Goal: Task Accomplishment & Management: Use online tool/utility

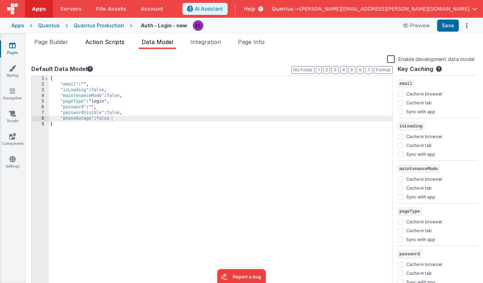
click at [121, 46] on li "Action Scripts" at bounding box center [104, 43] width 45 height 11
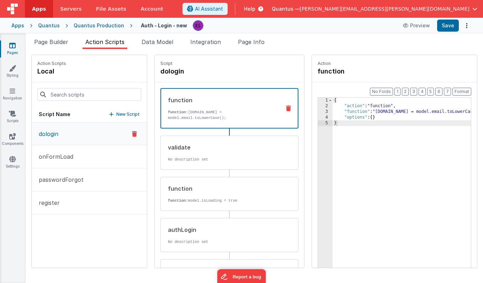
click at [14, 28] on div "Apps" at bounding box center [17, 25] width 13 height 7
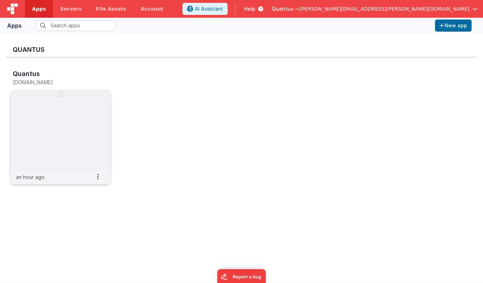
click at [50, 100] on img at bounding box center [60, 131] width 100 height 80
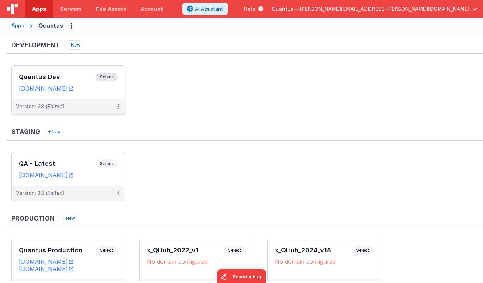
click at [58, 76] on h3 "Quantus Dev" at bounding box center [57, 77] width 77 height 7
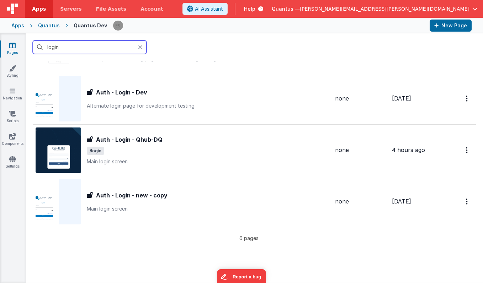
scroll to position [161, 0]
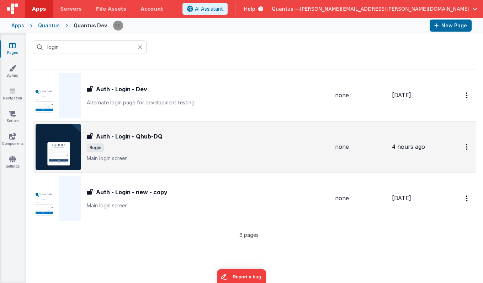
click at [207, 148] on span "/login" at bounding box center [208, 148] width 242 height 9
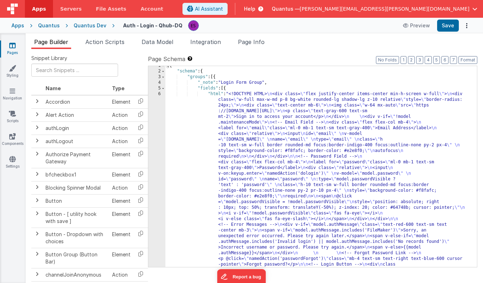
scroll to position [277, 0]
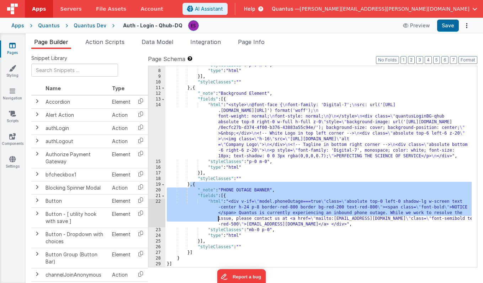
drag, startPoint x: 190, startPoint y: 184, endPoint x: 188, endPoint y: 219, distance: 35.6
click at [188, 219] on div ""styleClasses" : "p-0 m-0" , "type" : "html" }] , "styleClasses" : "" } , { "_n…" at bounding box center [318, 169] width 306 height 213
click at [189, 215] on div ""styleClasses" : "p-0 m-0" , "type" : "html" }] , "styleClasses" : "" } , { "_n…" at bounding box center [318, 169] width 306 height 213
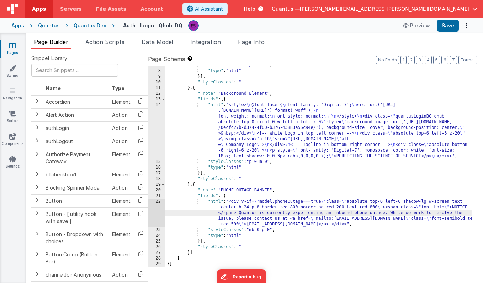
click at [197, 186] on div ""styleClasses" : "p-0 m-0" , "type" : "html" }] , "styleClasses" : "" } , { "_n…" at bounding box center [318, 169] width 306 height 213
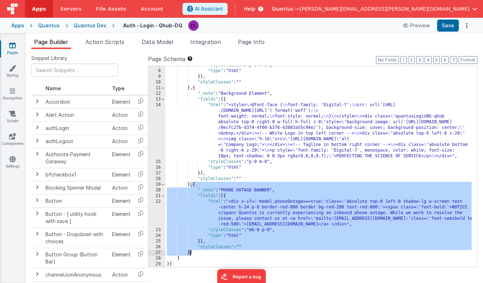
drag, startPoint x: 190, startPoint y: 185, endPoint x: 189, endPoint y: 250, distance: 65.1
click at [189, 250] on div ""styleClasses" : "p-0 m-0" , "type" : "html" }] , "styleClasses" : "" } , { "_n…" at bounding box center [318, 169] width 306 height 213
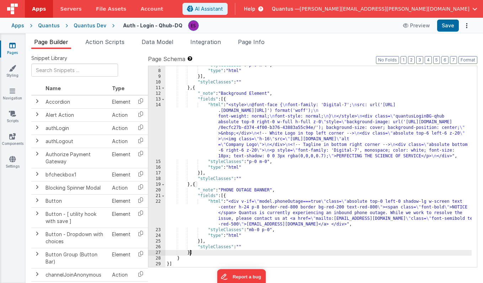
scroll to position [333, 0]
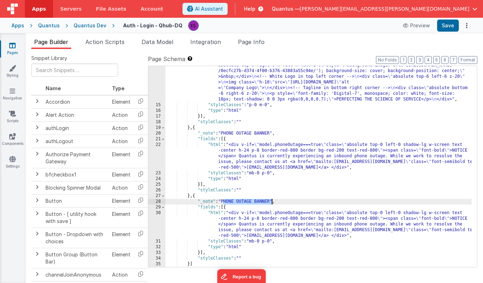
drag, startPoint x: 223, startPoint y: 203, endPoint x: 271, endPoint y: 202, distance: 47.3
click at [271, 202] on div ""html" : "<style> \n @font-face { \n font-family: 'Digital-7'; \n src: url('[UR…" at bounding box center [318, 178] width 306 height 264
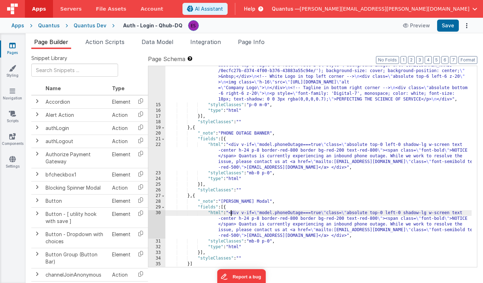
click at [230, 213] on div ""html" : "<style> \n @font-face { \n font-family: 'Digital-7'; \n src: url('[UR…" at bounding box center [318, 178] width 306 height 264
click at [155, 219] on div "30" at bounding box center [156, 224] width 17 height 28
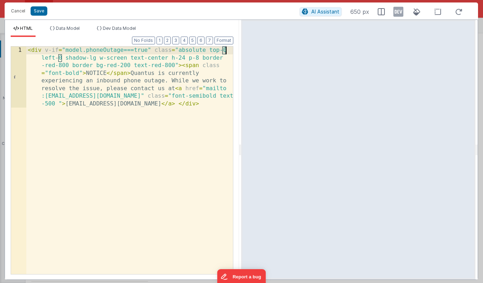
click at [224, 50] on div "< div v-if = "model.phoneOutage===true" class = "absolute top-0 left-0 shadow-l…" at bounding box center [129, 222] width 207 height 350
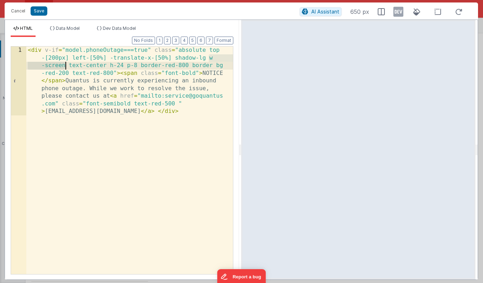
drag, startPoint x: 209, startPoint y: 57, endPoint x: 64, endPoint y: 65, distance: 144.5
click at [64, 65] on div "< div v-if = "model.phoneOutage===true" class = "absolute top -[200px] left-[50…" at bounding box center [129, 229] width 207 height 365
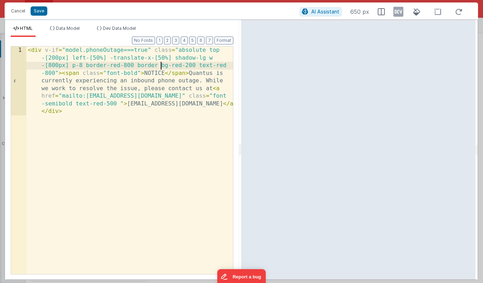
click at [162, 66] on div "< div v-if = "model.phoneOutage===true" class = "absolute top -[200px] left-[50…" at bounding box center [129, 229] width 207 height 365
click at [178, 66] on div "< div v-if = "model.phoneOutage===true" class = "absolute top -[200px] left-[50…" at bounding box center [129, 229] width 207 height 365
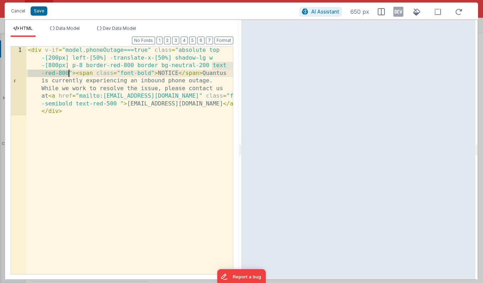
drag, startPoint x: 213, startPoint y: 66, endPoint x: 68, endPoint y: 71, distance: 145.2
click at [68, 71] on div "< div v-if = "model.phoneOutage===true" class = "absolute top -[200px] left-[50…" at bounding box center [129, 229] width 207 height 365
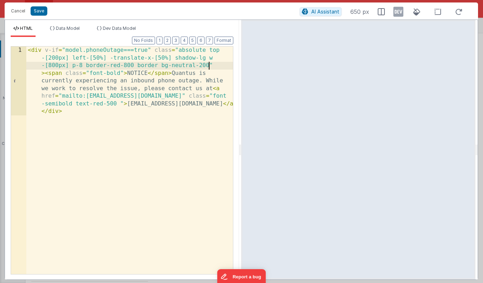
click at [96, 50] on div "< div v-if = "model.phoneOutage===true" class = "absolute top -[200px] left-[50…" at bounding box center [129, 229] width 207 height 365
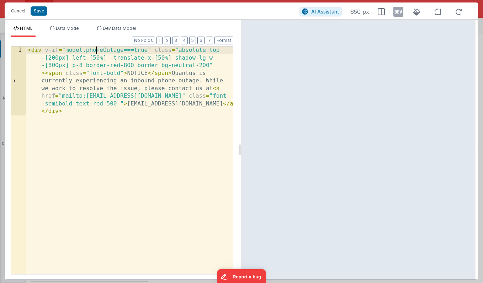
click at [96, 50] on div "< div v-if = "model.phoneOutage===true" class = "absolute top -[200px] left-[50…" at bounding box center [129, 229] width 207 height 365
click at [130, 51] on div "< div v-if = "model.[PERSON_NAME].content===true" class = "absolute top -[200px…" at bounding box center [129, 229] width 207 height 365
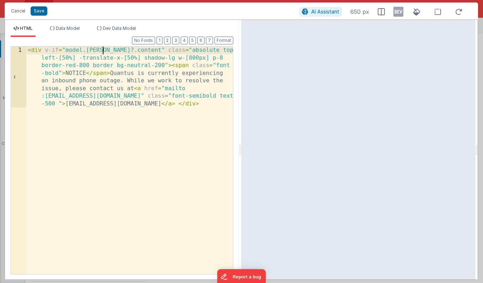
click at [66, 50] on div "< div v-if = "model.[PERSON_NAME]?.content" class = "absolute top-[200px] left-…" at bounding box center [129, 222] width 207 height 350
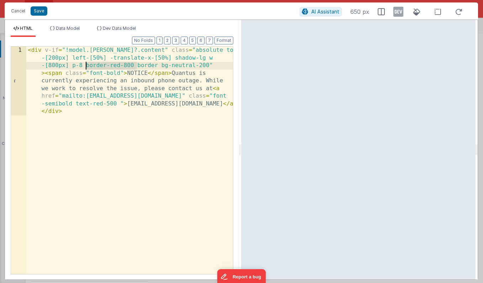
drag, startPoint x: 138, startPoint y: 65, endPoint x: 87, endPoint y: 66, distance: 50.5
click at [87, 66] on div "< div v-if = "!model.[PERSON_NAME]?.content" class = "absolute top -[200px] lef…" at bounding box center [129, 229] width 207 height 365
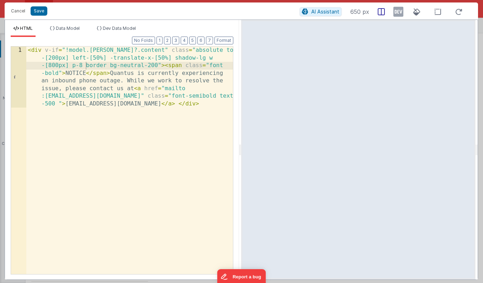
click at [381, 13] on icon at bounding box center [381, 11] width 7 height 7
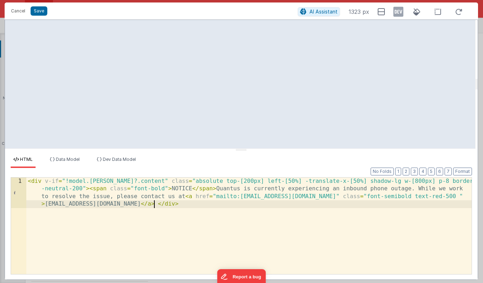
click at [247, 207] on div "< div v-if = "!model.[PERSON_NAME]?.content" class = "absolute top-[200px] left…" at bounding box center [248, 257] width 445 height 158
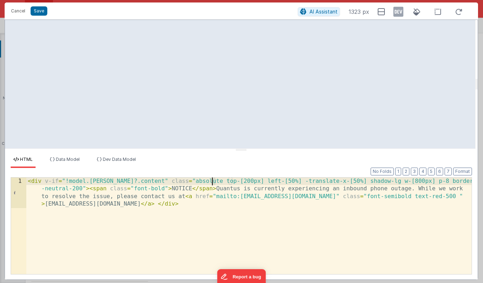
click at [213, 181] on div "< div v-if = "!model.[PERSON_NAME]?.content" class = "absolute top-[200px] left…" at bounding box center [248, 257] width 445 height 158
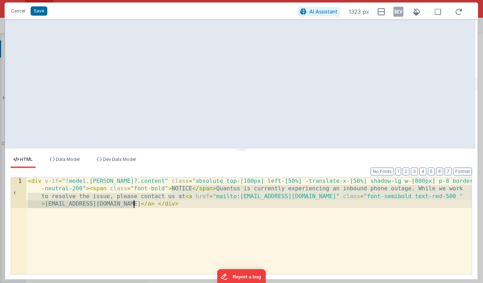
drag, startPoint x: 171, startPoint y: 188, endPoint x: 134, endPoint y: 204, distance: 39.8
click at [134, 204] on div "< div v-if = "!model.[PERSON_NAME]?.content" class = "absolute top-[100px] left…" at bounding box center [248, 257] width 445 height 158
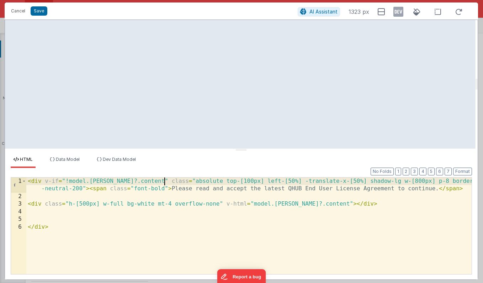
click at [164, 179] on div "< div v-if = "!model.[PERSON_NAME]?.content" class = "absolute top-[100px] left…" at bounding box center [248, 238] width 445 height 120
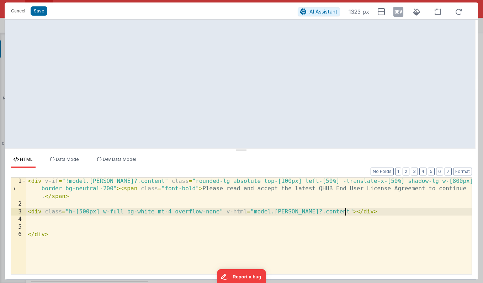
click at [348, 214] on div "< div v-if = "!model.[PERSON_NAME]?.content" class = "rounded-lg absolute top-[…" at bounding box center [248, 242] width 445 height 128
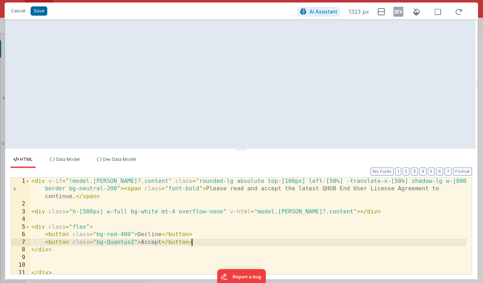
click at [371, 240] on div "< div v-if = "!model.[PERSON_NAME]?.content" class = "rounded-lg absolute top-[…" at bounding box center [248, 242] width 436 height 128
click at [86, 226] on div "< div v-if = "!model.[PERSON_NAME]?.content" class = "rounded-lg absolute top-[…" at bounding box center [248, 242] width 436 height 128
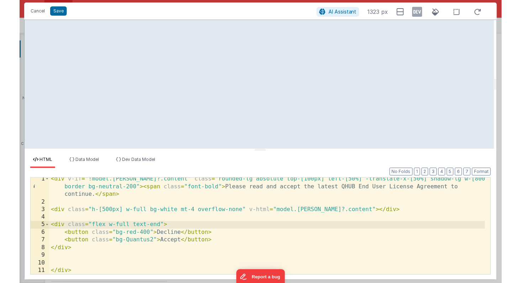
scroll to position [0, 0]
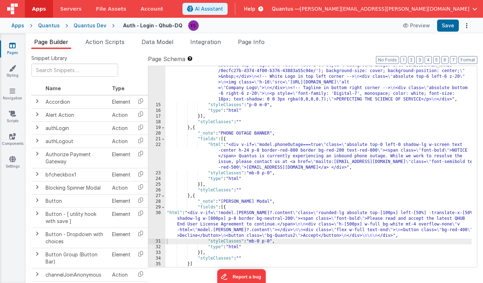
click at [185, 228] on div ""html" : "<style> \n @font-face { \n font-family: 'Digital-7'; \n src: url('[UR…" at bounding box center [318, 178] width 306 height 264
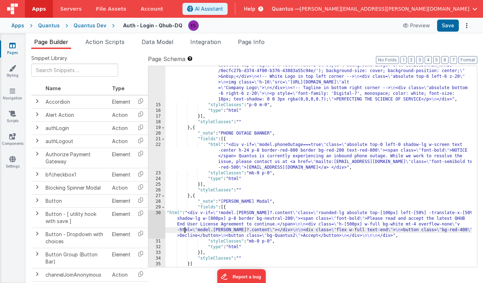
click at [300, 214] on div ""html" : "<style> \n @font-face { \n font-family: 'Digital-7'; \n src: url('[UR…" at bounding box center [318, 178] width 306 height 264
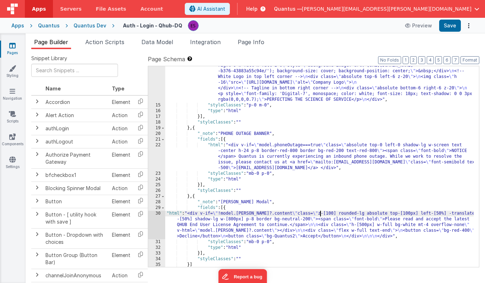
click at [223, 214] on div ""html" : "<style> \n @font-face { \n font-family: 'Digital-7'; \n src: url('[UR…" at bounding box center [319, 177] width 309 height 263
click at [284, 235] on div ""html" : "<style> \n @font-face { \n font-family: 'Digital-7'; \n src: url('[UR…" at bounding box center [319, 177] width 309 height 263
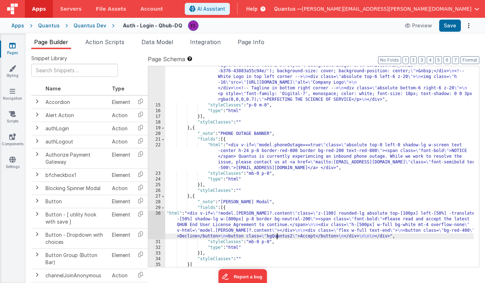
click at [277, 236] on div ""html" : "<style> \n @font-face { \n font-family: 'Digital-7'; \n src: url('[UR…" at bounding box center [319, 177] width 309 height 263
click at [291, 236] on div ""html" : "<style> \n @font-face { \n font-family: 'Digital-7'; \n src: url('[UR…" at bounding box center [319, 177] width 309 height 263
click at [286, 236] on div ""html" : "<style> \n @font-face { \n font-family: 'Digital-7'; \n src: url('[UR…" at bounding box center [319, 177] width 309 height 263
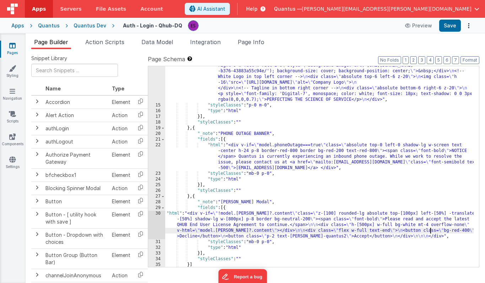
click at [432, 228] on div ""html" : "<style> \n @font-face { \n font-family: 'Digital-7'; \n src: url('[UR…" at bounding box center [319, 177] width 309 height 263
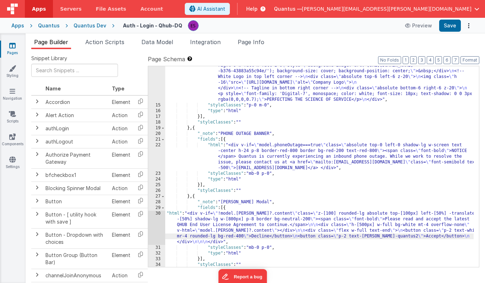
click at [356, 235] on div ""html" : "<style> \n @font-face { \n font-family: 'Digital-7'; \n src: url('[UR…" at bounding box center [319, 177] width 309 height 263
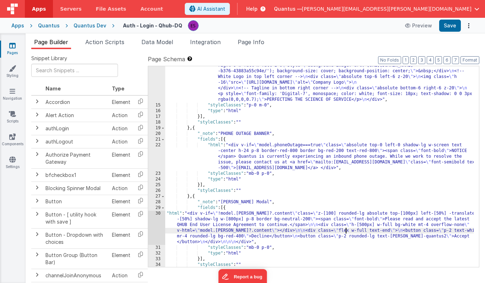
click at [347, 230] on div ""html" : "<style> \n @font-face { \n font-family: 'Digital-7'; \n src: url('[UR…" at bounding box center [319, 177] width 309 height 263
click at [369, 231] on div ""html" : "<style> \n @font-face { \n font-family: 'Digital-7'; \n src: url('[UR…" at bounding box center [319, 177] width 309 height 263
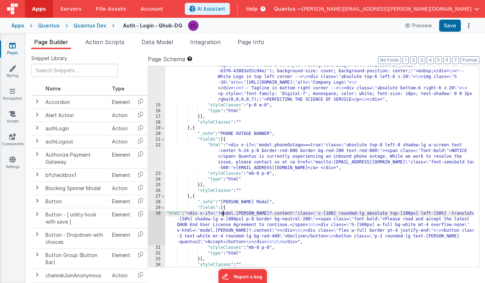
click at [224, 213] on div ""html" : "<style> \n @font-face { \n font-family: 'Digital-7'; \n src: url('[UR…" at bounding box center [319, 177] width 309 height 263
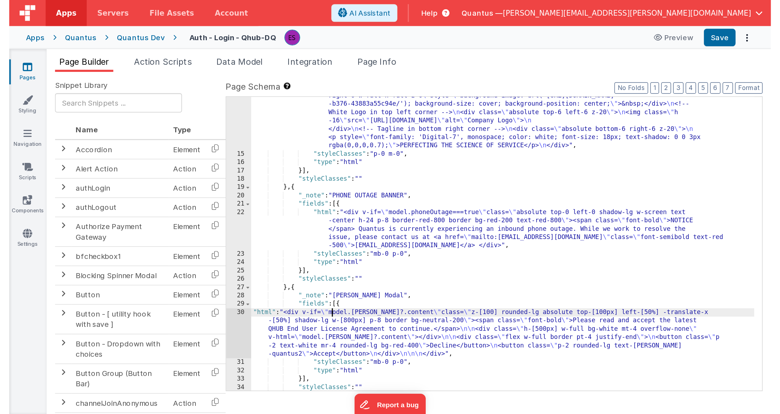
scroll to position [300, 0]
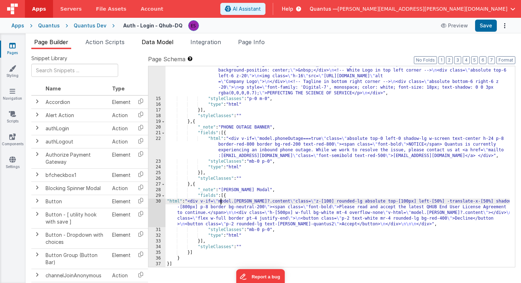
click at [149, 42] on span "Data Model" at bounding box center [158, 41] width 32 height 7
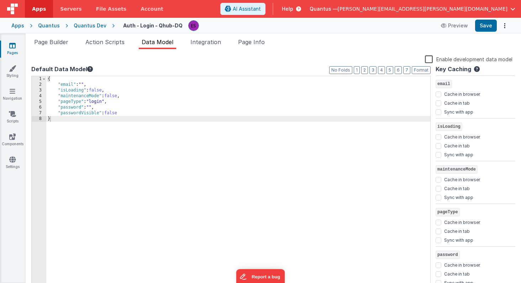
click at [126, 112] on div "{ "email" : "" , "isLoading" : false , "maintenanceMode" : false , "pageType" :…" at bounding box center [238, 188] width 384 height 224
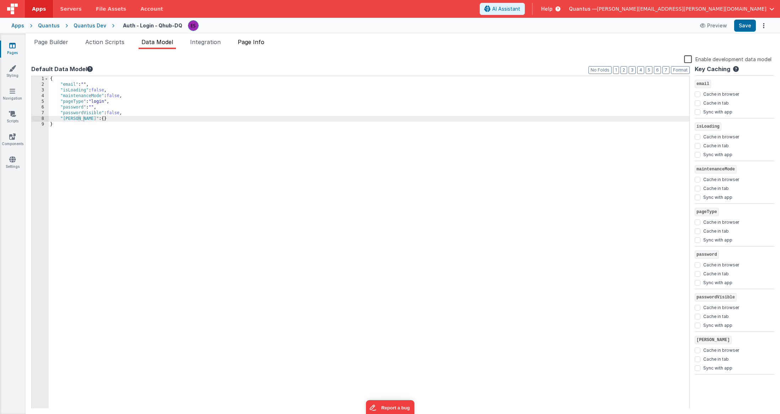
click at [257, 41] on span "Page Info" at bounding box center [251, 41] width 27 height 7
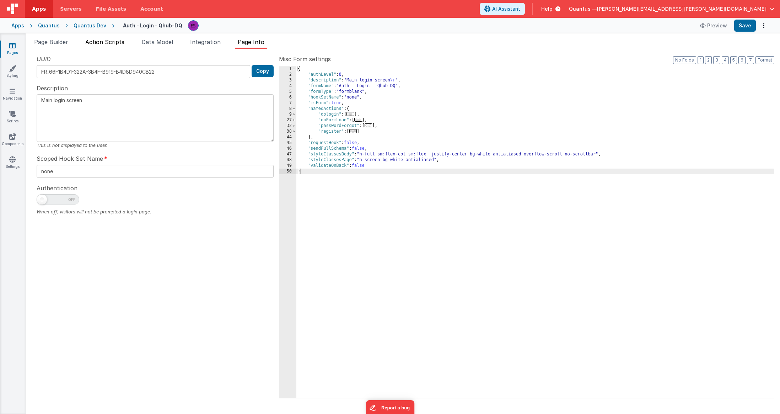
click at [117, 41] on span "Action Scripts" at bounding box center [104, 41] width 39 height 7
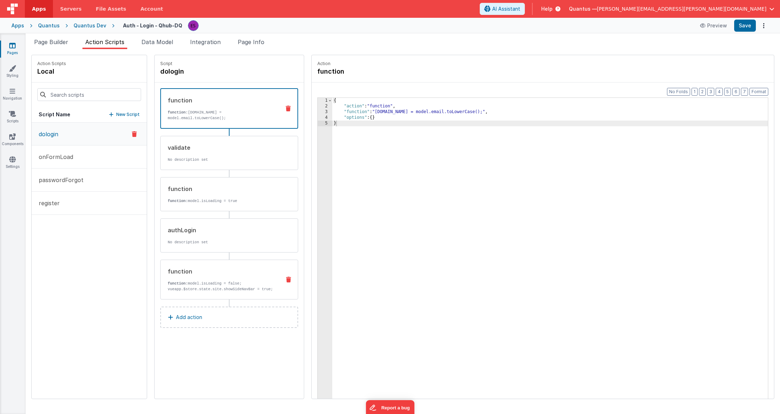
click at [201, 281] on p "function: model.isLoading = false; vueapp.$store.state.site.showSideNavBar = tr…" at bounding box center [221, 286] width 107 height 11
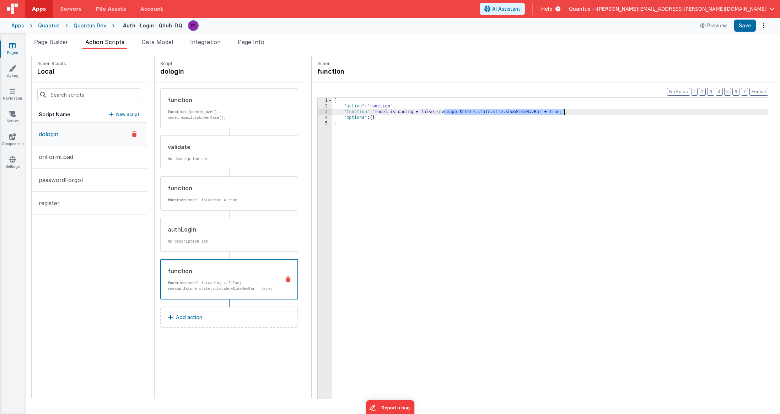
drag, startPoint x: 427, startPoint y: 112, endPoint x: 546, endPoint y: 112, distance: 119.5
click at [482, 112] on div "{ "action" : "function" , "function" : "model.isLoading = false; \n vueapp.$sto…" at bounding box center [559, 265] width 454 height 334
click at [33, 47] on li "Page Builder" at bounding box center [51, 43] width 40 height 11
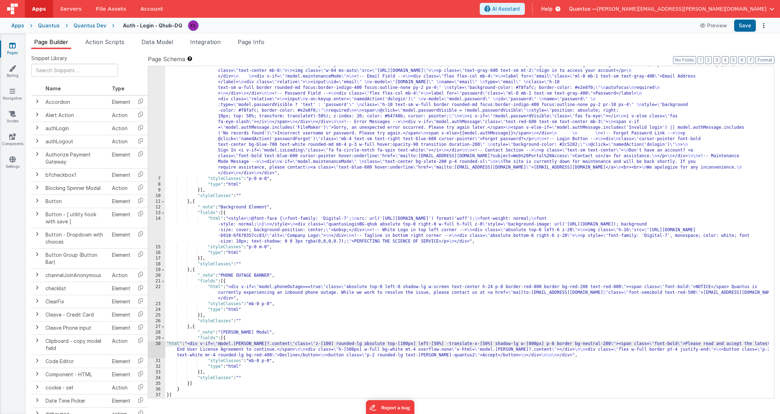
scroll to position [32, 0]
click at [10, 48] on icon at bounding box center [12, 45] width 6 height 7
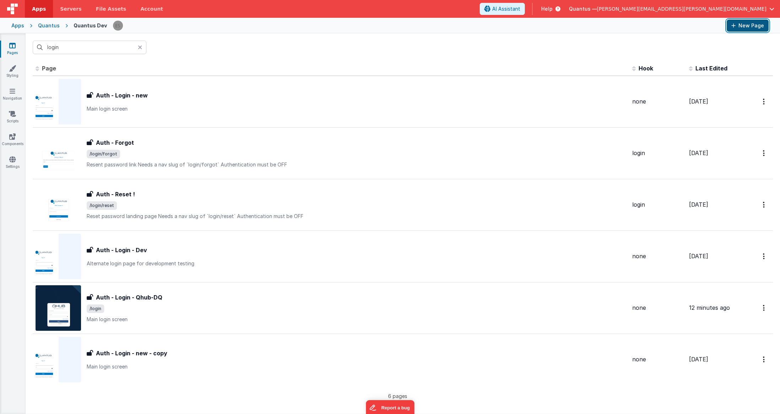
click at [482, 26] on button "New Page" at bounding box center [748, 26] width 42 height 12
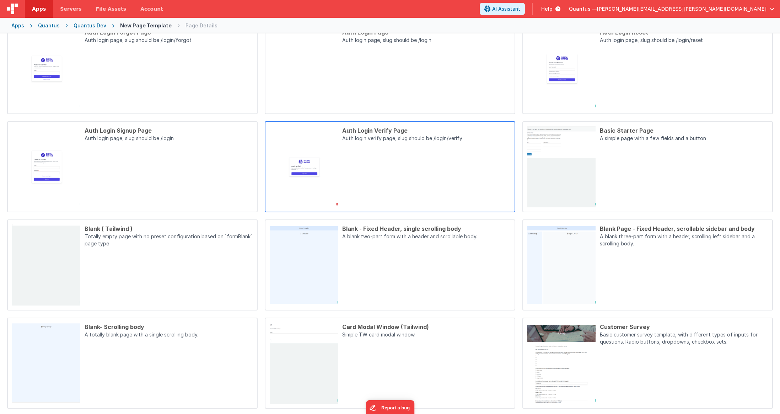
scroll to position [90, 0]
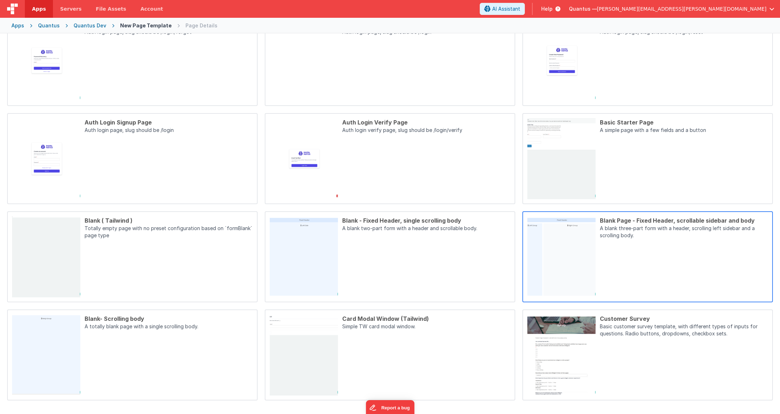
click at [482, 239] on p "A blank three-part form with a header, scrolling left sidebar and a scrolling b…" at bounding box center [684, 233] width 168 height 16
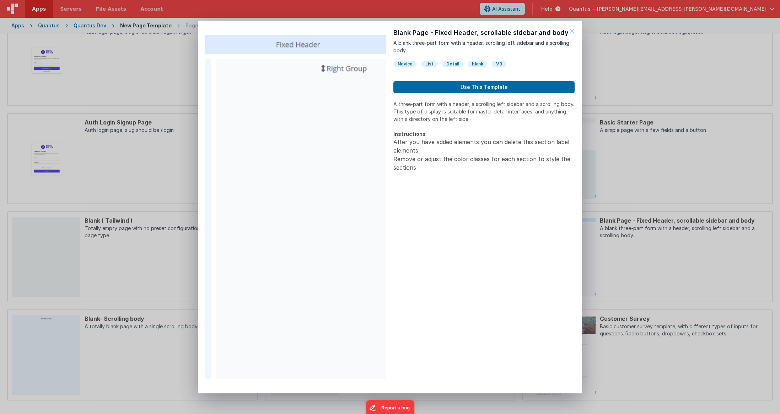
click at [482, 32] on icon at bounding box center [572, 31] width 5 height 10
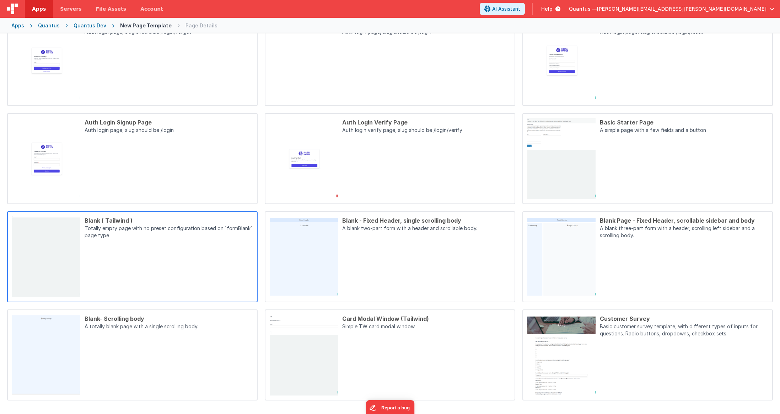
click at [97, 234] on p "Totally empty page with no preset configuration based on `formBlank` page type" at bounding box center [169, 233] width 168 height 16
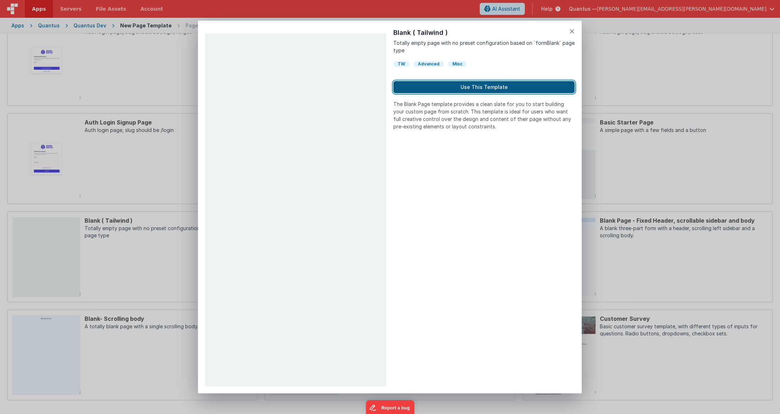
click at [471, 89] on button "Use This Template" at bounding box center [484, 87] width 181 height 12
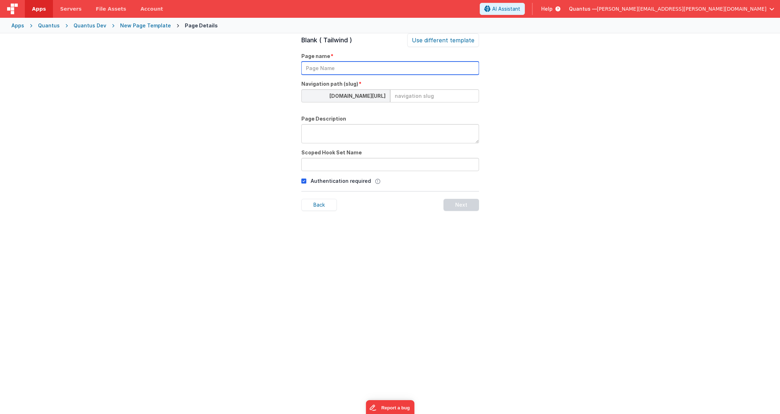
click at [363, 67] on input "text" at bounding box center [390, 68] width 178 height 13
type input "[PERSON_NAME]"
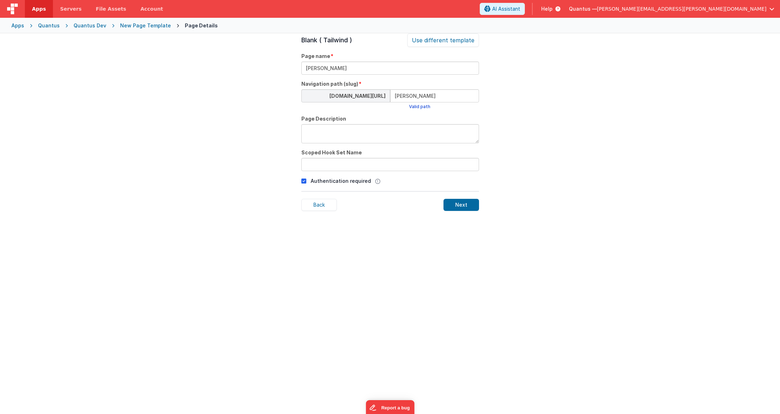
type input "[PERSON_NAME]"
click at [351, 161] on input "text" at bounding box center [390, 164] width 178 height 13
type input "[PERSON_NAME]"
click at [453, 209] on div "Next" at bounding box center [462, 205] width 36 height 12
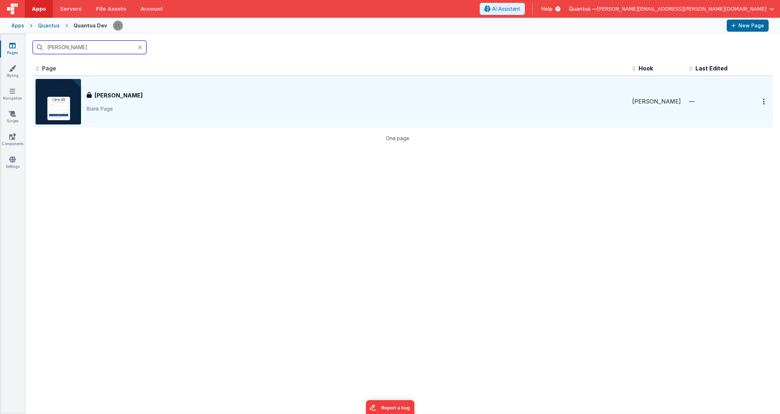
type input "[PERSON_NAME]"
click at [127, 95] on div "[PERSON_NAME]" at bounding box center [357, 95] width 540 height 9
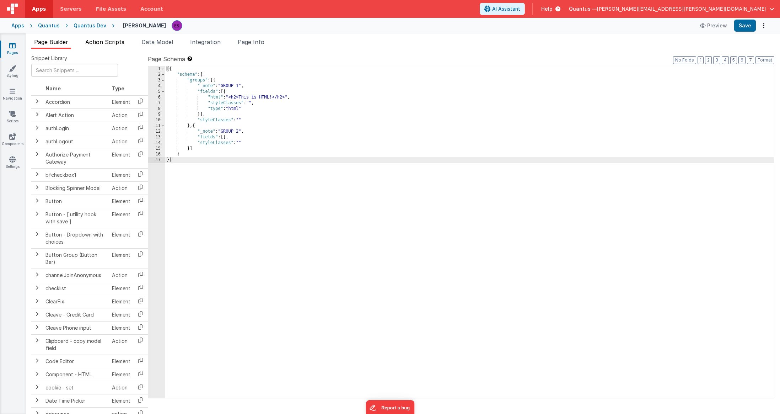
click at [110, 42] on span "Action Scripts" at bounding box center [104, 41] width 39 height 7
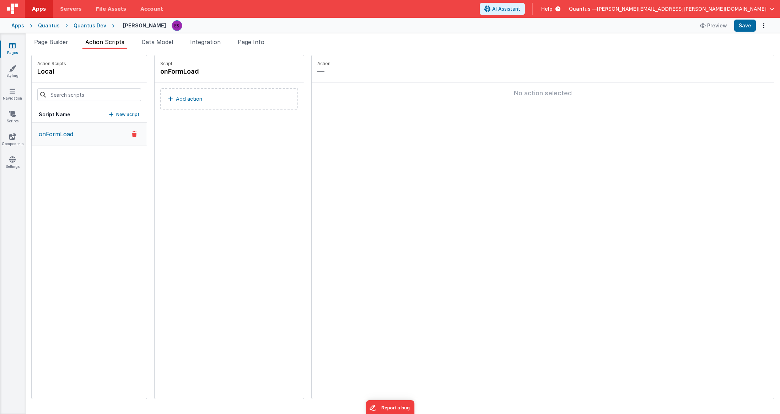
click at [176, 102] on p "Add action" at bounding box center [189, 99] width 26 height 9
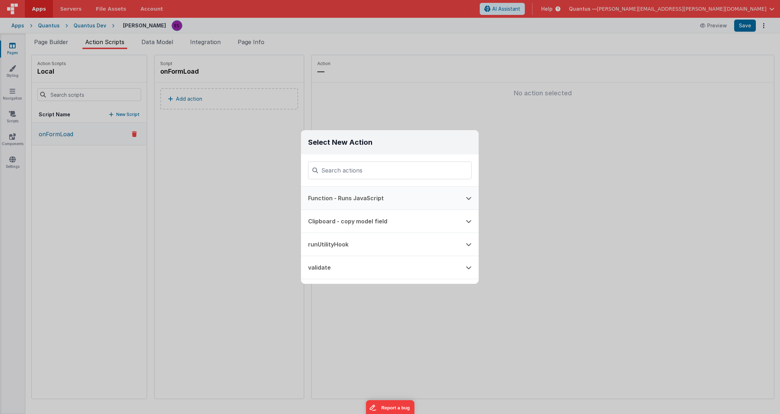
click at [329, 193] on button "Function - Runs JavaScript" at bounding box center [380, 198] width 158 height 23
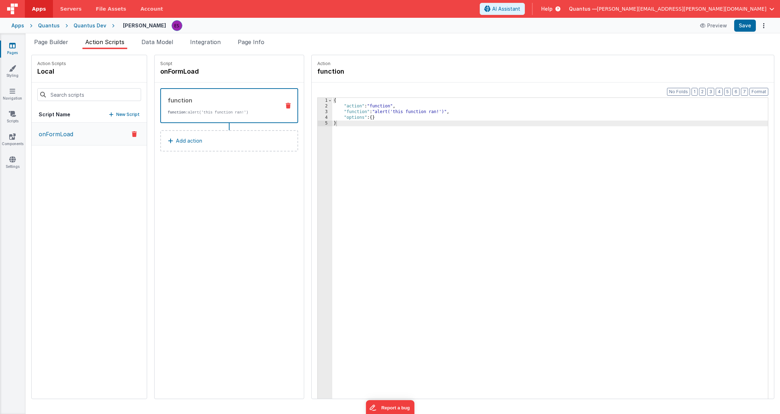
click at [318, 112] on div "3" at bounding box center [325, 112] width 15 height 6
click at [318, 113] on div "3" at bounding box center [325, 112] width 15 height 6
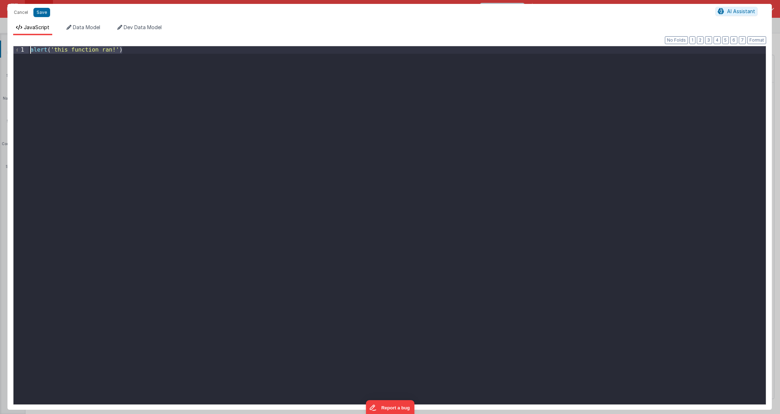
drag, startPoint x: 367, startPoint y: 118, endPoint x: 9, endPoint y: 28, distance: 369.6
click at [9, 28] on div "JavaScript Data Model Dev Data Model Format 7 6 5 4 3 2 1 No Folds 1 alert ( 't…" at bounding box center [389, 217] width 765 height 386
paste textarea
click at [41, 14] on button "Save" at bounding box center [41, 12] width 17 height 9
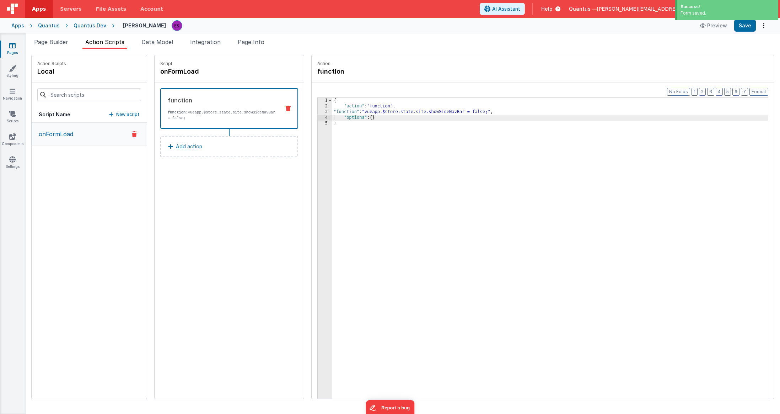
click at [12, 48] on icon at bounding box center [12, 45] width 6 height 7
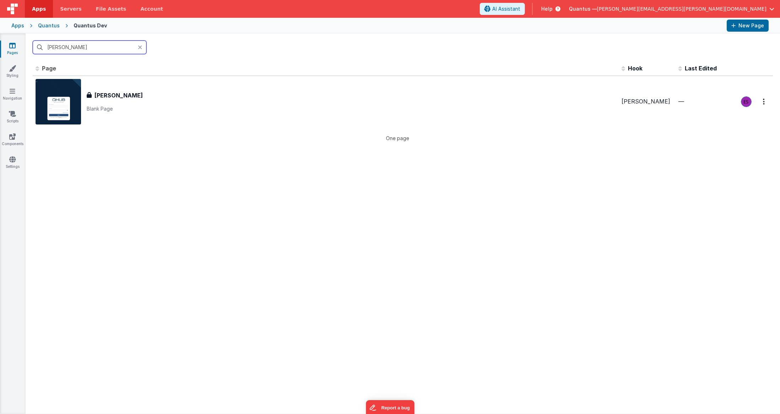
click at [66, 49] on input "[PERSON_NAME]" at bounding box center [90, 48] width 114 height 14
drag, startPoint x: 66, startPoint y: 49, endPoint x: 67, endPoint y: 54, distance: 4.3
click at [66, 51] on input "[PERSON_NAME]" at bounding box center [90, 48] width 114 height 14
click at [67, 54] on input "[PERSON_NAME]" at bounding box center [90, 48] width 114 height 14
click at [64, 52] on input "[PERSON_NAME]" at bounding box center [90, 48] width 114 height 14
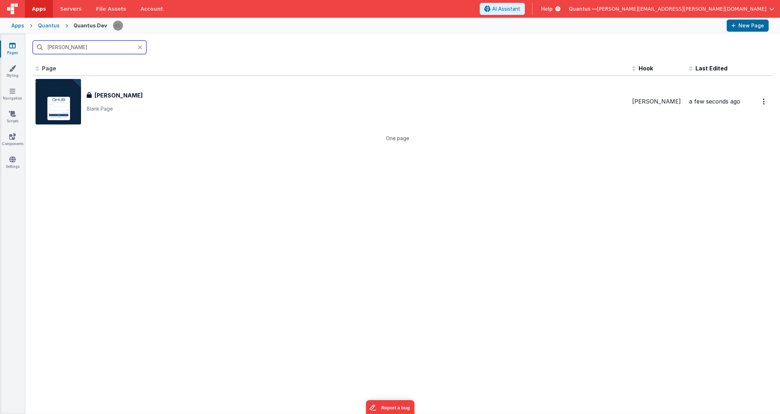
click at [64, 52] on input "[PERSON_NAME]" at bounding box center [90, 48] width 114 height 14
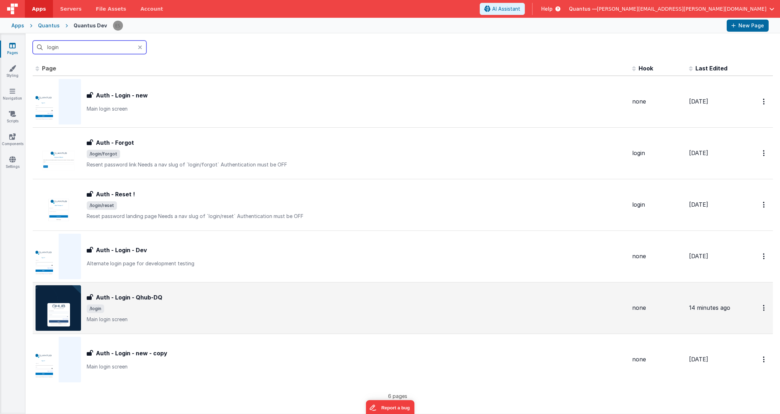
type input "login"
click at [234, 283] on div "Auth - Login - Qhub-DQ Auth - Login - Qhub-DQ /login Main login screen" at bounding box center [331, 308] width 591 height 46
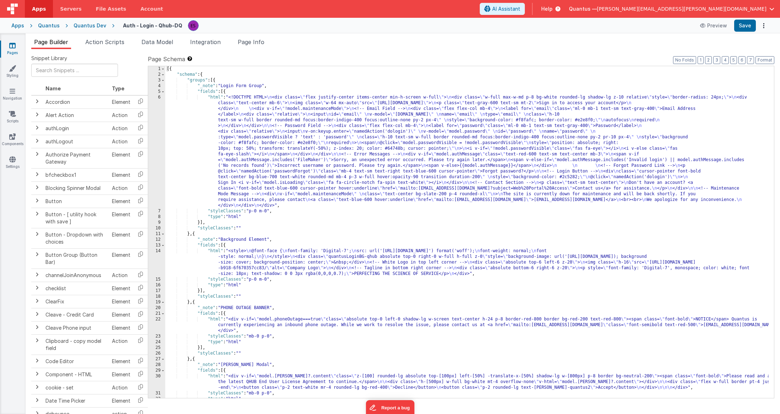
scroll to position [32, 0]
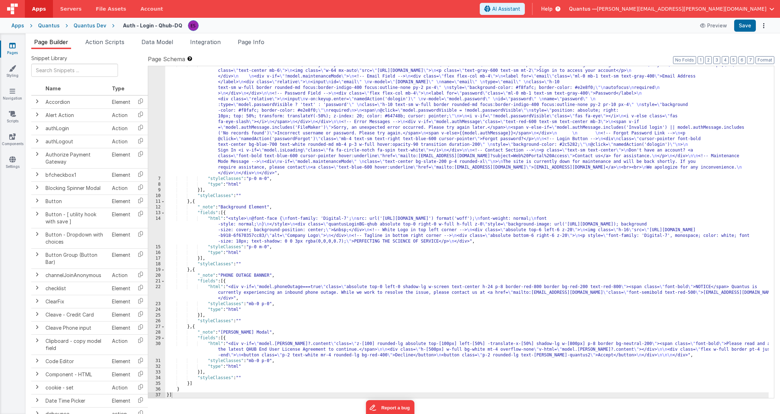
click at [197, 283] on div ""html" : "<!DOCTYPE HTML> \n <div class= \" flex justify-center items-center mi…" at bounding box center [467, 287] width 604 height 451
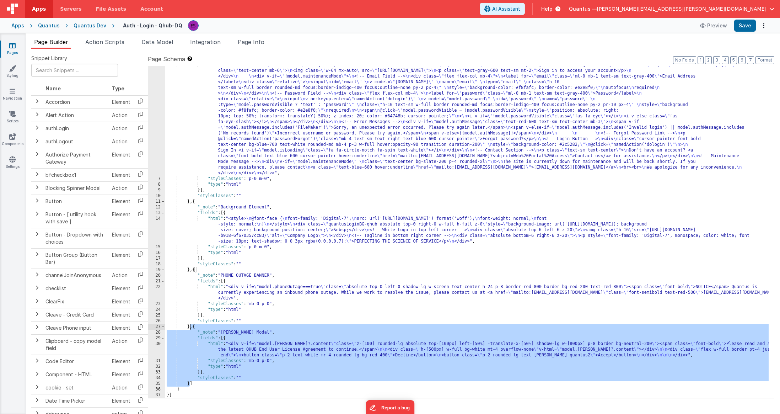
drag, startPoint x: 190, startPoint y: 383, endPoint x: 190, endPoint y: 327, distance: 55.8
click at [190, 283] on div ""html" : "<!DOCTYPE HTML> \n <div class= \" flex justify-center items-center mi…" at bounding box center [467, 287] width 604 height 451
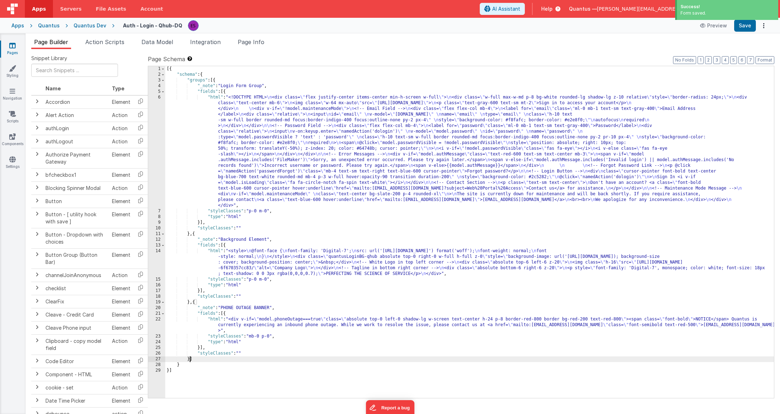
click at [12, 46] on icon at bounding box center [12, 45] width 6 height 7
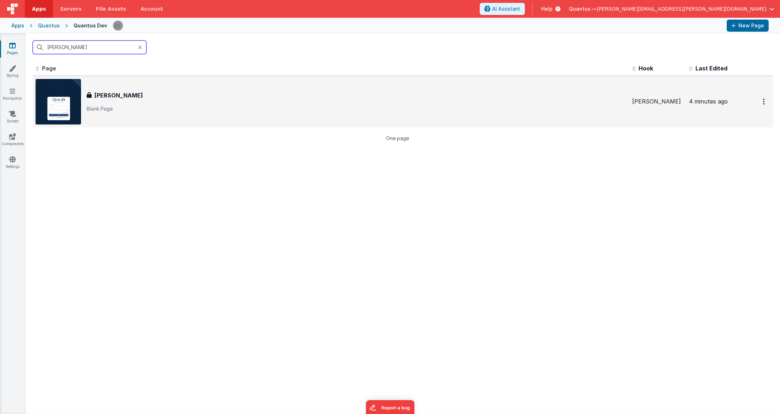
type input "[PERSON_NAME]"
click at [126, 94] on div "[PERSON_NAME]" at bounding box center [357, 95] width 540 height 9
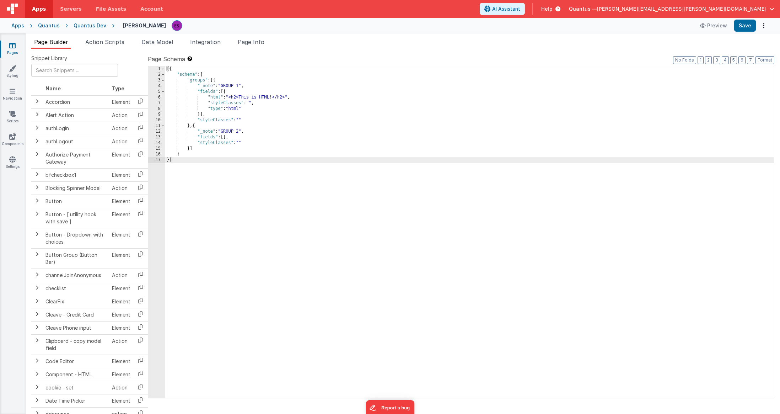
click at [175, 115] on div "[{ "schema" : { "groups" : [{ "_note" : "GROUP 1" , "fields" : [{ "html" : "<h2…" at bounding box center [469, 237] width 609 height 343
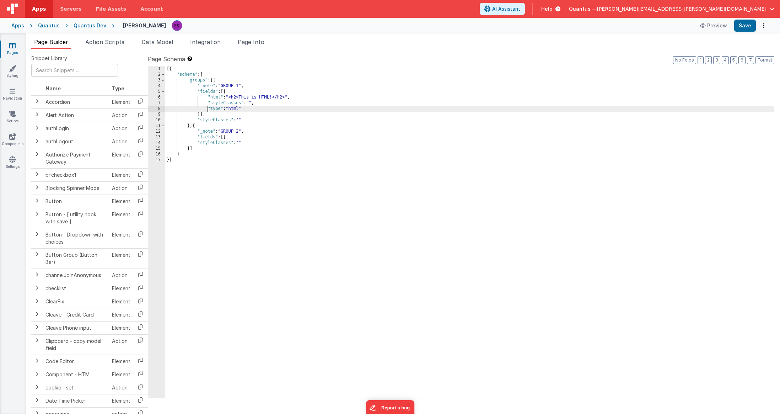
click at [209, 108] on div "[{ "schema" : { "groups" : [{ "_note" : "GROUP 1" , "fields" : [{ "html" : "<h2…" at bounding box center [469, 237] width 609 height 343
click at [217, 80] on div "[{ "schema" : { "groups" : [{ "_note" : "GROUP 1" , "fields" : [{ "html" : "<h2…" at bounding box center [469, 237] width 609 height 343
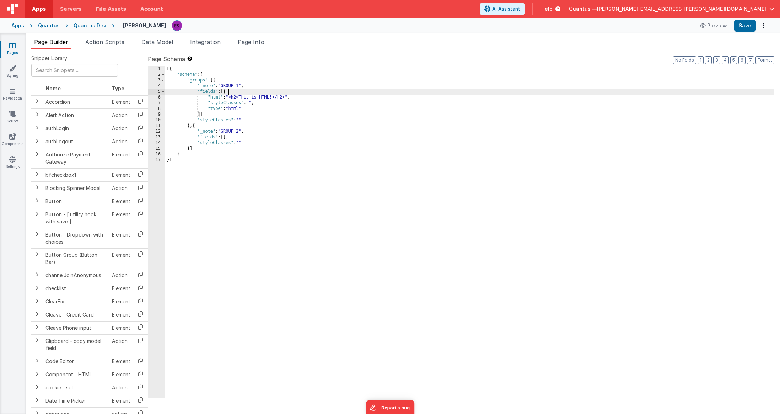
click at [228, 89] on div "[{ "schema" : { "groups" : [{ "_note" : "GROUP 1" , "fields" : [{ "html" : "<h2…" at bounding box center [469, 237] width 609 height 343
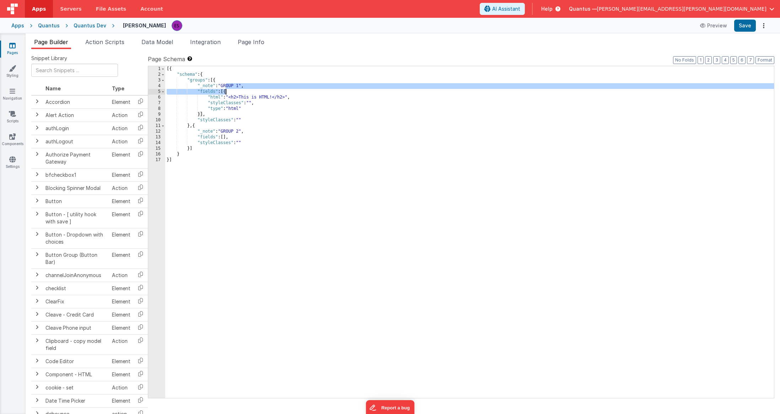
click at [226, 89] on div "[{ "schema" : { "groups" : [{ "_note" : "GROUP 1" , "fields" : [{ "html" : "<h2…" at bounding box center [469, 237] width 609 height 343
click at [224, 97] on div "[{ "schema" : { "groups" : [{ "_note" : "GROUP 1" , "fields" : [{ "html" : "<h2…" at bounding box center [469, 237] width 609 height 343
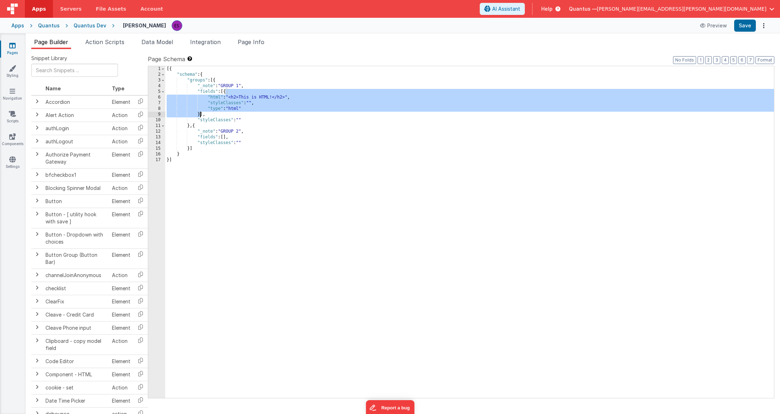
drag, startPoint x: 226, startPoint y: 92, endPoint x: 199, endPoint y: 112, distance: 33.3
click at [199, 112] on div "[{ "schema" : { "groups" : [{ "_note" : "GROUP 1" , "fields" : [{ "html" : "<h2…" at bounding box center [469, 237] width 609 height 343
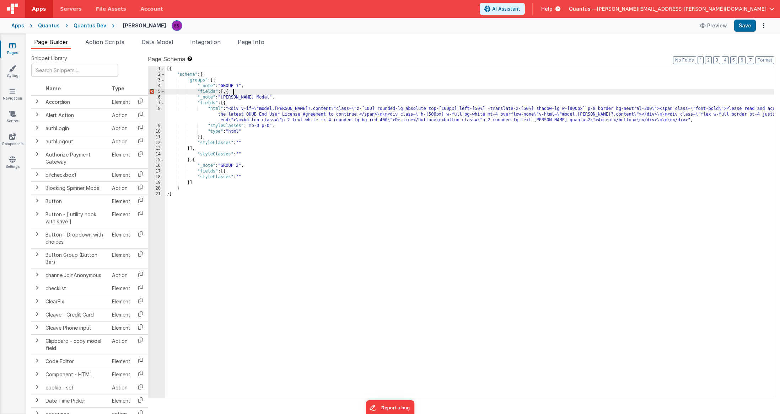
click at [234, 92] on div "[{ "schema" : { "groups" : [{ "_note" : "GROUP 1" , "fields" : [ , { "_note" : …" at bounding box center [469, 237] width 609 height 343
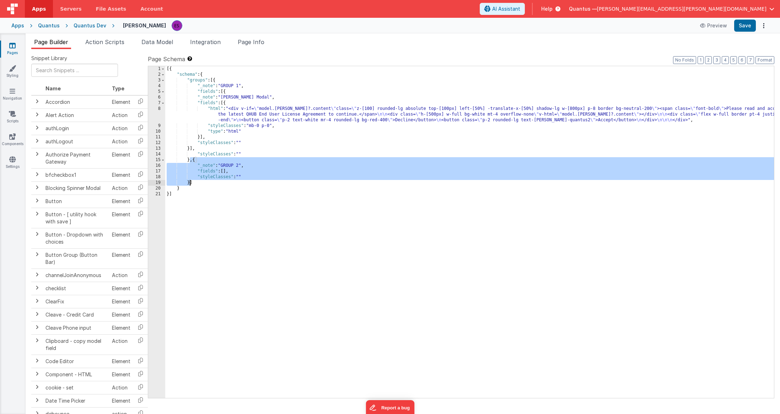
drag, startPoint x: 190, startPoint y: 160, endPoint x: 190, endPoint y: 183, distance: 22.8
click at [190, 183] on div "[{ "schema" : { "groups" : [{ "_note" : "GROUP 1" , "fields" : [{ "_note" : "[P…" at bounding box center [469, 237] width 609 height 343
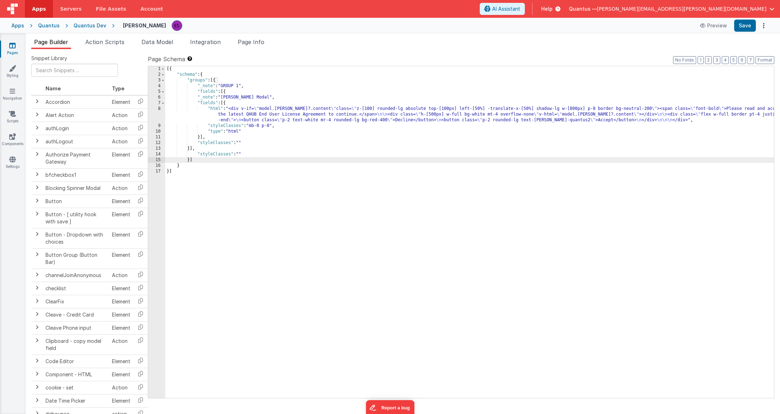
click at [246, 121] on div "[{ "schema" : { "groups" : [{ "_note" : "GROUP 1" , "fields" : [{ "_note" : "[P…" at bounding box center [469, 237] width 609 height 343
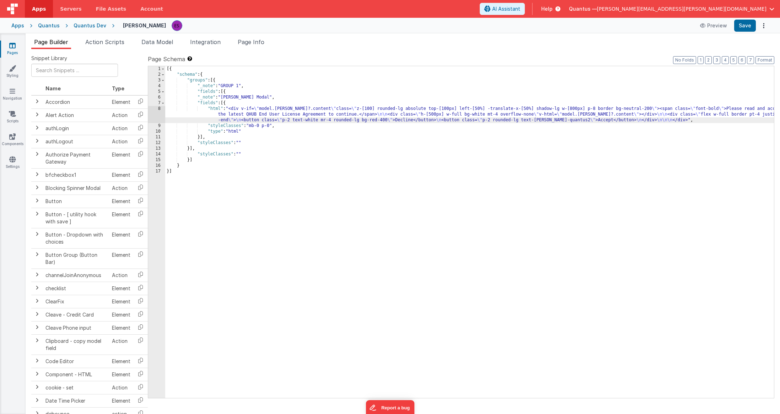
click at [267, 190] on div "[{ "schema" : { "groups" : [{ "_note" : "GROUP 1" , "fields" : [{ "_note" : "[P…" at bounding box center [469, 237] width 609 height 343
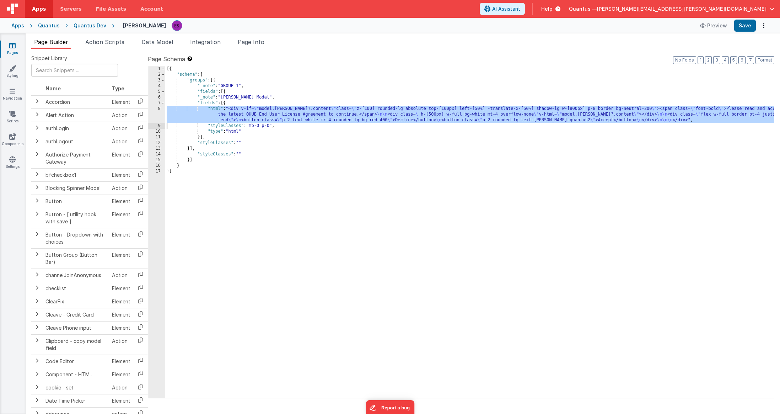
click at [159, 115] on div "8" at bounding box center [156, 114] width 17 height 17
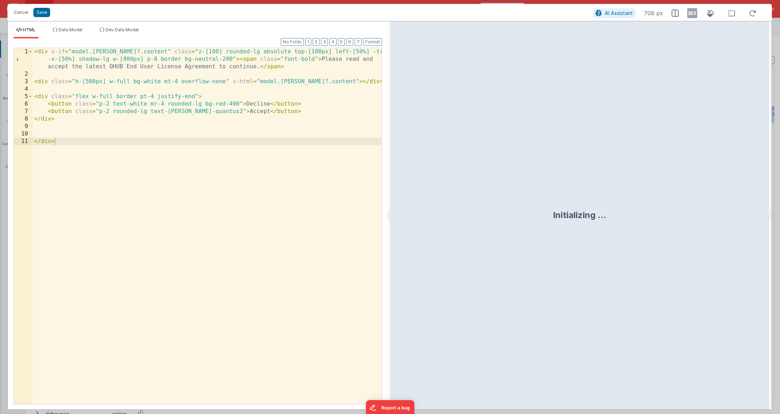
click at [75, 51] on div "< div v-if = "model.[PERSON_NAME]?.content" class = "z-[100] rounded-lg absolut…" at bounding box center [207, 241] width 349 height 386
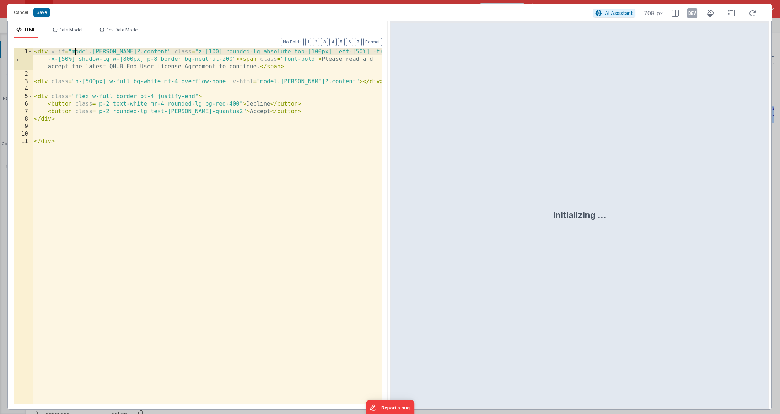
click at [75, 51] on div "< div v-if = "model.[PERSON_NAME]?.content" class = "z-[100] rounded-lg absolut…" at bounding box center [207, 241] width 349 height 386
click at [266, 78] on div "< div v-if = "app.[PERSON_NAME]?.content" class = "z-[100] rounded-lg absolute …" at bounding box center [207, 241] width 349 height 386
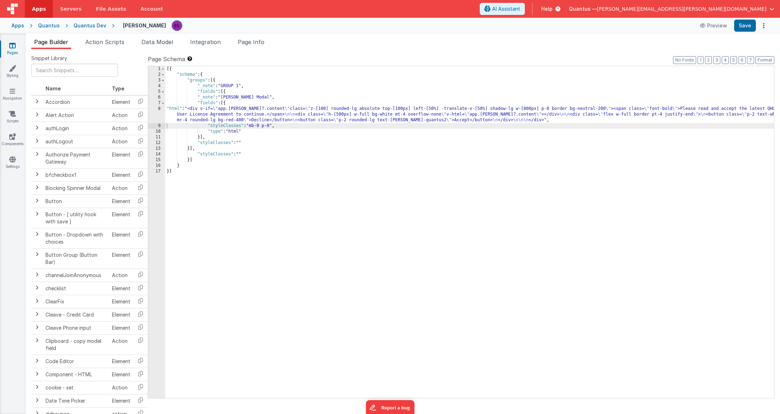
click at [271, 271] on div "[{ "schema" : { "groups" : [{ "_note" : "GROUP 1" , "fields" : [{ "_note" : "[P…" at bounding box center [469, 237] width 609 height 343
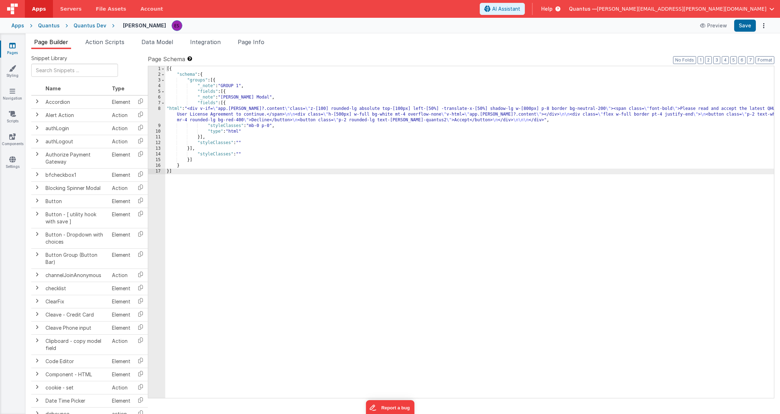
click at [315, 149] on div "[{ "schema" : { "groups" : [{ "_note" : "GROUP 1" , "fields" : [{ "_note" : "[P…" at bounding box center [469, 237] width 609 height 343
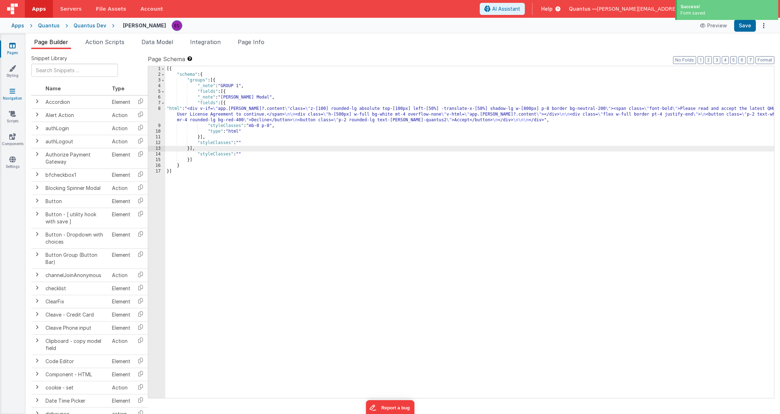
click at [14, 93] on icon at bounding box center [13, 90] width 6 height 7
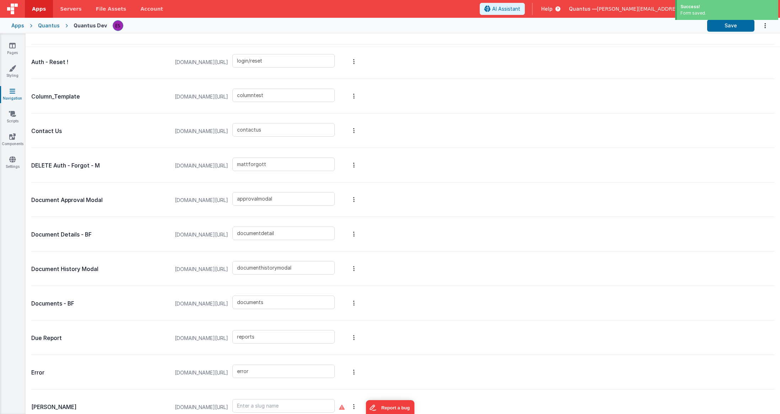
scroll to position [407, 0]
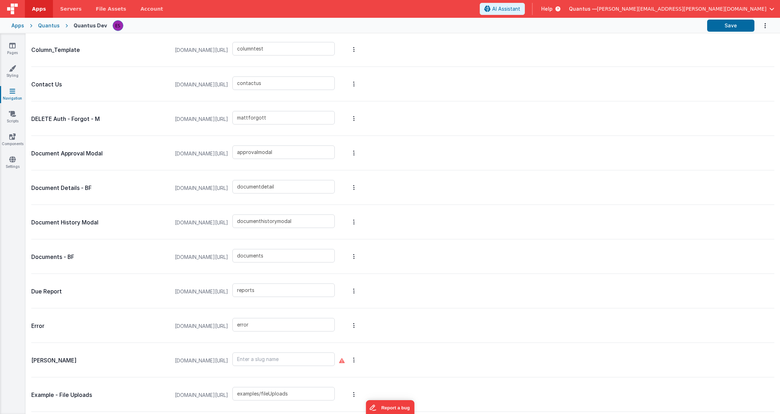
type input "[PERSON_NAME]"
click at [307, 283] on input "[PERSON_NAME]" at bounding box center [284, 359] width 102 height 14
click at [339, 283] on div "[PERSON_NAME]" at bounding box center [286, 360] width 107 height 27
click at [311, 283] on input "[PERSON_NAME]" at bounding box center [284, 359] width 102 height 14
click at [294, 283] on div "[PERSON_NAME] [DOMAIN_NAME][URL] [PERSON_NAME]" at bounding box center [402, 360] width 743 height 34
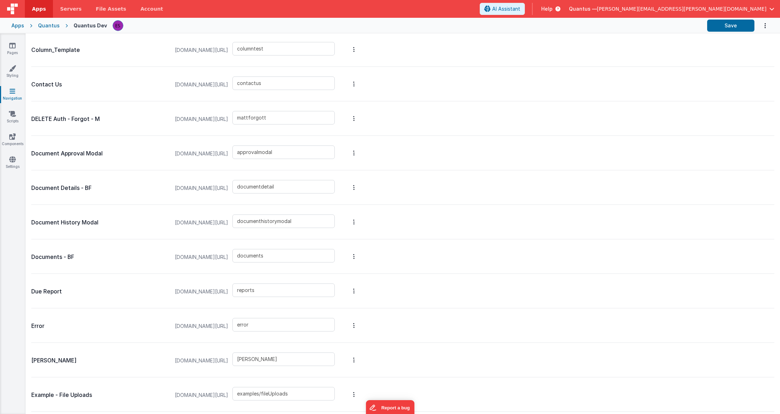
click at [17, 91] on link "Navigation" at bounding box center [13, 94] width 26 height 14
click at [16, 117] on link "Scripts" at bounding box center [13, 117] width 26 height 14
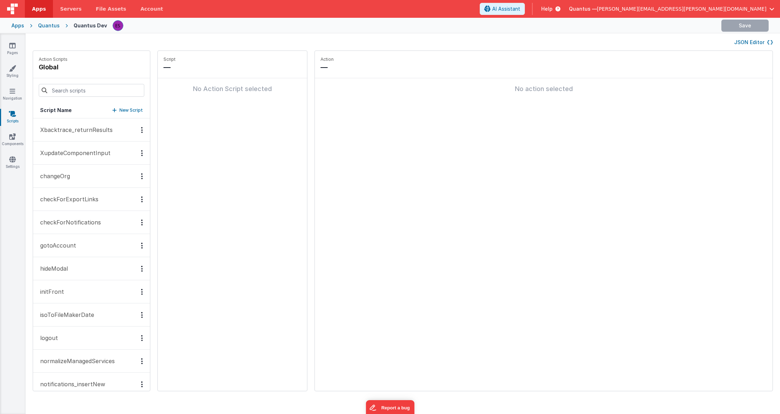
click at [14, 86] on div "Pages Styling Navigation Scripts Components Settings" at bounding box center [13, 223] width 26 height 380
click at [6, 93] on link "Navigation" at bounding box center [13, 94] width 26 height 14
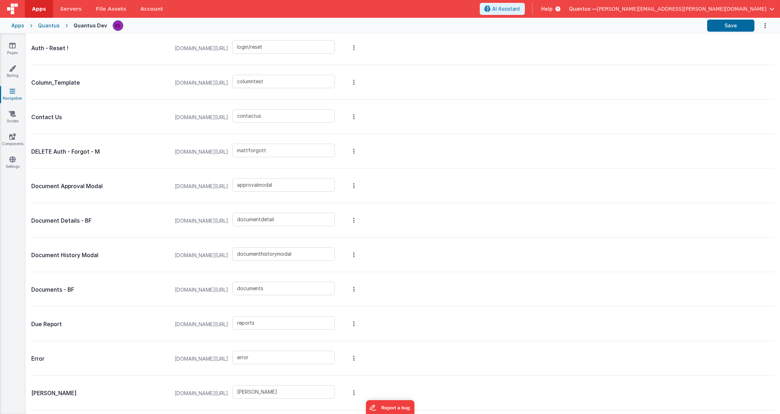
scroll to position [417, 0]
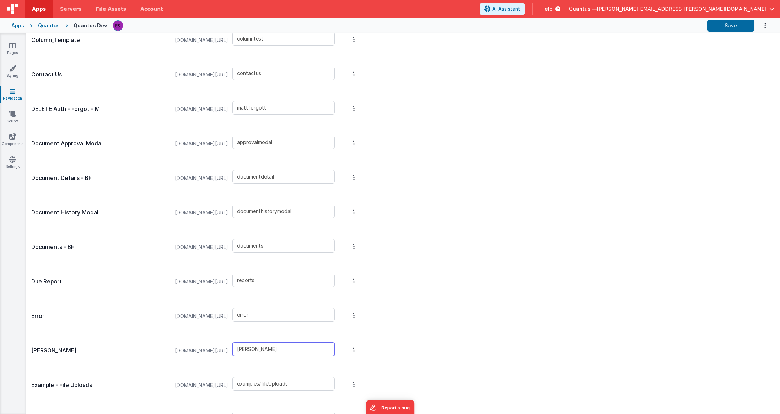
click at [310, 283] on input "[PERSON_NAME]" at bounding box center [284, 349] width 102 height 14
click at [14, 44] on icon at bounding box center [12, 45] width 6 height 7
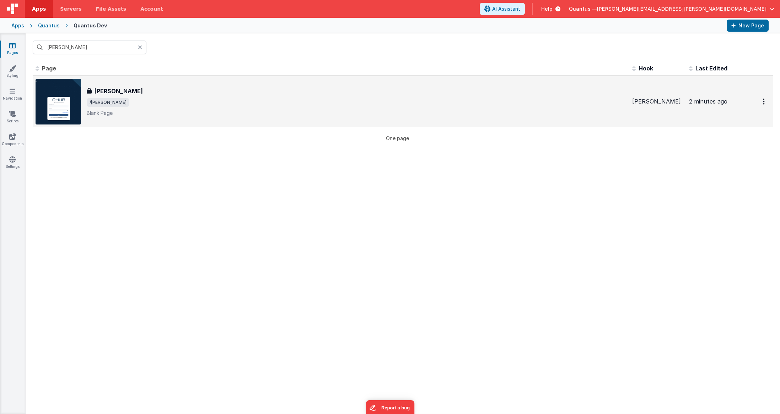
click at [60, 87] on img at bounding box center [59, 102] width 46 height 46
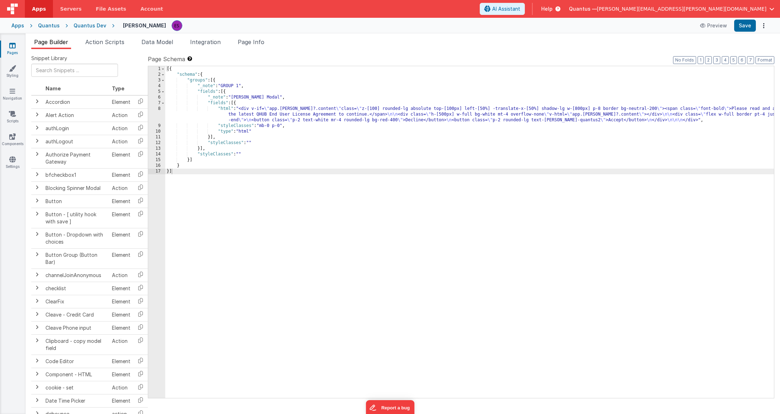
click at [425, 116] on div "[{ "schema" : { "groups" : [{ "_note" : "GROUP 1" , "fields" : [{ "_note" : "[P…" at bounding box center [469, 237] width 609 height 343
click at [156, 111] on div "8" at bounding box center [156, 114] width 17 height 17
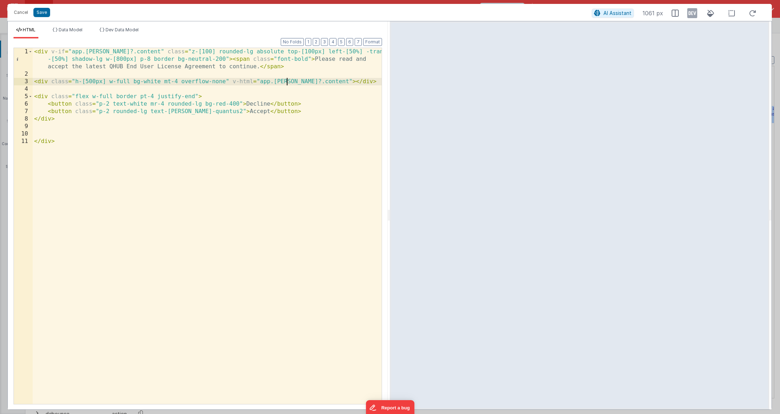
click at [288, 79] on div "< div v-if = "app.[PERSON_NAME]?.content" class = "z-[100] rounded-lg absolute …" at bounding box center [207, 241] width 349 height 386
drag, startPoint x: 280, startPoint y: 157, endPoint x: 282, endPoint y: 150, distance: 6.6
click at [280, 157] on div "< div v-if = "app.[PERSON_NAME]?.content" class = "z-[100] rounded-lg absolute …" at bounding box center [207, 241] width 349 height 386
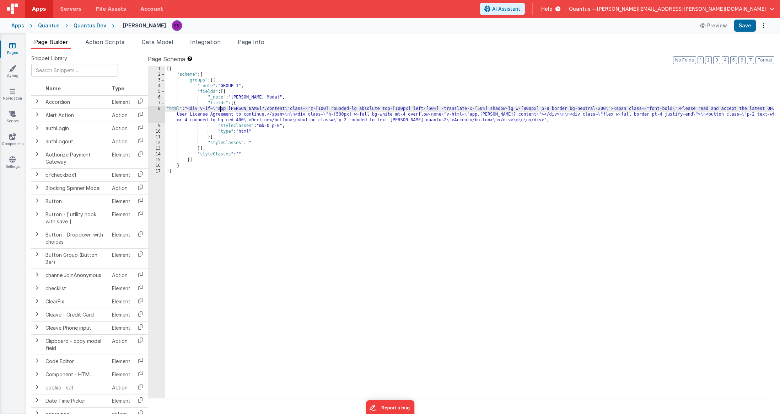
click at [222, 107] on div "[{ "schema" : { "groups" : [{ "_note" : "GROUP 1" , "fields" : [{ "_note" : "[P…" at bounding box center [469, 237] width 609 height 343
click at [258, 109] on div "[{ "schema" : { "groups" : [{ "_note" : "GROUP 1" , "fields" : [{ "_note" : "[P…" at bounding box center [469, 237] width 609 height 343
click at [154, 115] on div "8" at bounding box center [156, 114] width 17 height 17
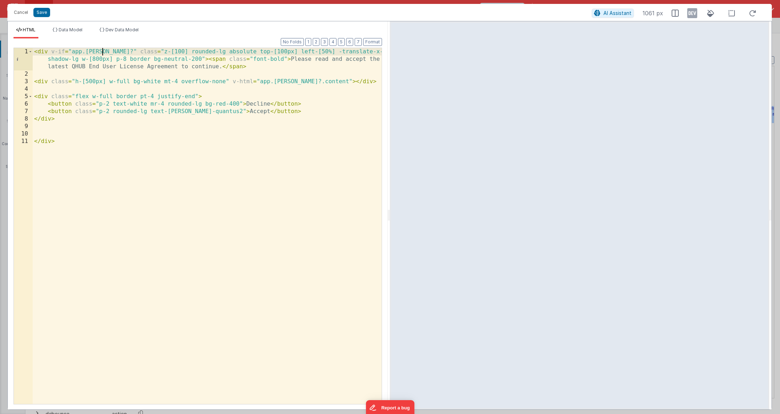
click at [103, 52] on div "< div v-if = "app.[PERSON_NAME]?" class = "z-[100] rounded-lg absolute top-[100…" at bounding box center [207, 241] width 349 height 386
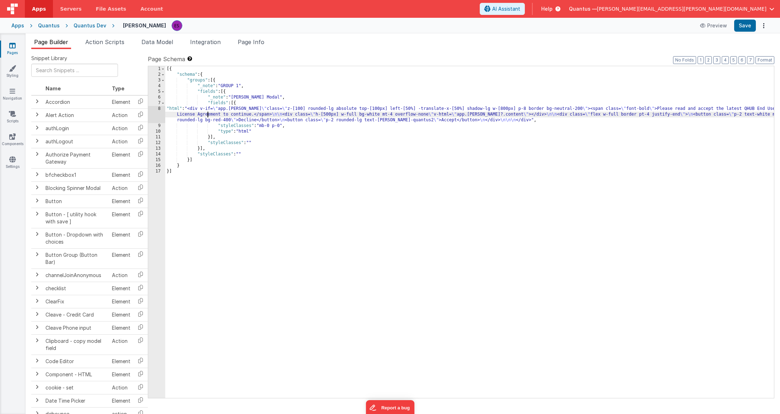
click at [208, 116] on div "[{ "schema" : { "groups" : [{ "_note" : "GROUP 1" , "fields" : [{ "_note" : "[P…" at bounding box center [469, 237] width 609 height 343
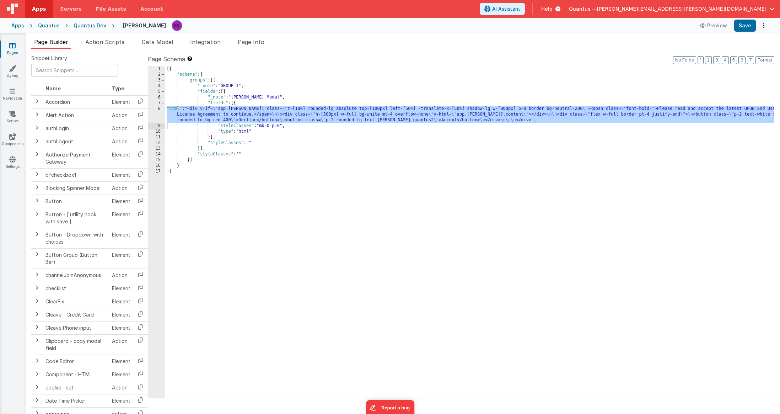
click at [159, 115] on div "8" at bounding box center [156, 114] width 17 height 17
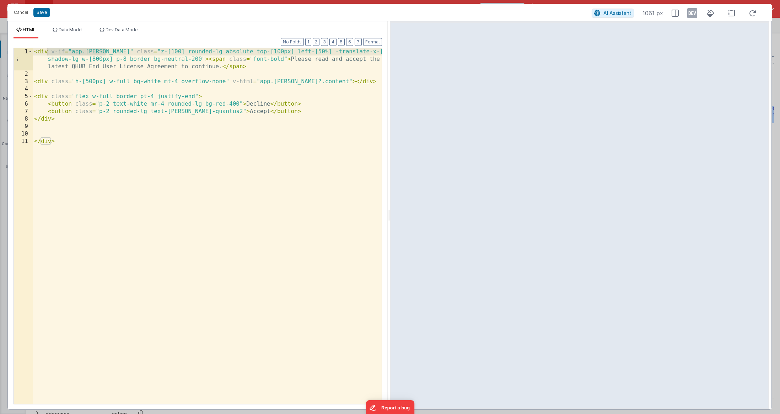
drag, startPoint x: 106, startPoint y: 50, endPoint x: 47, endPoint y: 49, distance: 59.0
click at [47, 49] on div "< div v-if = "app.[PERSON_NAME]" class = "z-[100] rounded-lg absolute top-[100p…" at bounding box center [207, 241] width 349 height 386
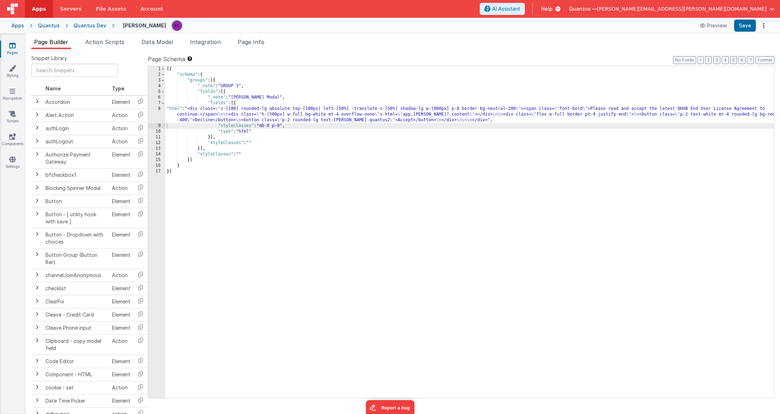
click at [245, 113] on div "[{ "schema" : { "groups" : [{ "_note" : "GROUP 1" , "fields" : [{ "_note" : "[P…" at bounding box center [469, 237] width 609 height 343
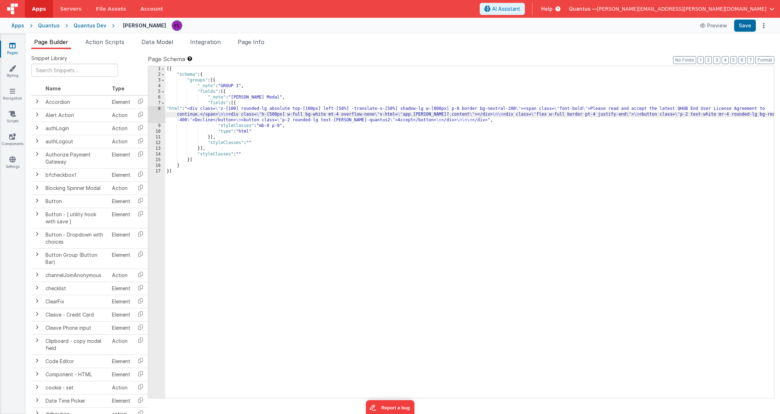
click at [156, 114] on div "8" at bounding box center [156, 114] width 17 height 17
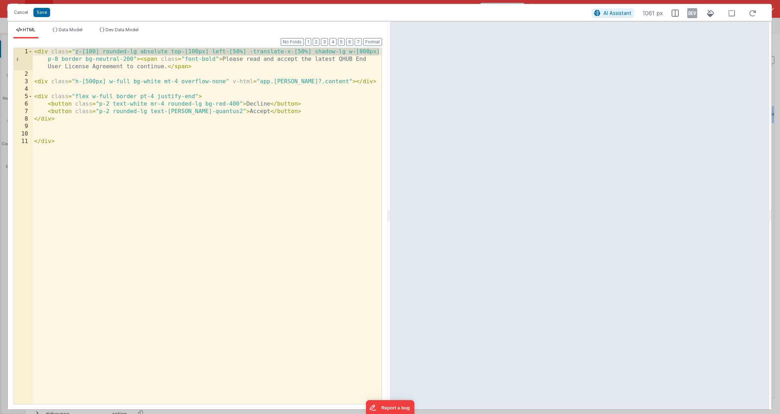
drag, startPoint x: 75, startPoint y: 52, endPoint x: 382, endPoint y: 51, distance: 306.8
click at [382, 51] on div "Format 7 6 5 4 3 2 1 No Folds 1 2 3 4 5 6 7 8 9 10 11 < div class = "z-[100] ro…" at bounding box center [198, 223] width 380 height 371
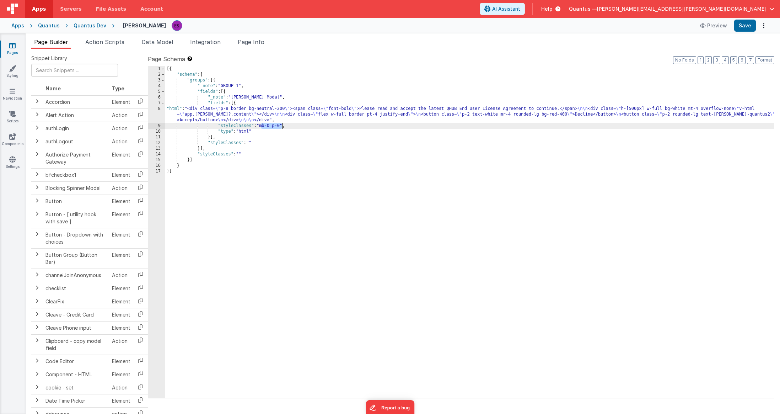
drag, startPoint x: 261, startPoint y: 124, endPoint x: 281, endPoint y: 128, distance: 20.5
click at [281, 128] on div "[{ "schema" : { "groups" : [{ "_note" : "GROUP 1" , "fields" : [{ "_note" : "[P…" at bounding box center [469, 237] width 609 height 343
click at [203, 121] on div "[{ "schema" : { "groups" : [{ "_note" : "GROUP 1" , "fields" : [{ "_note" : "[P…" at bounding box center [469, 237] width 609 height 343
click at [482, 25] on icon at bounding box center [703, 25] width 7 height 5
click at [113, 42] on span "Action Scripts" at bounding box center [104, 41] width 39 height 7
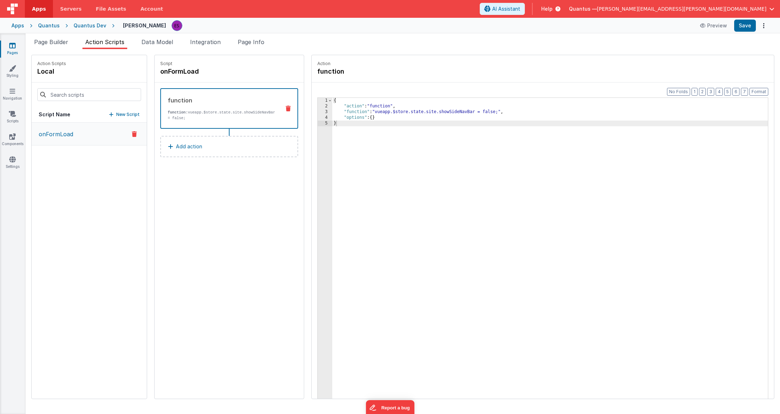
click at [332, 123] on div "{ "action" : "function" , "function" : "vueapp.$store.state.site.showSideNavBar…" at bounding box center [559, 265] width 454 height 334
drag, startPoint x: 358, startPoint y: 111, endPoint x: 362, endPoint y: 102, distance: 8.8
click at [359, 110] on div "{ "action" : "function" , "function" : "vueapp.$store.state.site.showSideNavBar…" at bounding box center [559, 265] width 454 height 334
click at [51, 46] on li "Page Builder" at bounding box center [51, 43] width 40 height 11
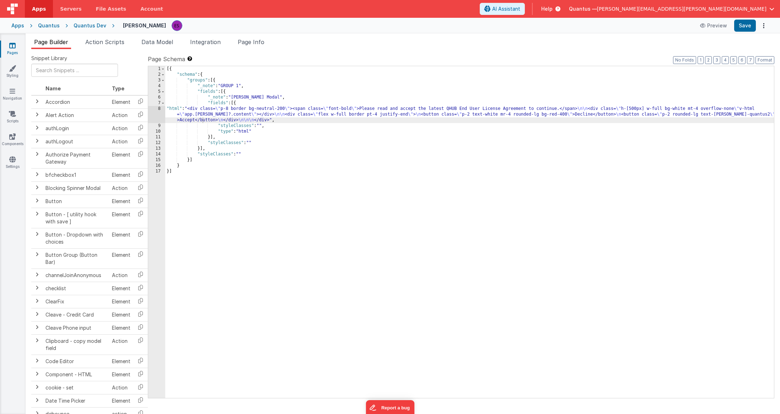
click at [188, 114] on div "[{ "schema" : { "groups" : [{ "_note" : "GROUP 1" , "fields" : [{ "_note" : "[P…" at bounding box center [469, 237] width 609 height 343
click at [155, 113] on div "8" at bounding box center [156, 114] width 17 height 17
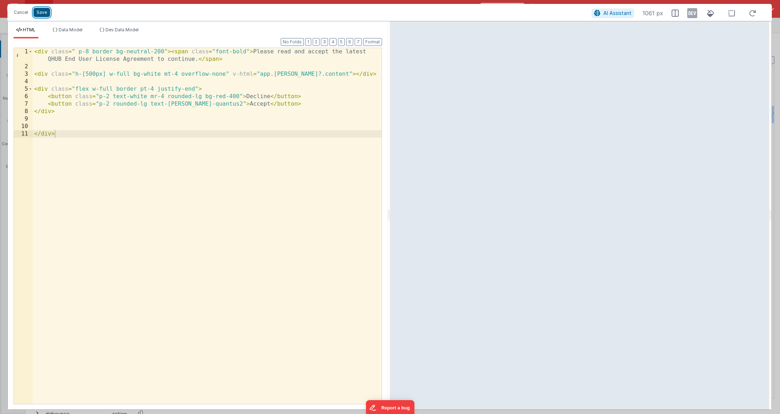
click at [41, 11] on button "Save" at bounding box center [41, 12] width 17 height 9
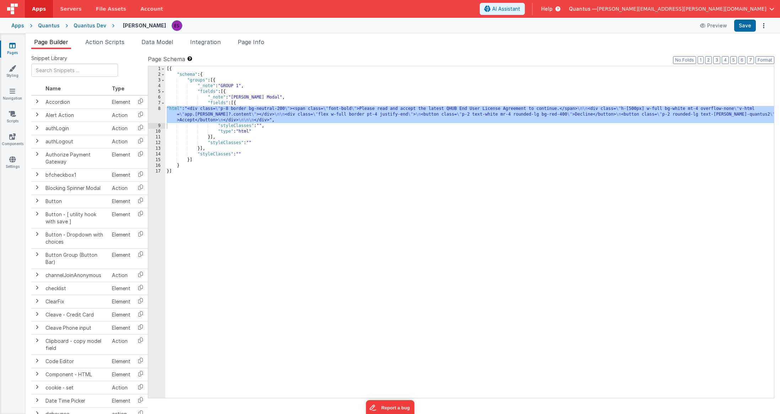
click at [309, 195] on div "[{ "schema" : { "groups" : [{ "_note" : "GROUP 1" , "fields" : [{ "_note" : "[P…" at bounding box center [469, 237] width 609 height 343
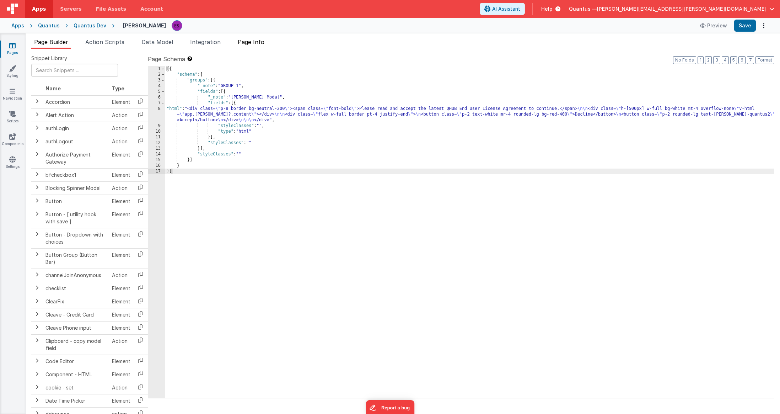
click at [260, 40] on span "Page Info" at bounding box center [251, 41] width 27 height 7
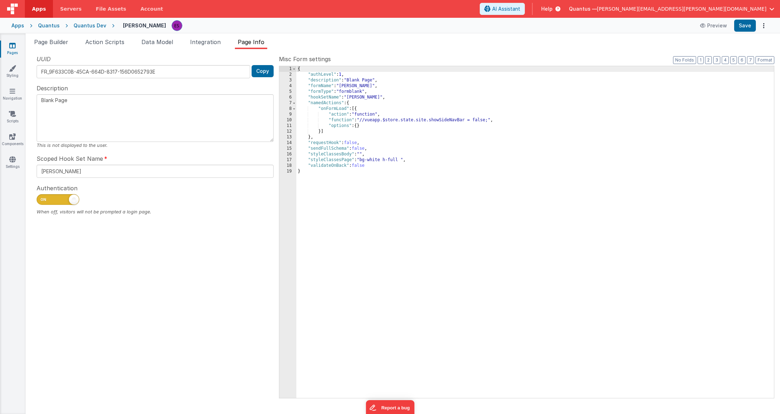
click at [160, 50] on div "Snippet Library Name Type Accordion Element Alert Action Action authLogin Actio…" at bounding box center [403, 231] width 755 height 365
click at [161, 44] on span "Data Model" at bounding box center [158, 41] width 32 height 7
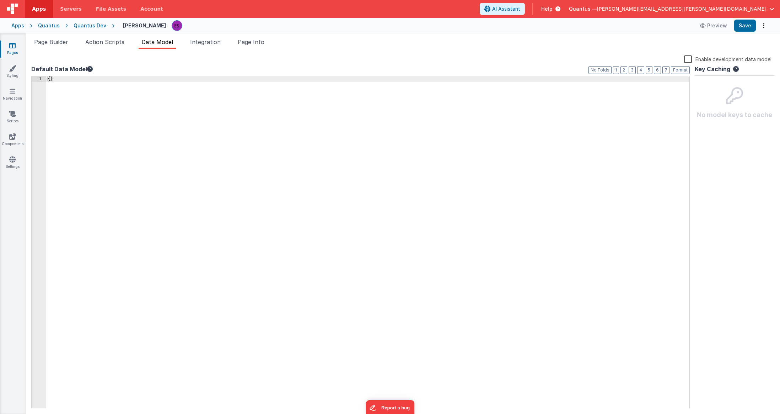
click at [135, 95] on div "{ }" at bounding box center [368, 248] width 644 height 344
click at [57, 75] on div "Format 7 6 5 4 3 2 1 No Folds 1 { "pagetype" : "dashboard" } XXXXXXXXXXXXXXXXXX…" at bounding box center [360, 241] width 659 height 333
click at [59, 76] on div "{ "pagetype" : "dashboard" }" at bounding box center [368, 248] width 644 height 344
click at [37, 48] on li "Page Builder" at bounding box center [51, 43] width 40 height 11
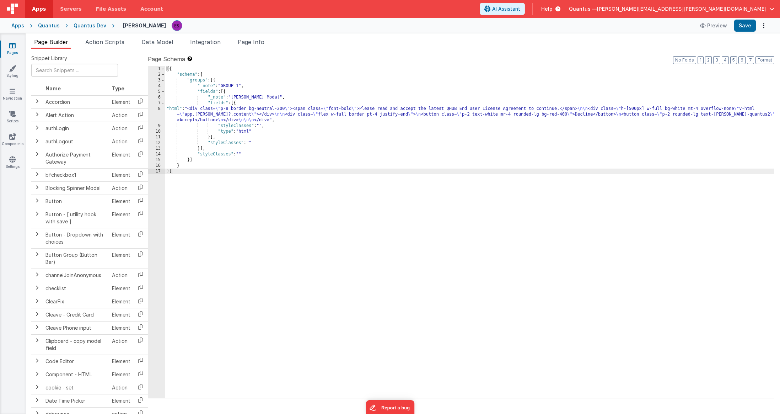
click at [12, 47] on icon at bounding box center [12, 45] width 6 height 7
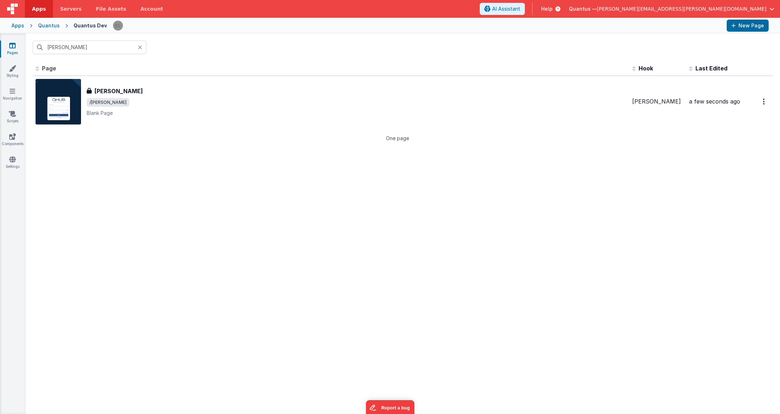
click at [140, 46] on icon at bounding box center [140, 47] width 4 height 6
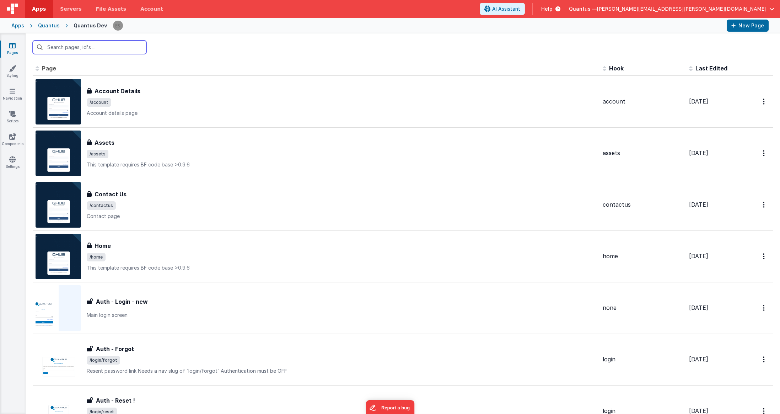
click at [106, 43] on input "text" at bounding box center [90, 48] width 114 height 14
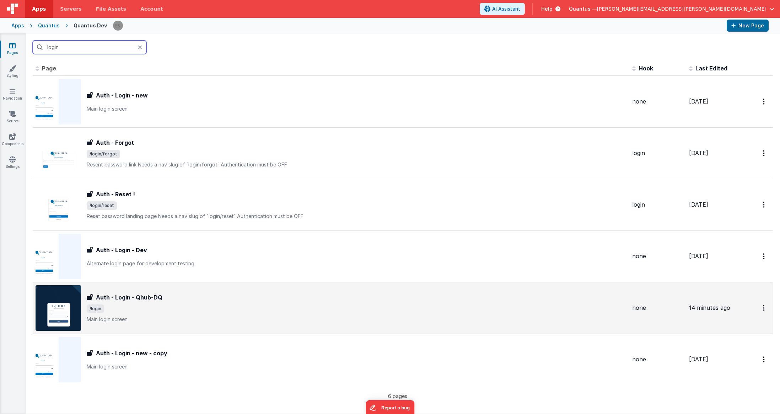
type input "login"
click at [193, 283] on div "Auth - Login - Qhub-DQ" at bounding box center [357, 297] width 540 height 9
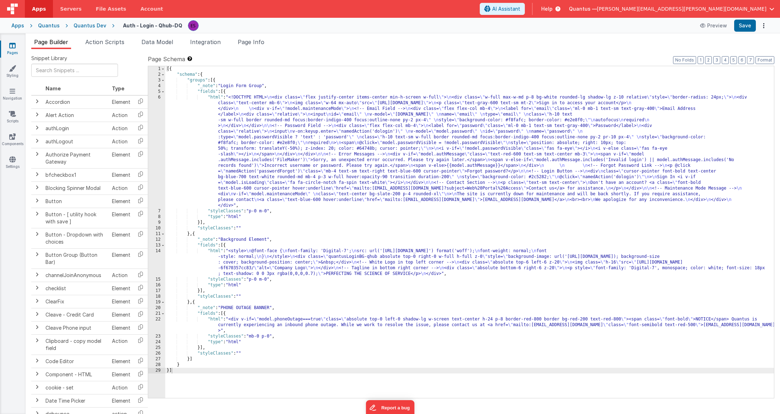
click at [229, 139] on div "[{ "schema" : { "groups" : [{ "_note" : "Login Form Group" , "fields" : [{ "htm…" at bounding box center [469, 237] width 609 height 343
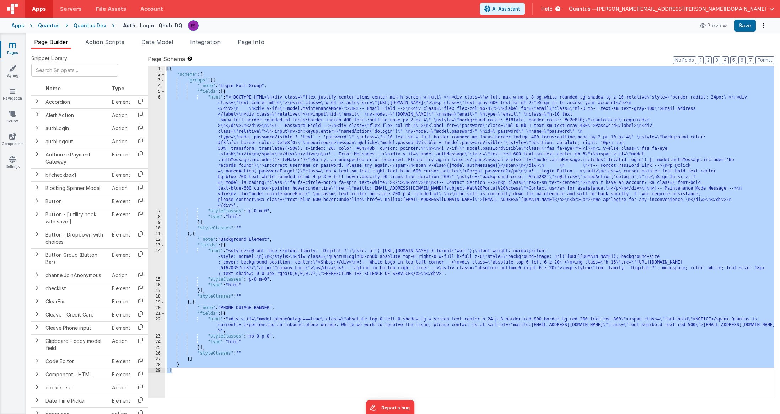
click at [89, 25] on div "Quantus Dev" at bounding box center [90, 25] width 33 height 7
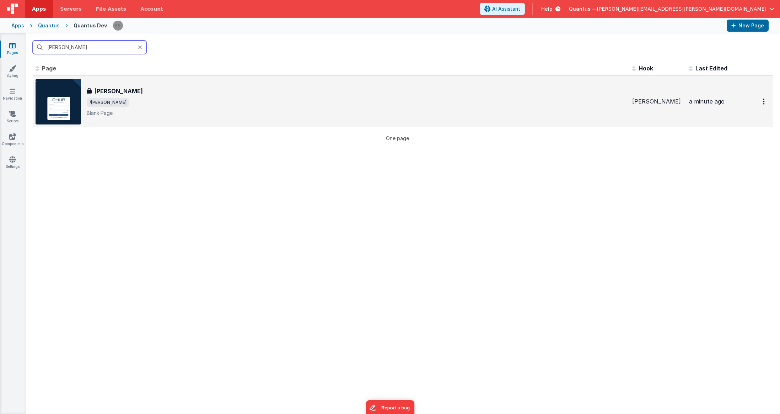
type input "[PERSON_NAME]"
click at [83, 93] on div "[PERSON_NAME] [PERSON_NAME] /[PERSON_NAME] Page" at bounding box center [331, 102] width 591 height 46
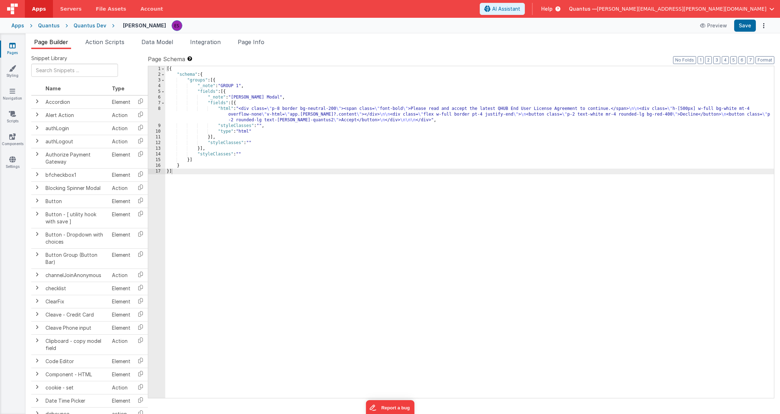
click at [220, 118] on div "[{ "schema" : { "groups" : [{ "_note" : "GROUP 1" , "fields" : [{ "_note" : "[P…" at bounding box center [469, 237] width 609 height 343
click at [265, 283] on div "[{ "schema" : { "groups" : [{ "_note" : "GROUP 1" , "fields" : [{ "_note" : "[P…" at bounding box center [469, 237] width 609 height 343
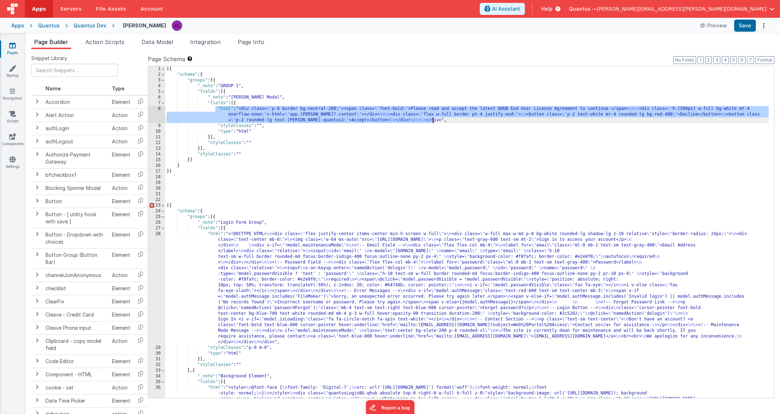
drag, startPoint x: 216, startPoint y: 109, endPoint x: 444, endPoint y: 122, distance: 227.9
click at [444, 122] on div "[{ "schema" : { "groups" : [{ "_note" : "GROUP 1" , "fields" : [{ "_note" : "[P…" at bounding box center [467, 249] width 604 height 366
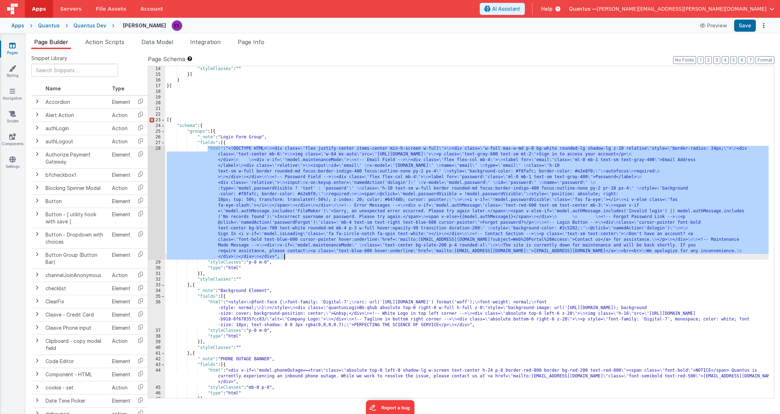
drag, startPoint x: 207, startPoint y: 149, endPoint x: 322, endPoint y: 255, distance: 156.5
click at [322, 255] on div ""styleClasses" : "" }] } }] [{ "schema" : { "groups" : [{ "_note" : "Login Form…" at bounding box center [467, 237] width 604 height 343
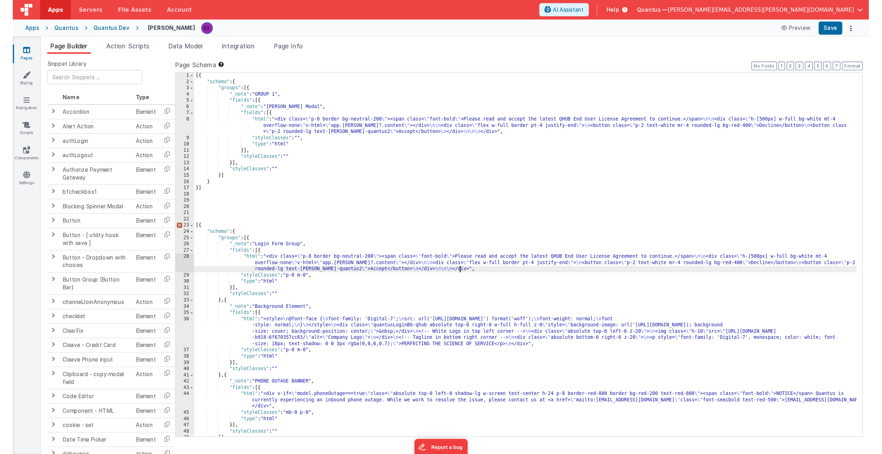
scroll to position [0, 0]
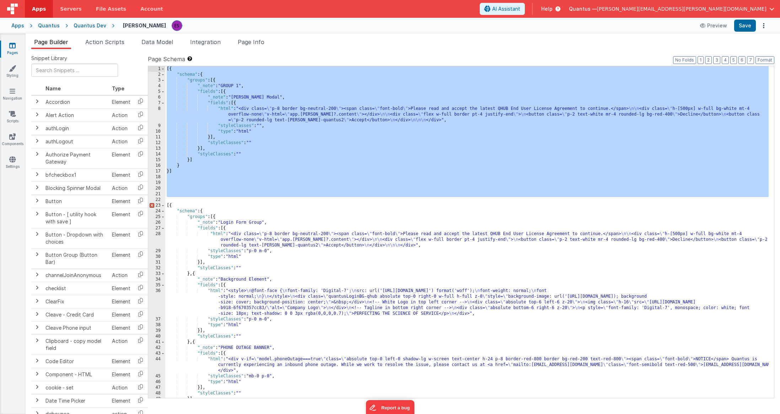
drag, startPoint x: 291, startPoint y: 198, endPoint x: 215, endPoint y: 3, distance: 208.7
click at [215, 3] on div "Apps Servers File Assets Account Some FUTURE Slot AI Assistant Help [PERSON_NAM…" at bounding box center [390, 207] width 780 height 414
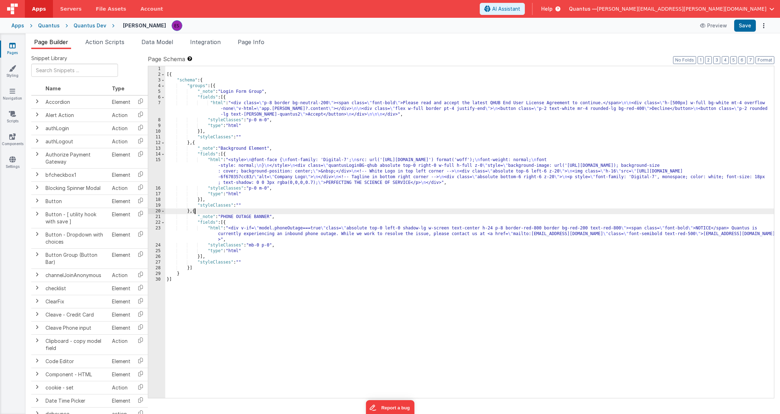
click at [194, 210] on div "[{ "schema" : { "groups" : [{ "_note" : "Login Form Group" , "fields" : [{ "htm…" at bounding box center [469, 237] width 609 height 343
click at [197, 210] on div "[{ "schema" : { "groups" : [{ "_note" : "Login Form Group" , "fields" : [{ "htm…" at bounding box center [469, 237] width 609 height 343
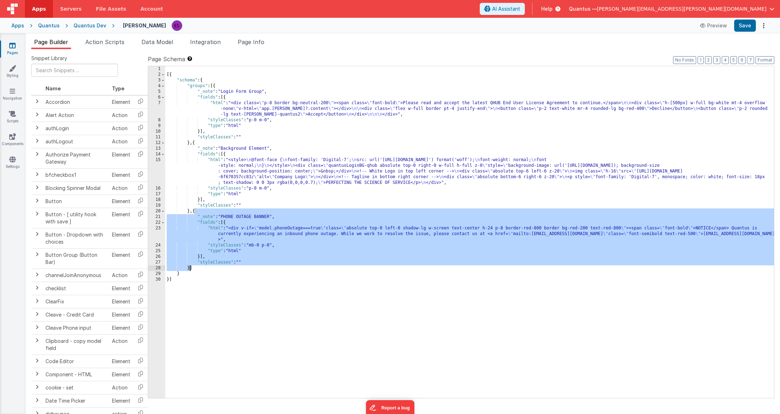
drag, startPoint x: 194, startPoint y: 210, endPoint x: 190, endPoint y: 267, distance: 56.3
click at [189, 267] on div "[{ "schema" : { "groups" : [{ "_note" : "Login Form Group" , "fields" : [{ "htm…" at bounding box center [469, 237] width 609 height 343
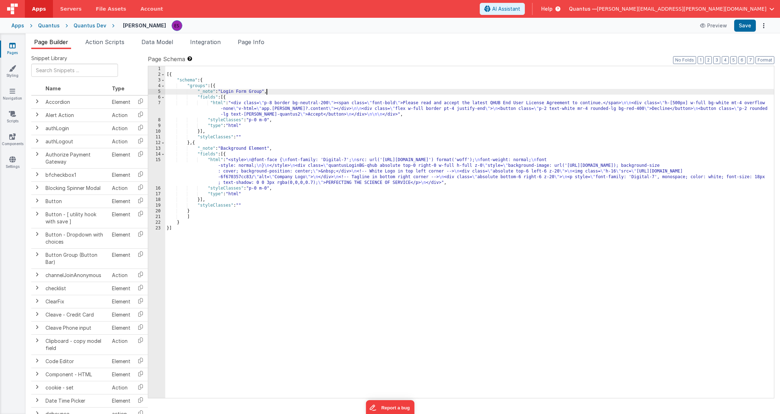
click at [266, 90] on div "[{ "schema" : { "groups" : [{ "_note" : "Login Form Group" , "fields" : [{ "htm…" at bounding box center [469, 237] width 609 height 343
drag, startPoint x: 265, startPoint y: 90, endPoint x: 224, endPoint y: 89, distance: 40.9
click at [224, 89] on div "[{ "schema" : { "groups" : [{ "_note" : "Login Form Group" , "fields" : [{ "htm…" at bounding box center [469, 237] width 609 height 343
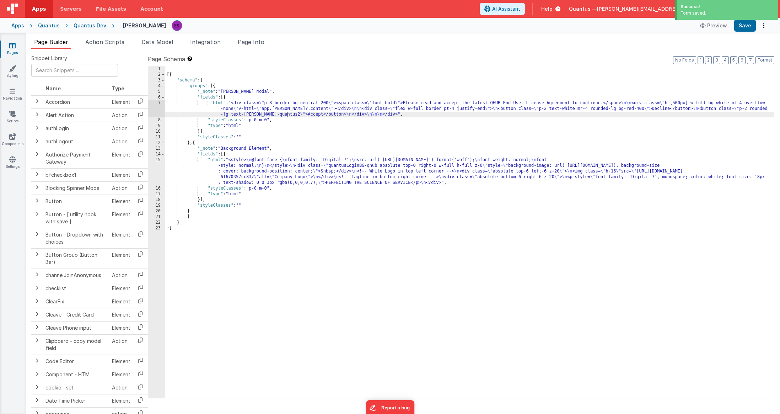
click at [288, 116] on div "[{ "schema" : { "groups" : [{ "_note" : "[PERSON_NAME] Modal" , "fields" : [{ "…" at bounding box center [469, 237] width 609 height 343
drag, startPoint x: 251, startPoint y: 121, endPoint x: 269, endPoint y: 118, distance: 18.4
click at [269, 118] on div "[{ "schema" : { "groups" : [{ "_note" : "[PERSON_NAME] Modal" , "fields" : [{ "…" at bounding box center [469, 237] width 609 height 343
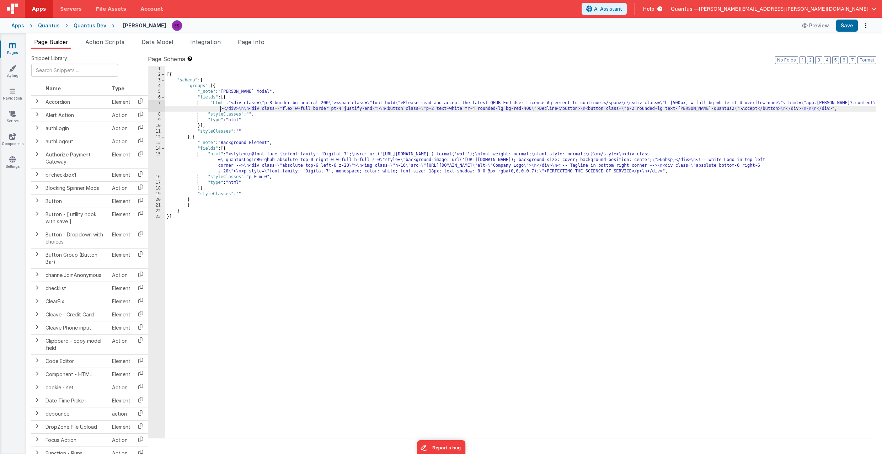
click at [221, 107] on div "[{ "schema" : { "groups" : [{ "_note" : "[PERSON_NAME] Modal" , "fields" : [{ "…" at bounding box center [520, 257] width 711 height 383
click at [155, 108] on div "7" at bounding box center [156, 105] width 17 height 11
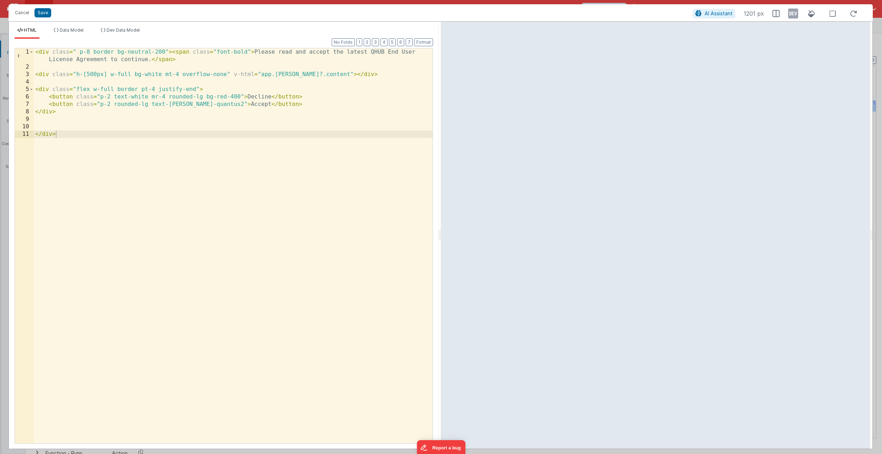
click at [329, 121] on div "< div class = " p-8 border bg-neutral-200" > < span class = "font-bold" > Pleas…" at bounding box center [233, 256] width 399 height 417
click at [36, 73] on div "< div class = " p-8 border bg-neutral-200" > < span class = "font-bold" > Pleas…" at bounding box center [233, 256] width 399 height 417
click at [46, 165] on div "< div class = " p-8 border bg-neutral-200" > < span class = "font-bold" > Pleas…" at bounding box center [233, 256] width 399 height 417
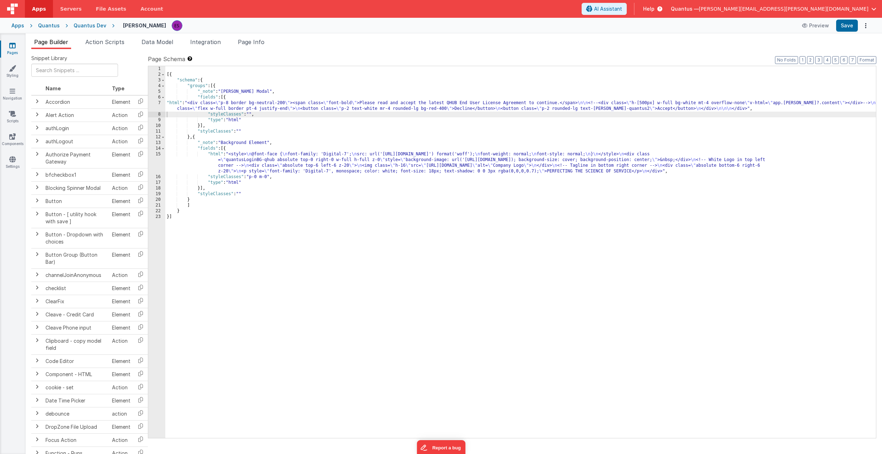
drag, startPoint x: 238, startPoint y: 193, endPoint x: 244, endPoint y: 192, distance: 6.1
click at [238, 193] on div "[{ "schema" : { "groups" : [{ "_note" : "[PERSON_NAME] Modal" , "fields" : [{ "…" at bounding box center [520, 257] width 711 height 383
click at [222, 101] on div "[{ "schema" : { "groups" : [{ "_note" : "[PERSON_NAME] Modal" , "fields" : [{ "…" at bounding box center [520, 257] width 711 height 383
click at [110, 43] on span "Action Scripts" at bounding box center [104, 41] width 39 height 7
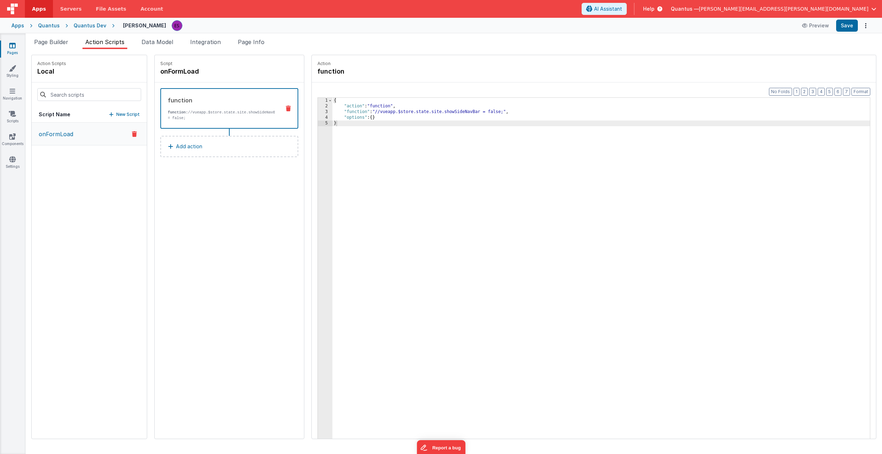
click at [362, 110] on div "{ "action" : "function" , "function" : "//vueapp.$store.state.site.showSideNavB…" at bounding box center [610, 285] width 556 height 374
click at [54, 42] on span "Page Builder" at bounding box center [51, 41] width 34 height 7
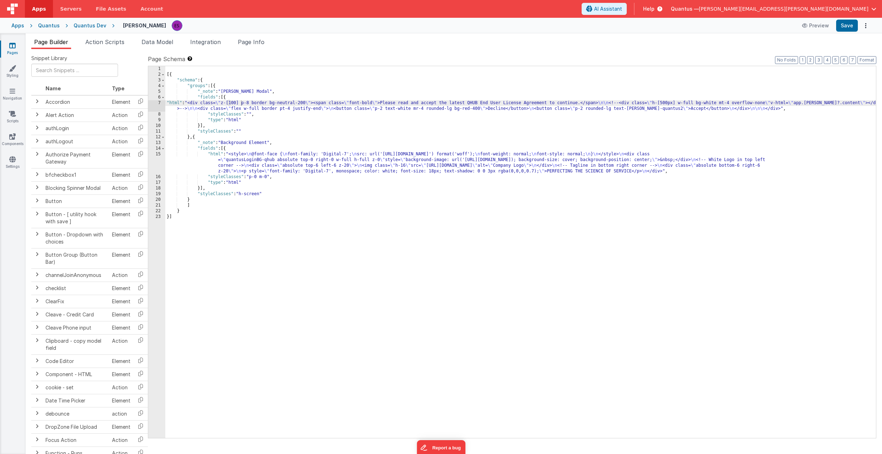
click at [393, 241] on div "[{ "schema" : { "groups" : [{ "_note" : "[PERSON_NAME] Modal" , "fields" : [{ "…" at bounding box center [520, 257] width 711 height 383
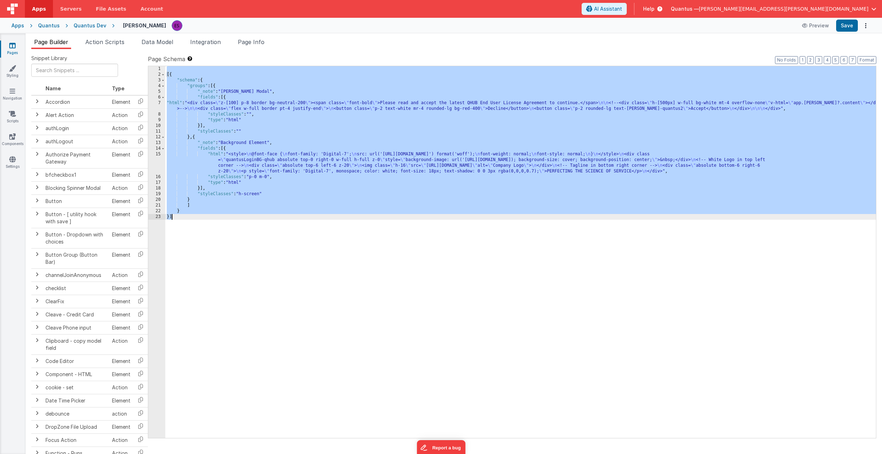
click at [387, 283] on div "[{ "schema" : { "groups" : [{ "_note" : "[PERSON_NAME] Modal" , "fields" : [{ "…" at bounding box center [520, 257] width 711 height 383
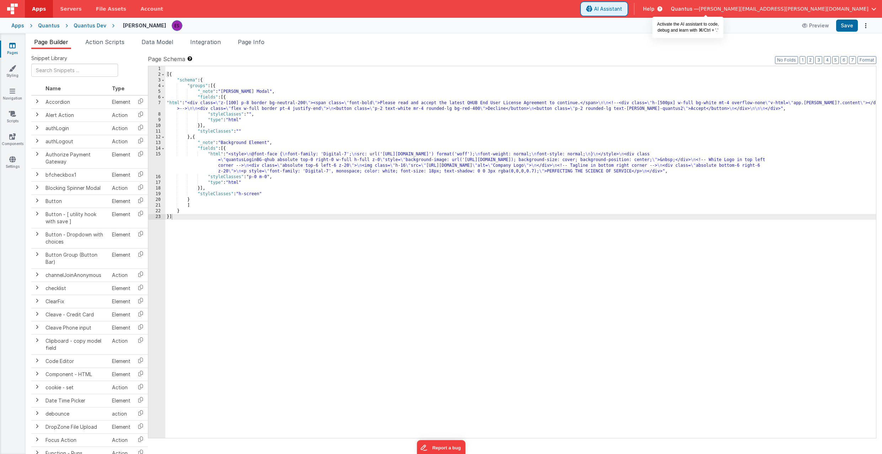
click at [482, 9] on span "AI Assistant" at bounding box center [608, 8] width 28 height 7
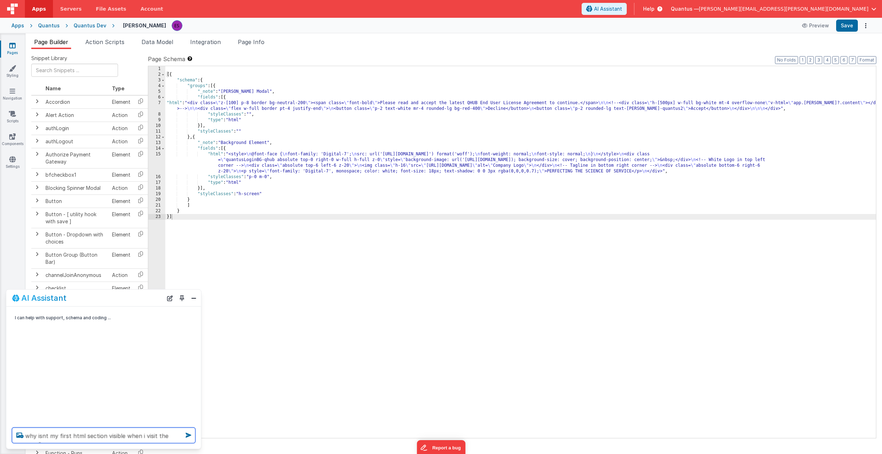
type textarea "why isnt my first html section visible when i visit the page?"
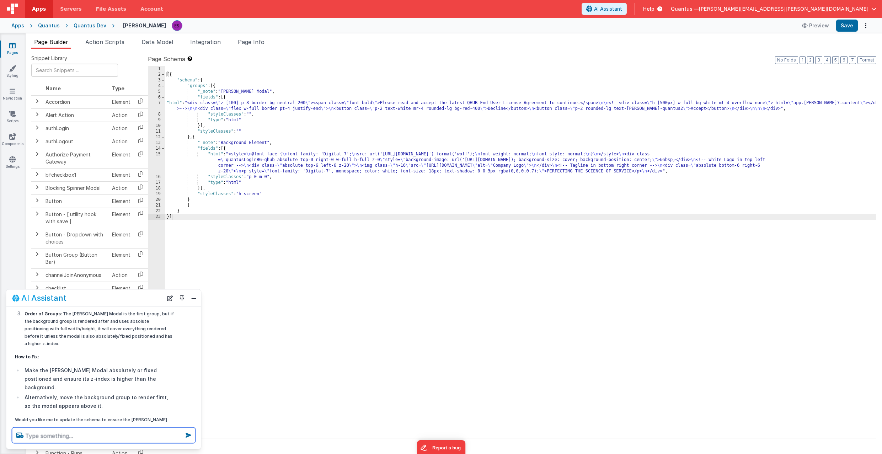
scroll to position [140, 0]
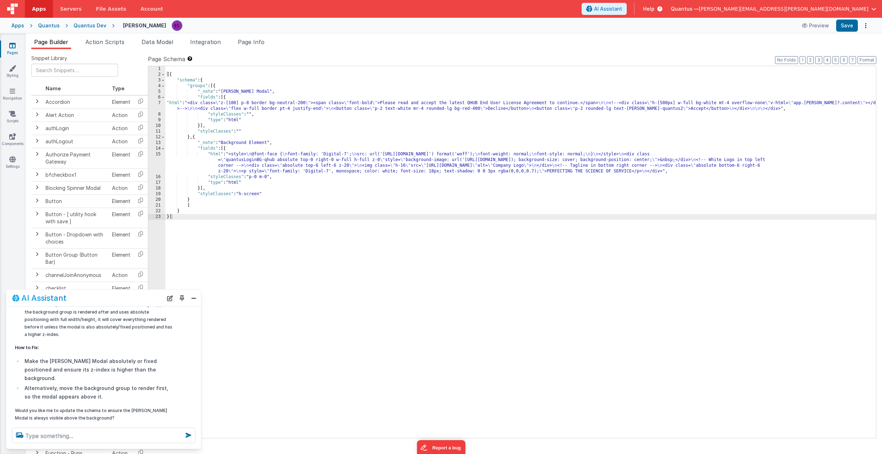
click at [223, 102] on div "[{ "schema" : { "groups" : [{ "_note" : "[PERSON_NAME] Modal" , "fields" : [{ "…" at bounding box center [520, 257] width 711 height 383
click at [436, 142] on div "[{ "schema" : { "groups" : [{ "_note" : "[PERSON_NAME] Modal" , "fields" : [{ "…" at bounding box center [520, 257] width 711 height 383
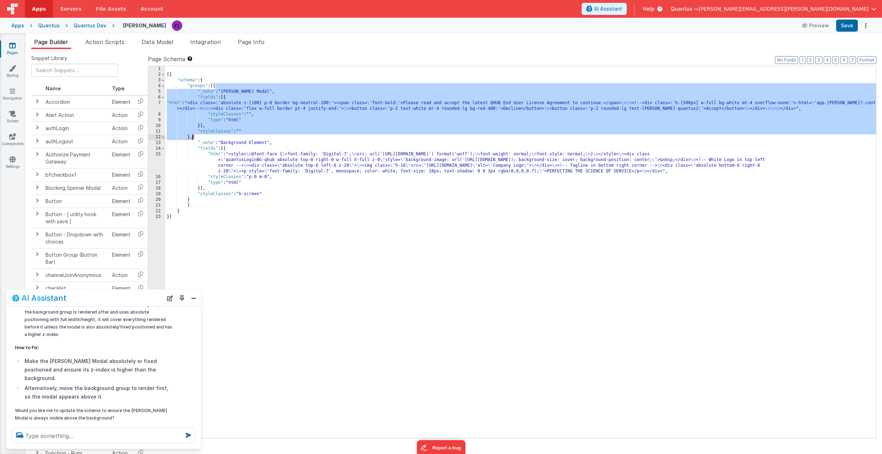
drag, startPoint x: 215, startPoint y: 84, endPoint x: 193, endPoint y: 138, distance: 58.3
click at [193, 138] on div "[{ "schema" : { "groups" : [{ "_note" : "[PERSON_NAME] Modal" , "fields" : [{ "…" at bounding box center [520, 257] width 711 height 383
drag, startPoint x: 210, startPoint y: 107, endPoint x: 210, endPoint y: 95, distance: 12.1
click at [210, 106] on div "[{ "schema" : { "groups" : [{ "_note" : "[PERSON_NAME] Modal" , "fields" : [{ "…" at bounding box center [520, 257] width 711 height 383
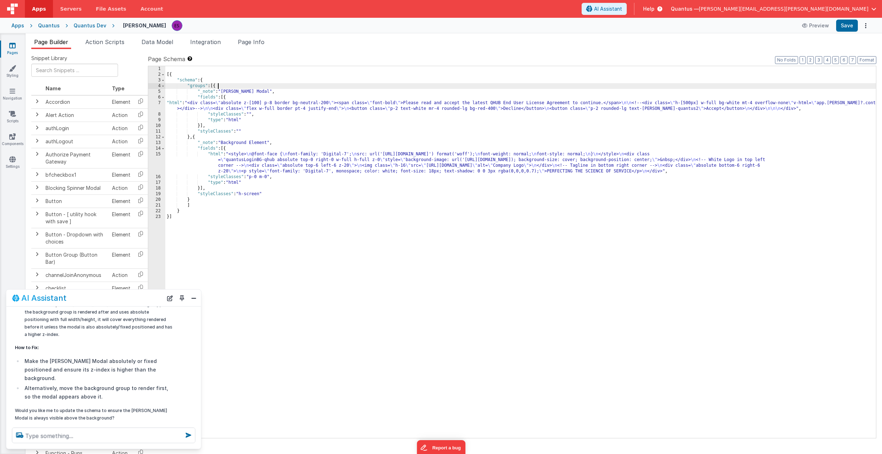
click at [217, 88] on div "[{ "schema" : { "groups" : [{ "_note" : "[PERSON_NAME] Modal" , "fields" : [{ "…" at bounding box center [520, 257] width 711 height 383
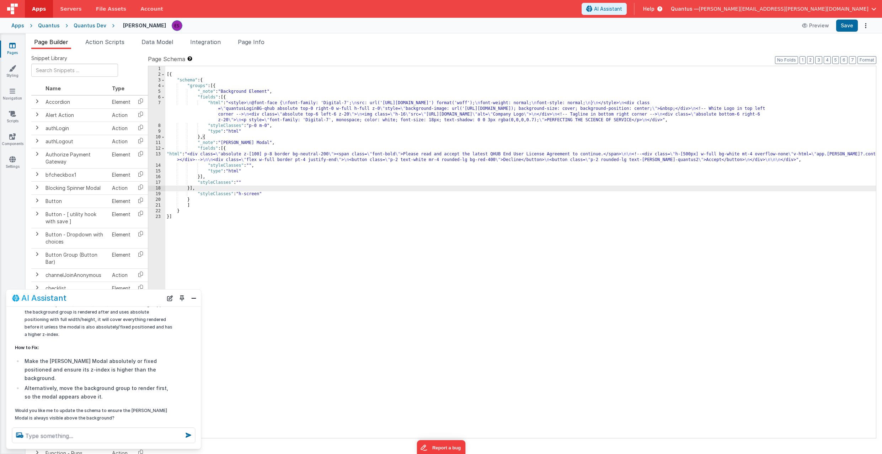
click at [204, 190] on div "[{ "schema" : { "groups" : [{ "_note" : "Background Element" , "fields" : [{ "h…" at bounding box center [520, 257] width 711 height 383
click at [74, 283] on textarea at bounding box center [103, 436] width 183 height 16
type textarea "ok, i reversed the order, added absolute, and a higher z but it still doesn't r…"
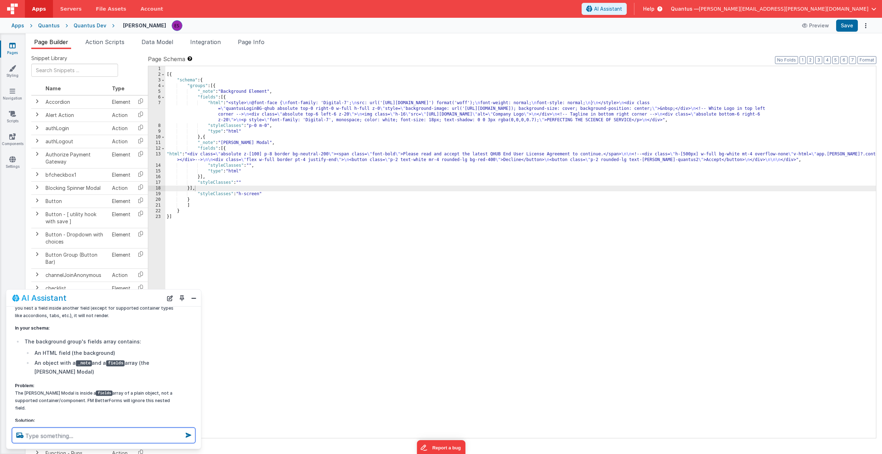
scroll to position [321, 0]
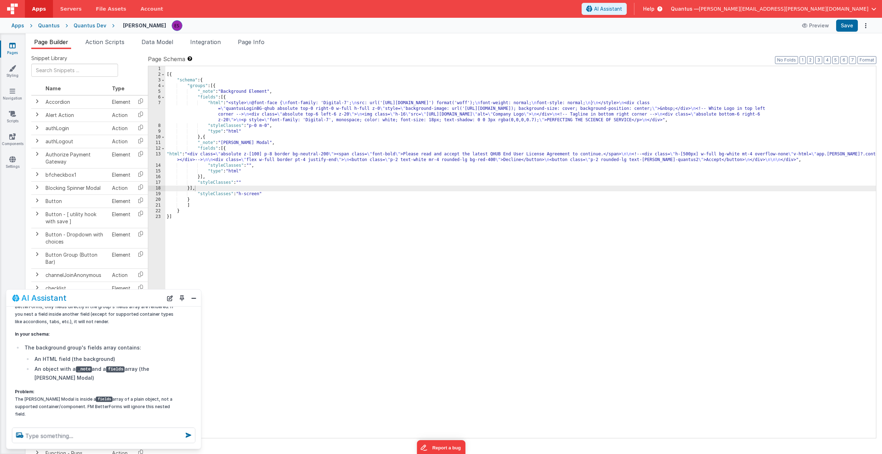
click at [208, 97] on div "[{ "schema" : { "groups" : [{ "_note" : "Background Element" , "fields" : [{ "h…" at bounding box center [520, 257] width 711 height 383
click at [227, 98] on div "[{ "schema" : { "groups" : [{ "_note" : "Background Element" , "fields" : [{ "h…" at bounding box center [520, 257] width 711 height 383
click at [233, 97] on div "[{ "schema" : { "groups" : [{ "_note" : "Background Element" , "fields" : [{ "h…" at bounding box center [520, 257] width 711 height 383
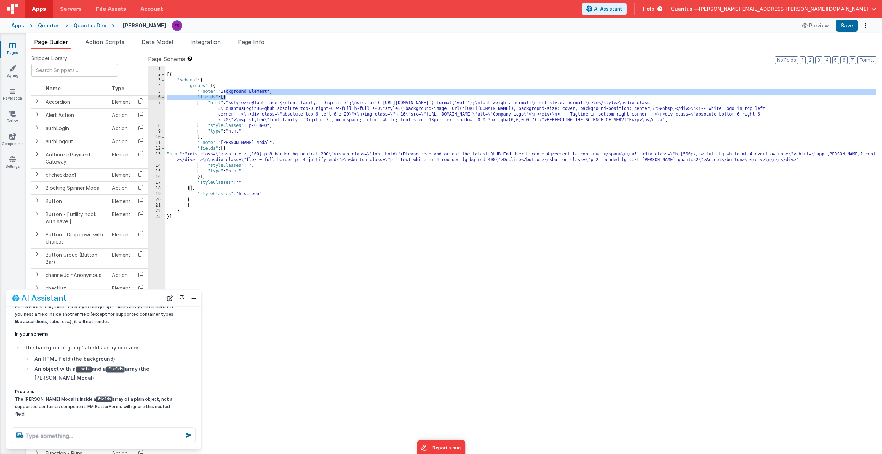
click at [227, 97] on div "[{ "schema" : { "groups" : [{ "_note" : "Background Element" , "fields" : [{ "h…" at bounding box center [520, 257] width 711 height 383
click at [228, 102] on div "[{ "schema" : { "groups" : [{ "_note" : "Background Element" , "fields" : [{ "h…" at bounding box center [520, 257] width 711 height 383
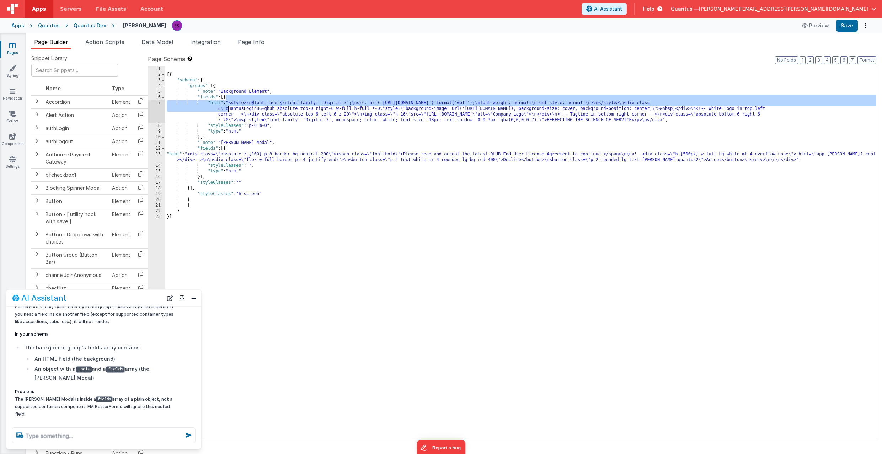
drag, startPoint x: 225, startPoint y: 97, endPoint x: 227, endPoint y: 110, distance: 12.3
click at [227, 110] on div "[{ "schema" : { "groups" : [{ "_note" : "Background Element" , "fields" : [{ "h…" at bounding box center [520, 257] width 711 height 383
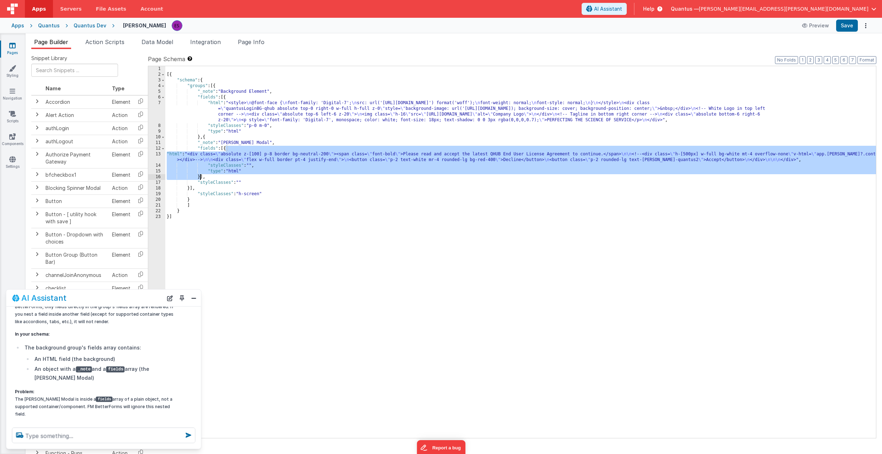
drag, startPoint x: 226, startPoint y: 147, endPoint x: 200, endPoint y: 175, distance: 37.7
click at [200, 175] on div "[{ "schema" : { "groups" : [{ "_note" : "Background Element" , "fields" : [{ "h…" at bounding box center [520, 257] width 711 height 383
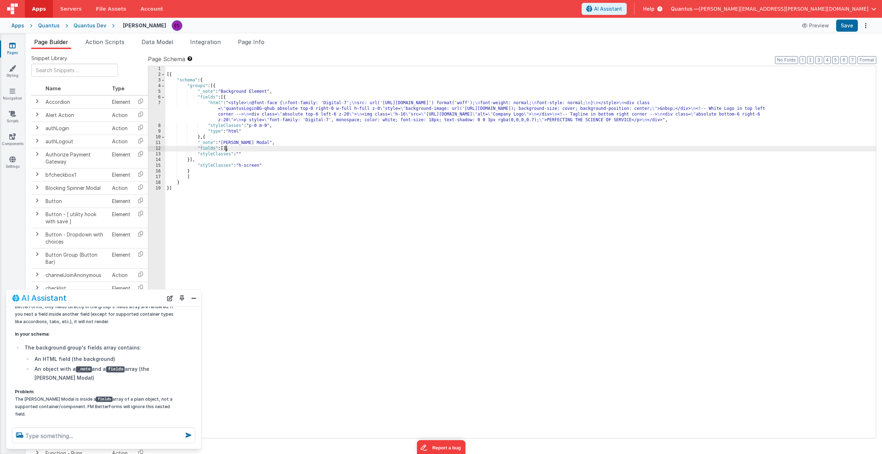
click at [206, 138] on div "[{ "schema" : { "groups" : [{ "_note" : "Background Element" , "fields" : [{ "h…" at bounding box center [520, 257] width 711 height 383
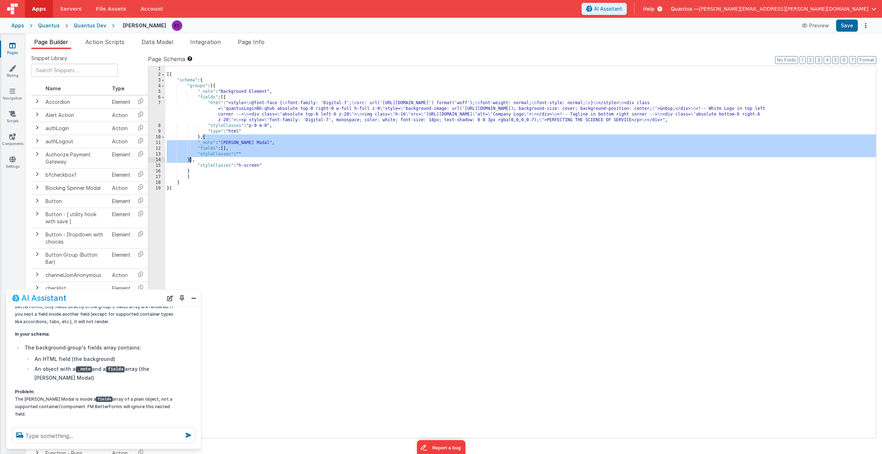
drag, startPoint x: 203, startPoint y: 136, endPoint x: 190, endPoint y: 157, distance: 24.7
click at [190, 157] on div "[{ "schema" : { "groups" : [{ "_note" : "Background Element" , "fields" : [{ "h…" at bounding box center [520, 257] width 711 height 383
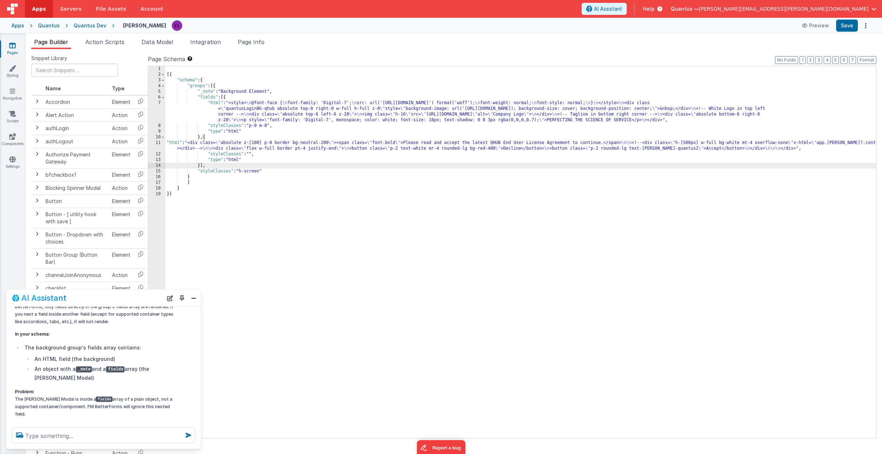
click at [283, 145] on div "[{ "schema" : { "groups" : [{ "_note" : "Background Element" , "fields" : [{ "h…" at bounding box center [520, 257] width 711 height 383
click at [217, 137] on div "[{ "schema" : { "groups" : [{ "_note" : "Background Element" , "fields" : [{ "h…" at bounding box center [520, 257] width 711 height 383
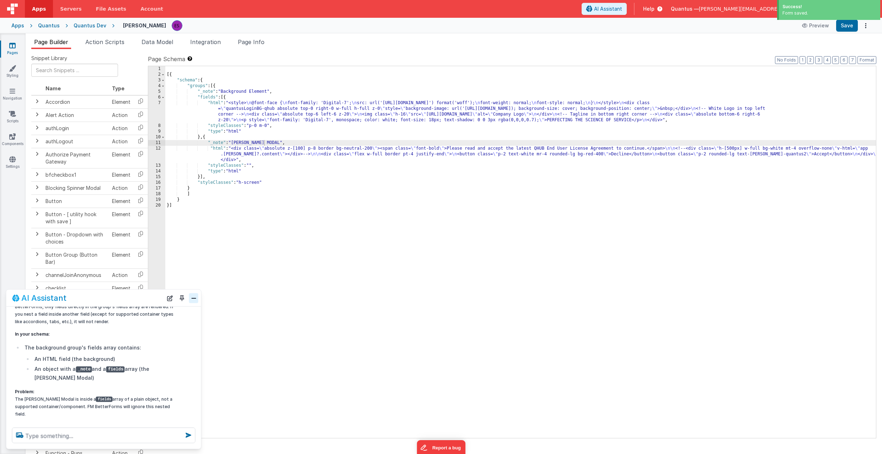
click at [194, 283] on button "Close" at bounding box center [193, 298] width 9 height 10
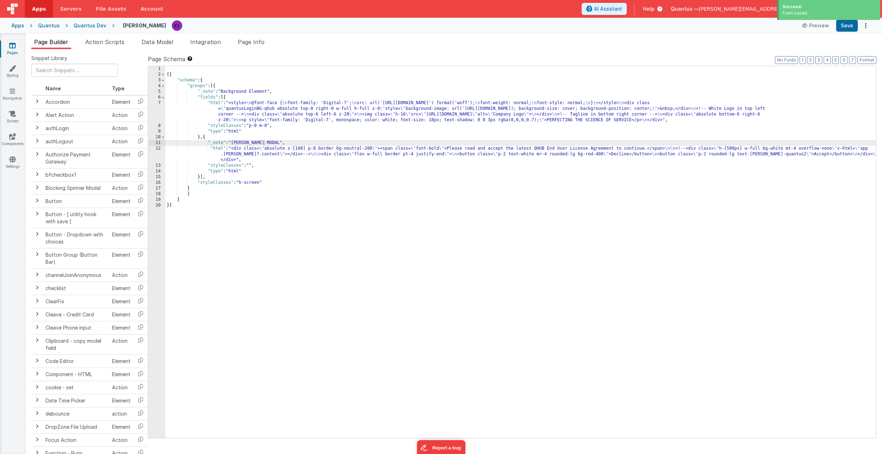
click at [243, 229] on div "[{ "schema" : { "groups" : [{ "_note" : "Background Element" , "fields" : [{ "h…" at bounding box center [520, 257] width 711 height 383
click at [218, 156] on div "[{ "schema" : { "groups" : [{ "_note" : "Background Element" , "fields" : [{ "h…" at bounding box center [520, 257] width 711 height 383
click at [153, 152] on div "12" at bounding box center [156, 154] width 17 height 17
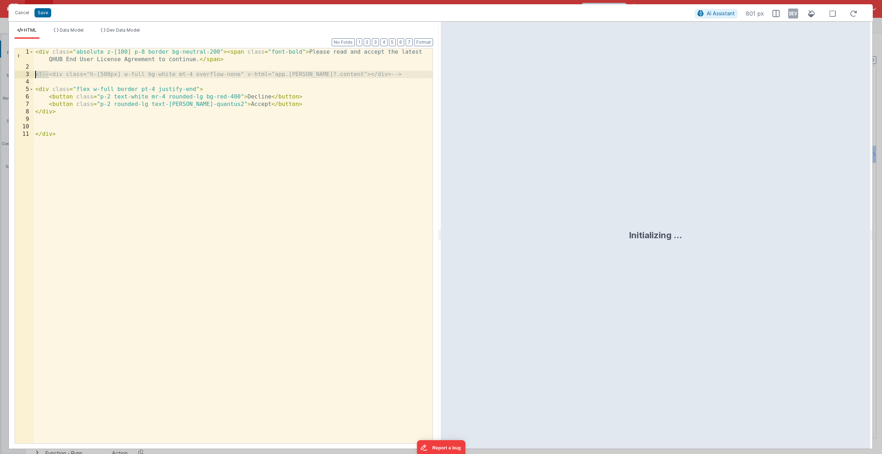
drag, startPoint x: 49, startPoint y: 75, endPoint x: 34, endPoint y: 73, distance: 14.7
click at [34, 73] on div "< div class = "absolute z-[100] p-8 border bg-neutral-200" > < span class = "fo…" at bounding box center [233, 256] width 399 height 417
click at [395, 71] on div "< div class = "absolute z-[100] p-8 border bg-neutral-200" > < span class = "fo…" at bounding box center [233, 256] width 399 height 417
click at [132, 52] on div "< div class = "absolute z-[100] p-8 border bg-neutral-200" > < span class = "fo…" at bounding box center [233, 256] width 399 height 417
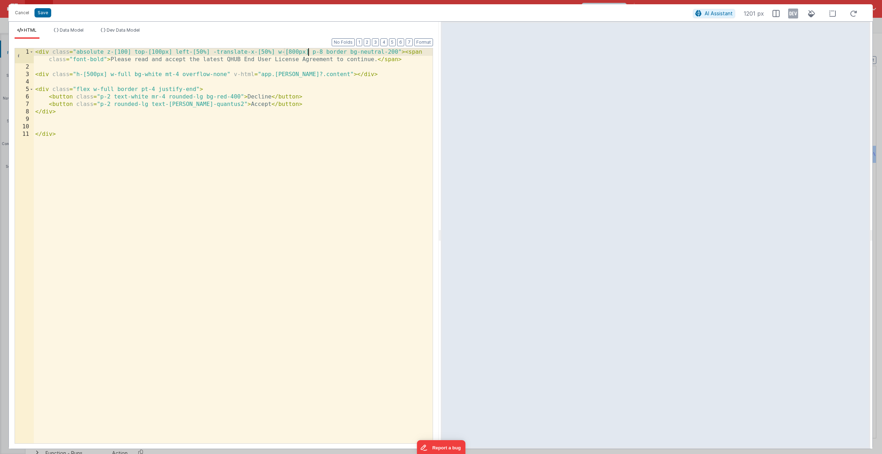
click at [218, 68] on div "< div class = "absolute z-[100] top-[100px] left-[50%] -translate-x-[50%] w-[80…" at bounding box center [233, 256] width 399 height 417
click at [217, 75] on div "< div class = "absolute z-[100] top-[100px] left-[50%] -translate-x-[50%] w-[80…" at bounding box center [233, 256] width 399 height 417
click at [195, 140] on div "< div class = "absolute z-[100] top-[100px] left-[50%] -translate-x-[50%] w-[80…" at bounding box center [233, 256] width 399 height 417
click at [308, 54] on div "< div class = "absolute z-[100] top-[100px] left-[50%] -translate-x-[50%] w-[80…" at bounding box center [233, 256] width 399 height 417
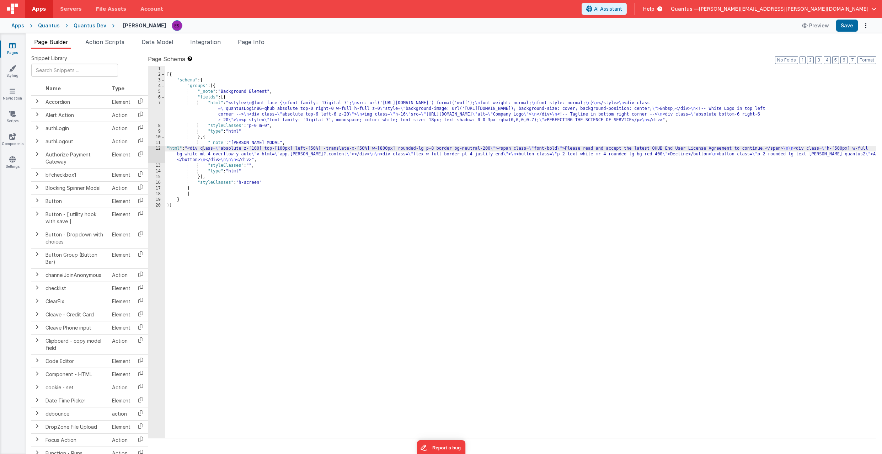
click at [202, 150] on div "[{ "schema" : { "groups" : [{ "_note" : "Background Element" , "fields" : [{ "h…" at bounding box center [520, 257] width 711 height 383
click at [154, 154] on div "12" at bounding box center [156, 154] width 17 height 17
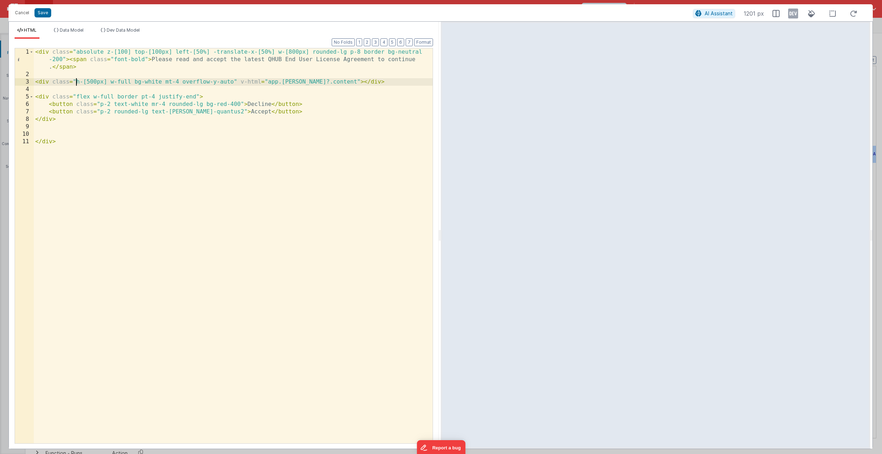
click at [76, 80] on div "< div class = "absolute z-[100] top-[100px] left-[50%] -translate-x-[50%] w-[80…" at bounding box center [233, 260] width 399 height 425
click at [346, 81] on div "< div class = "absolute z-[100] top-[100px] left-[50%] -translate-x-[50%] w-[80…" at bounding box center [233, 260] width 399 height 425
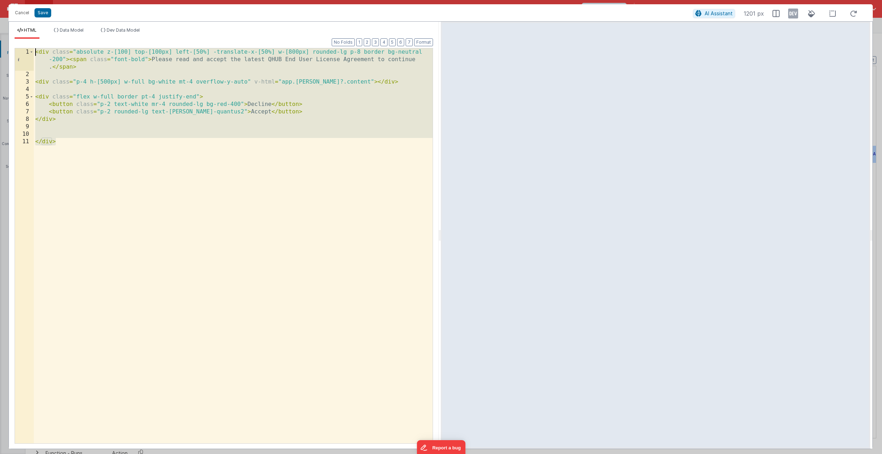
drag, startPoint x: 255, startPoint y: 190, endPoint x: 13, endPoint y: 52, distance: 278.6
click at [13, 52] on div "Format 7 6 5 4 3 2 1 No Folds 1 2 3 4 5 6 7 8 9 10 11 < div class = "absolute z…" at bounding box center [224, 244] width 430 height 410
click at [169, 97] on div "< div class = "absolute z-[100] top-[100px] left-[50%] -translate-x-[50%] w-[80…" at bounding box center [233, 260] width 399 height 425
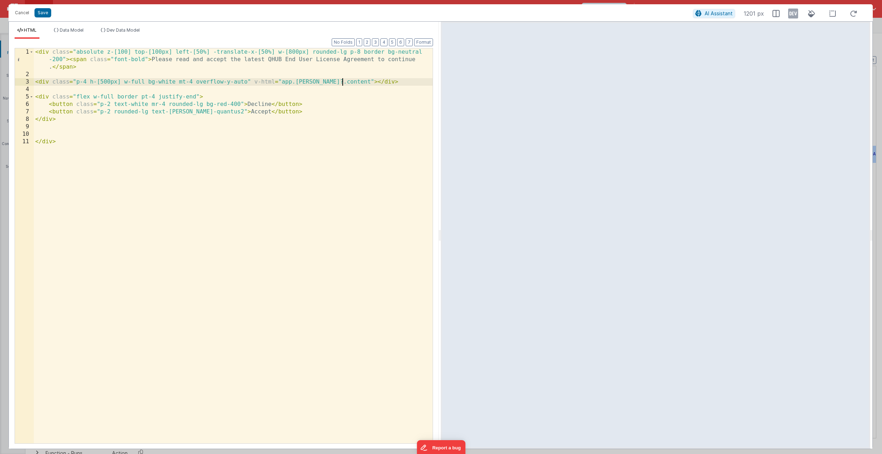
click at [342, 81] on div "< div class = "absolute z-[100] top-[100px] left-[50%] -translate-x-[50%] w-[80…" at bounding box center [233, 260] width 399 height 425
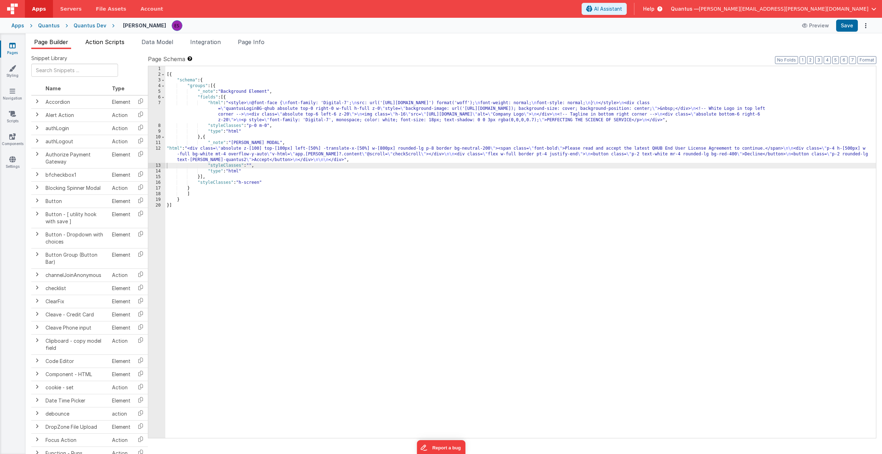
click at [117, 46] on li "Action Scripts" at bounding box center [104, 43] width 45 height 11
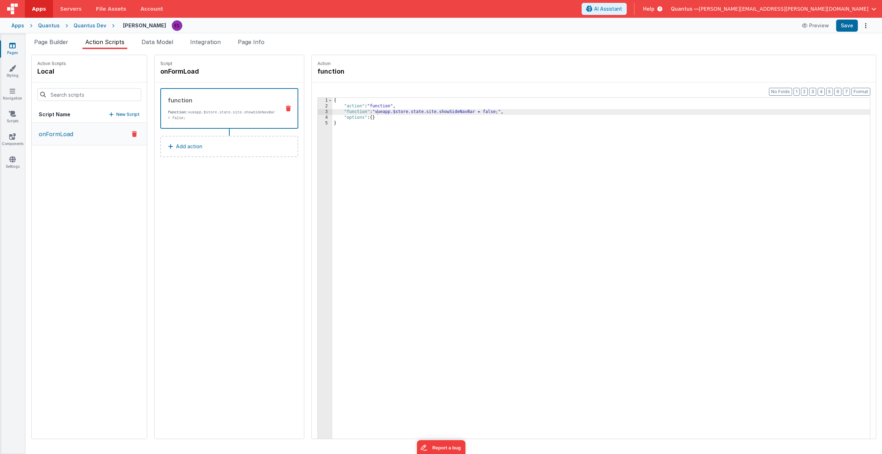
click at [116, 113] on p "New Script" at bounding box center [127, 114] width 23 height 7
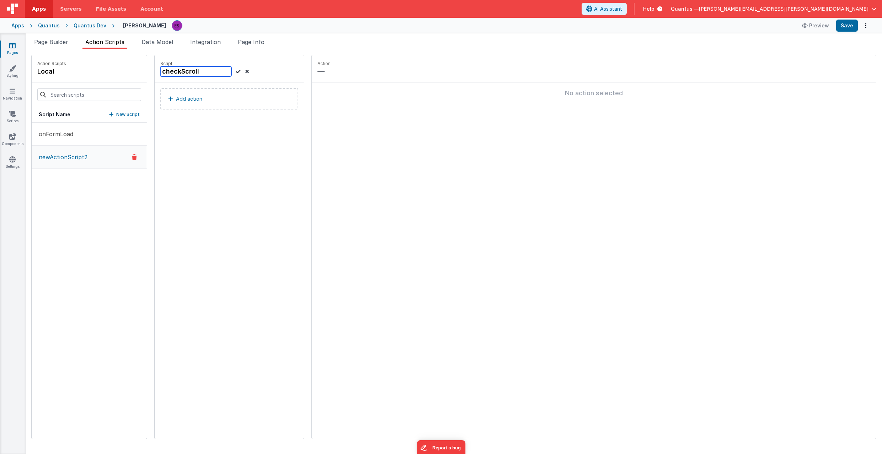
type input "checkScroll"
click at [236, 71] on icon at bounding box center [238, 71] width 5 height 9
click at [182, 96] on p "Add action" at bounding box center [189, 99] width 26 height 9
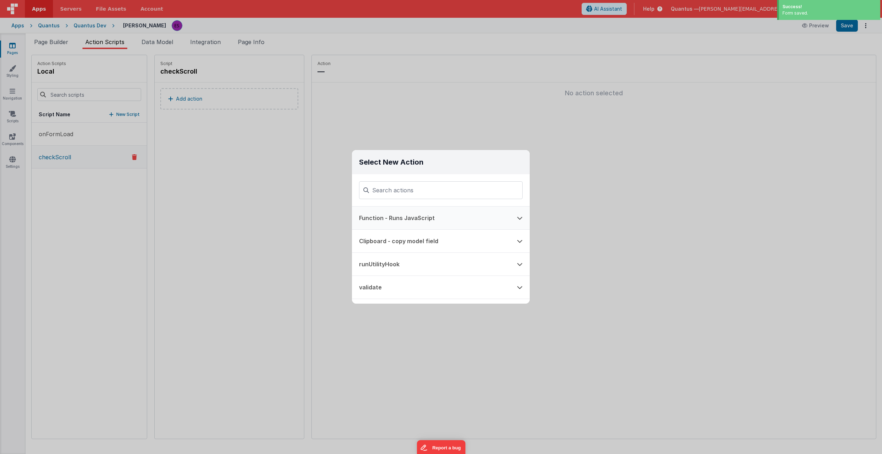
click at [379, 218] on button "Function - Runs JavaScript" at bounding box center [431, 218] width 158 height 23
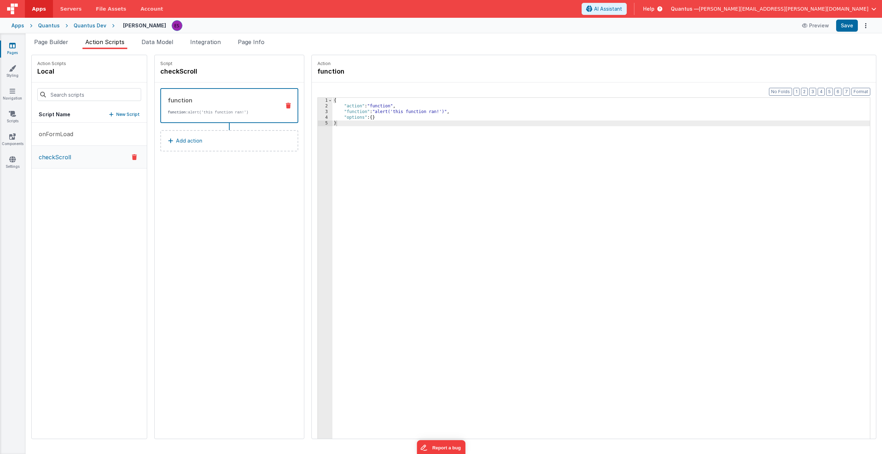
click at [318, 112] on div "3" at bounding box center [325, 112] width 15 height 6
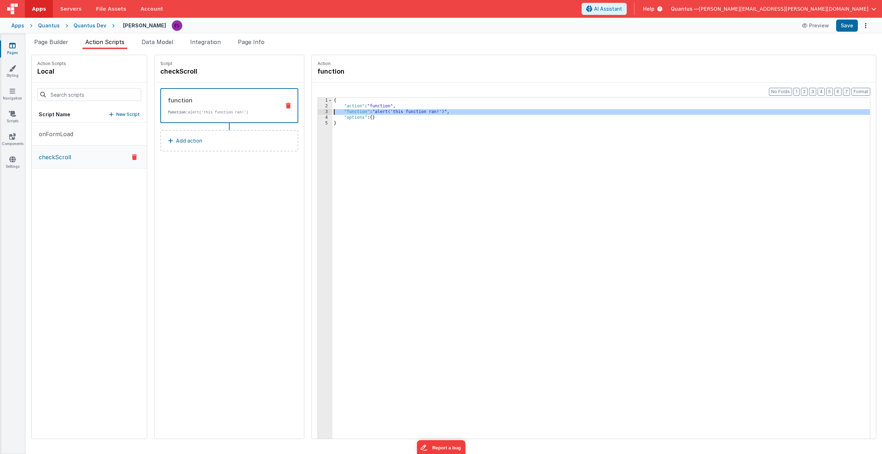
click at [318, 111] on div "3" at bounding box center [325, 112] width 15 height 6
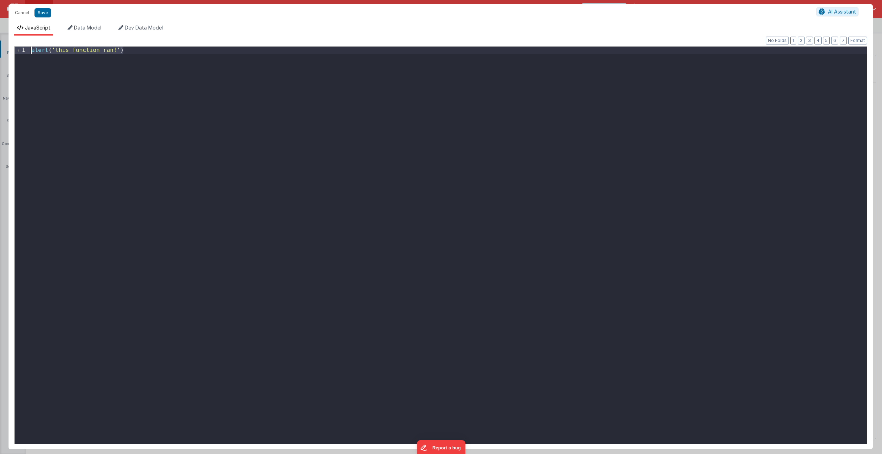
drag, startPoint x: 284, startPoint y: 102, endPoint x: 14, endPoint y: 40, distance: 276.6
click at [14, 40] on div "Format 7 6 5 4 3 2 1 No Folds 1 alert ( 'this function ran!' ) XXXXXXXXXXXXXXXX…" at bounding box center [441, 242] width 864 height 413
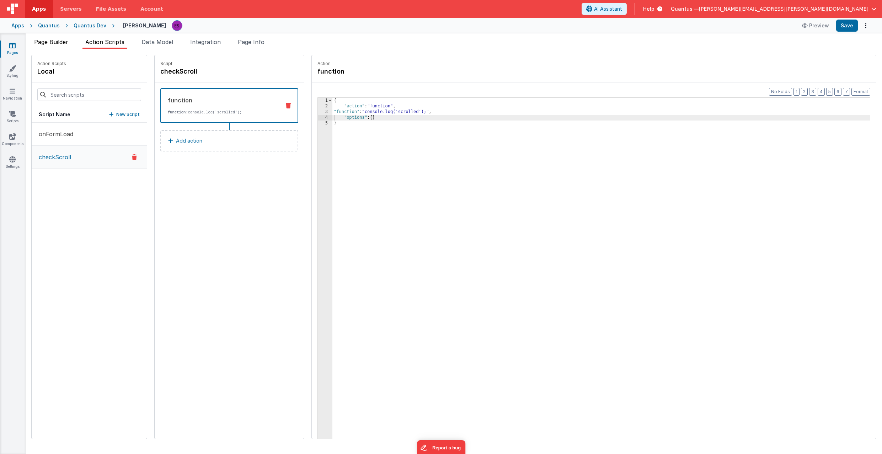
click at [64, 41] on span "Page Builder" at bounding box center [51, 41] width 34 height 7
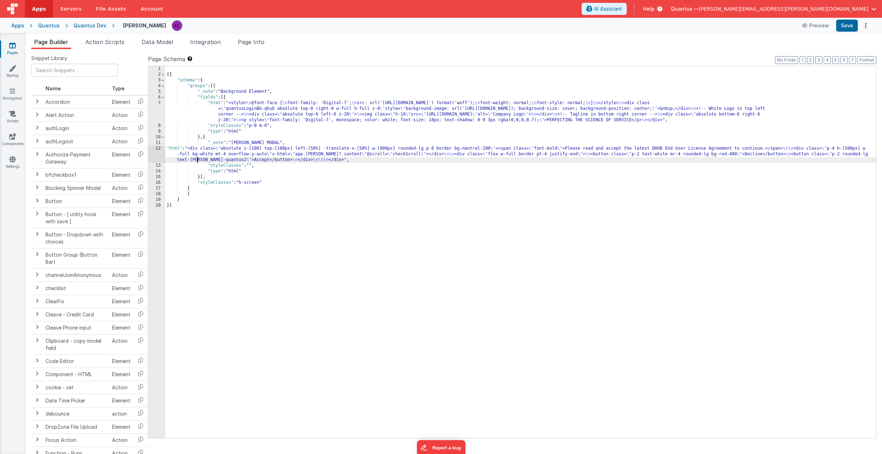
drag, startPoint x: 198, startPoint y: 158, endPoint x: 191, endPoint y: 155, distance: 8.0
click at [198, 158] on div "[{ "schema" : { "groups" : [{ "_note" : "Background Element" , "fields" : [{ "h…" at bounding box center [520, 257] width 711 height 383
click at [162, 158] on div "12" at bounding box center [156, 154] width 17 height 17
click at [156, 156] on div "12" at bounding box center [156, 154] width 17 height 17
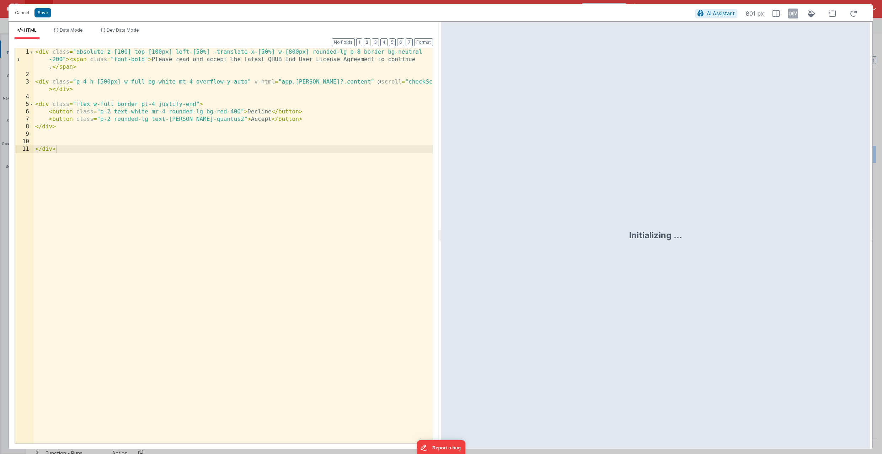
drag, startPoint x: 377, startPoint y: 81, endPoint x: 381, endPoint y: 77, distance: 5.3
click at [377, 81] on div "< div class = "absolute z-[100] top-[100px] left-[50%] -translate-x-[50%] w-[80…" at bounding box center [233, 260] width 399 height 425
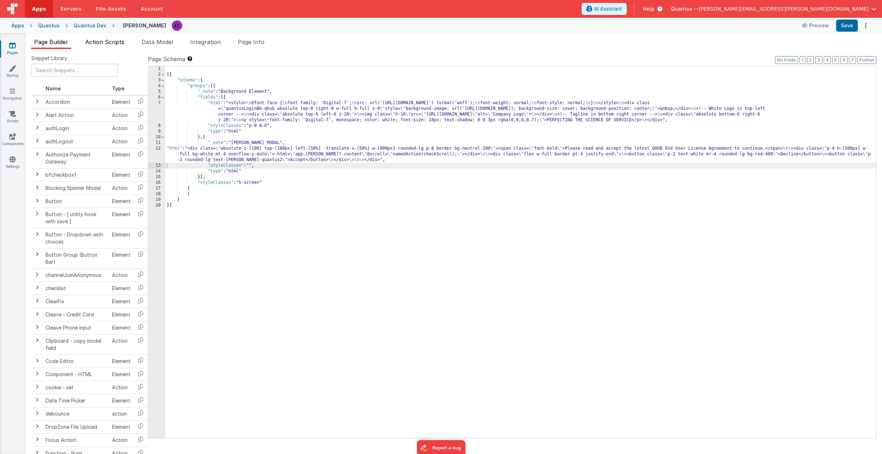
click at [112, 42] on span "Action Scripts" at bounding box center [104, 41] width 39 height 7
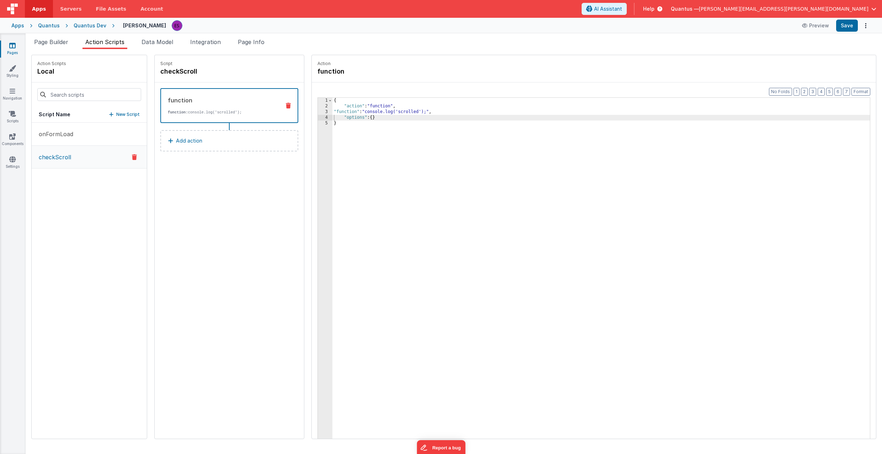
click at [62, 156] on p "checkScroll" at bounding box center [52, 157] width 37 height 9
click at [37, 41] on span "Page Builder" at bounding box center [51, 41] width 34 height 7
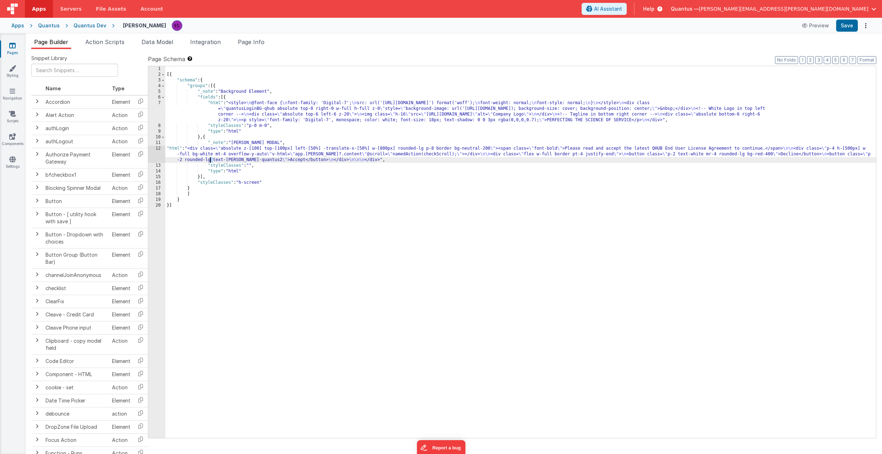
click at [212, 160] on div "[{ "schema" : { "groups" : [{ "_note" : "Background Element" , "fields" : [{ "h…" at bounding box center [520, 257] width 711 height 383
click at [157, 153] on div "12" at bounding box center [156, 154] width 17 height 17
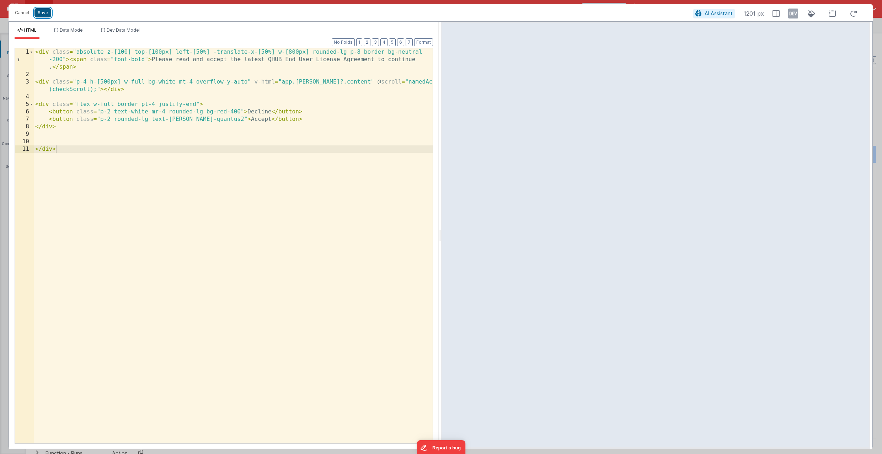
click at [41, 14] on button "Save" at bounding box center [42, 12] width 17 height 9
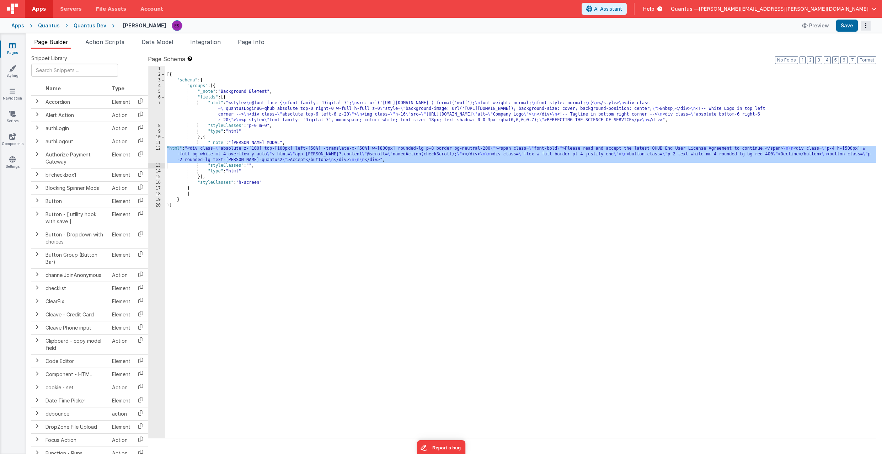
click at [482, 26] on icon "Options" at bounding box center [866, 26] width 10 height 0
click at [482, 52] on link "Rollback" at bounding box center [839, 54] width 63 height 14
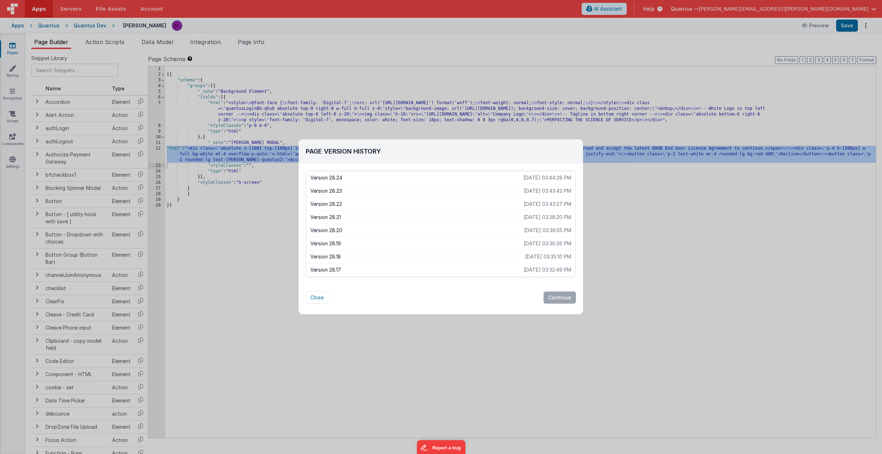
click at [482, 261] on div "Page Version History Version 28.24 [DATE] 03:44:28 PM Version 28.23 [DATE] 03:4…" at bounding box center [441, 227] width 882 height 454
click at [317, 283] on button "Close" at bounding box center [317, 298] width 22 height 12
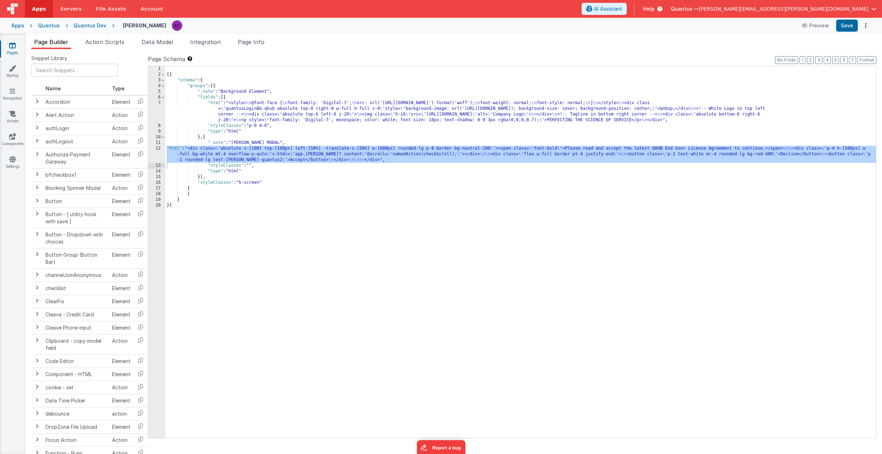
click at [478, 229] on div "[{ "schema" : { "groups" : [{ "_note" : "Background Element" , "fields" : [{ "h…" at bounding box center [520, 257] width 711 height 383
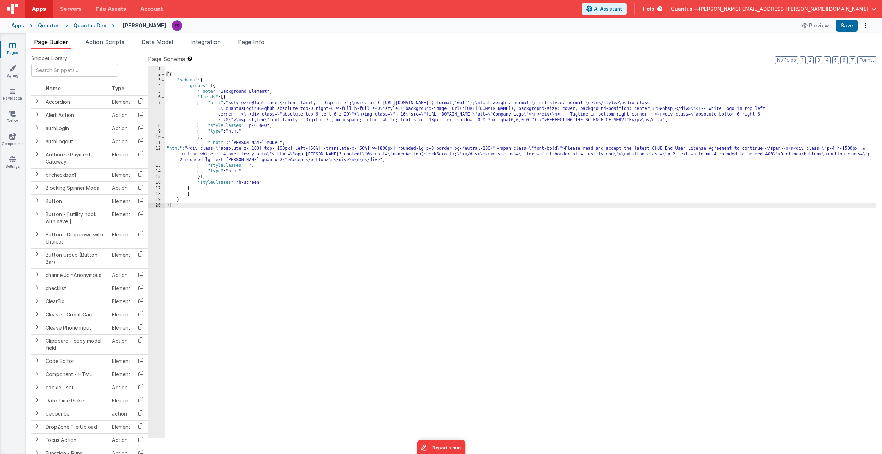
click at [416, 154] on div "[{ "schema" : { "groups" : [{ "_note" : "Background Element" , "fields" : [{ "h…" at bounding box center [520, 257] width 711 height 383
click at [407, 151] on div "[{ "schema" : { "groups" : [{ "_note" : "Background Element" , "fields" : [{ "h…" at bounding box center [520, 257] width 711 height 383
click at [224, 143] on div "[{ "schema" : { "groups" : [{ "_note" : "Background Element" , "fields" : [{ "h…" at bounding box center [520, 257] width 711 height 383
click at [162, 155] on div "12" at bounding box center [156, 154] width 17 height 17
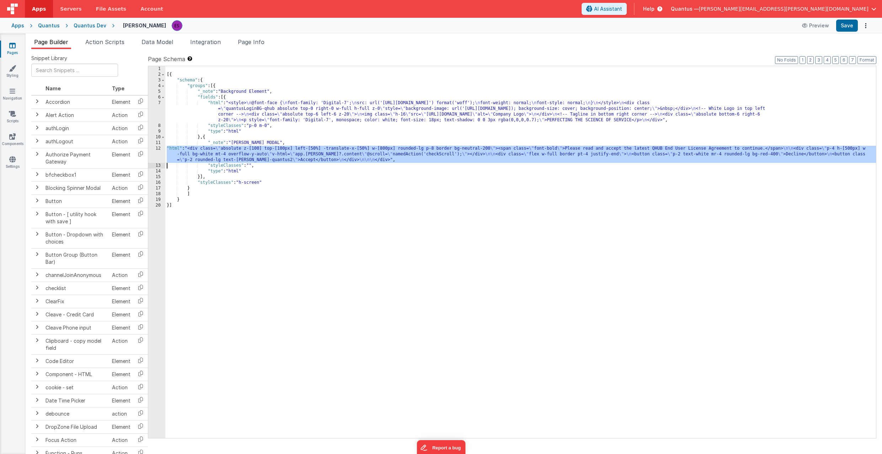
click at [154, 156] on div "12" at bounding box center [156, 154] width 17 height 17
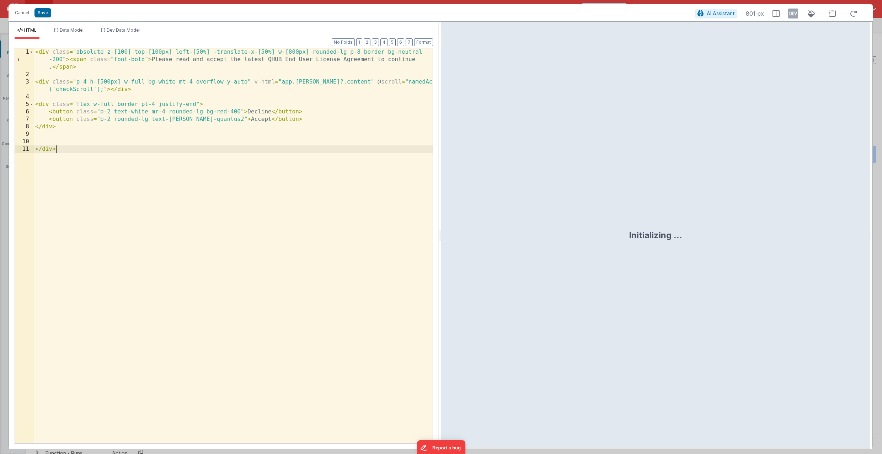
click at [155, 226] on div "< div class = "absolute z-[100] top-[100px] left-[50%] -translate-x-[50%] w-[80…" at bounding box center [233, 260] width 399 height 425
click at [44, 9] on button "Save" at bounding box center [42, 12] width 17 height 9
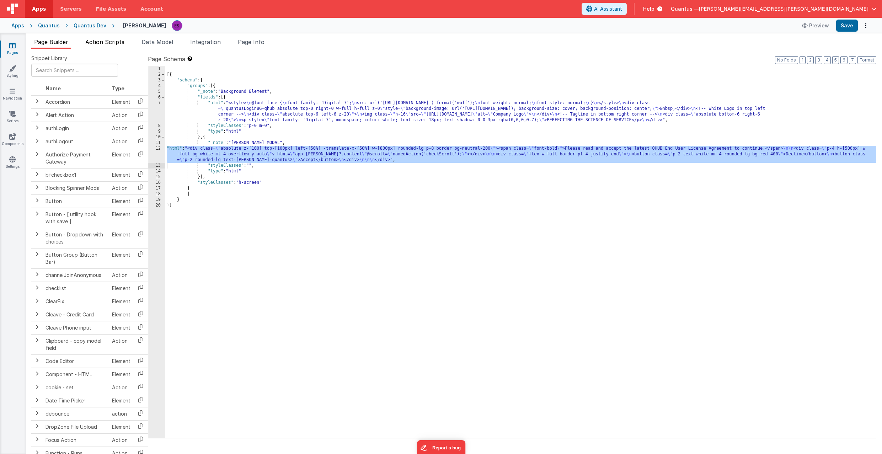
click at [107, 40] on span "Action Scripts" at bounding box center [104, 41] width 39 height 7
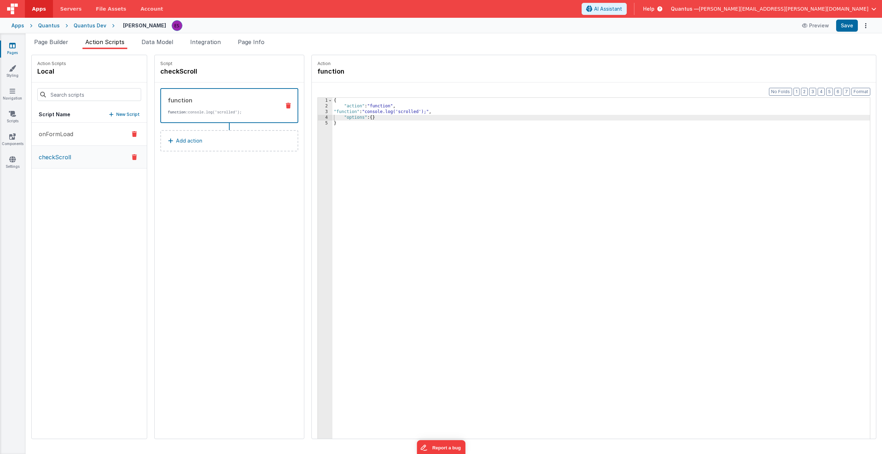
click at [79, 130] on button "onFormLoad" at bounding box center [89, 134] width 115 height 23
click at [70, 158] on button "checkScroll" at bounding box center [89, 156] width 115 height 23
click at [5, 45] on link "Pages" at bounding box center [13, 49] width 26 height 14
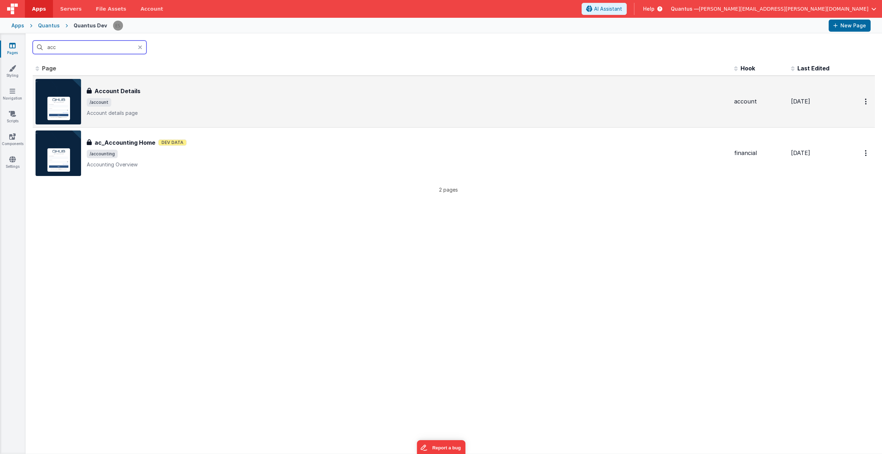
type input "acc"
click at [251, 87] on div "Account Details" at bounding box center [408, 91] width 642 height 9
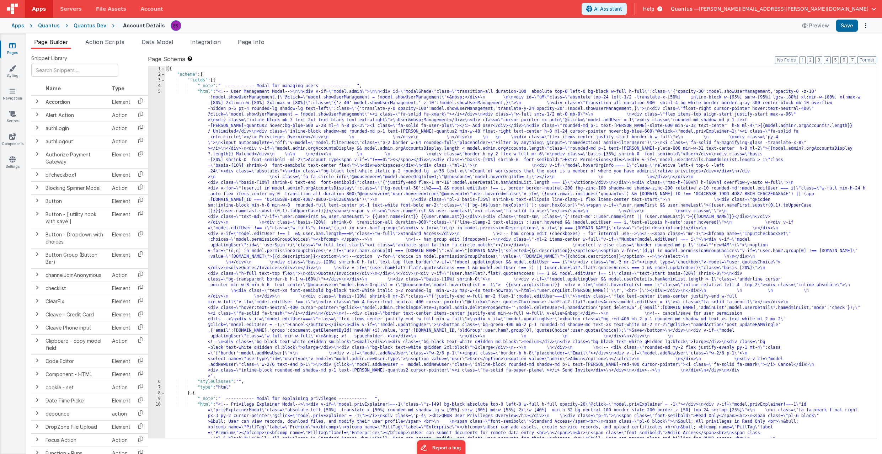
click at [292, 122] on div "[{ "schema" : { "fields" : [{ "_note" : " ----------- Modal for managing users …" at bounding box center [517, 280] width 705 height 429
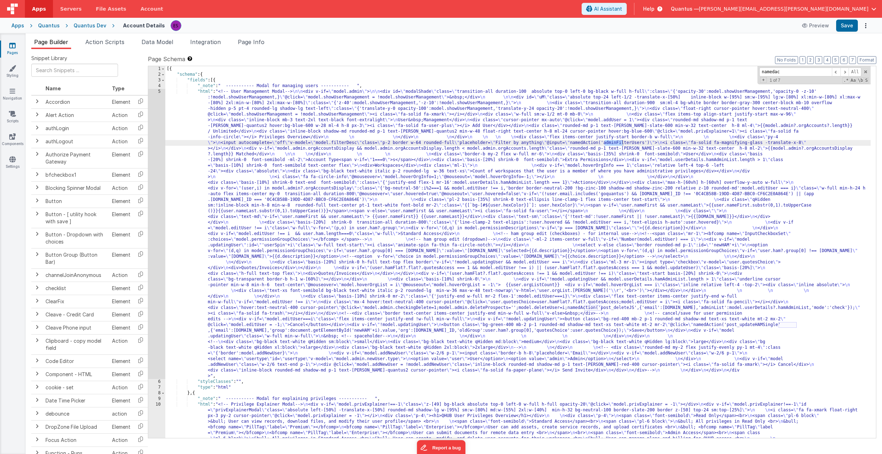
type input "namedac"
click at [482, 165] on div "[{ "schema" : { "fields" : [{ "_note" : " ----------- Modal for managing users …" at bounding box center [517, 280] width 705 height 429
click at [482, 142] on div "[{ "schema" : { "fields" : [{ "_note" : " ----------- Modal for managing users …" at bounding box center [517, 280] width 705 height 429
click at [9, 42] on icon at bounding box center [12, 45] width 6 height 7
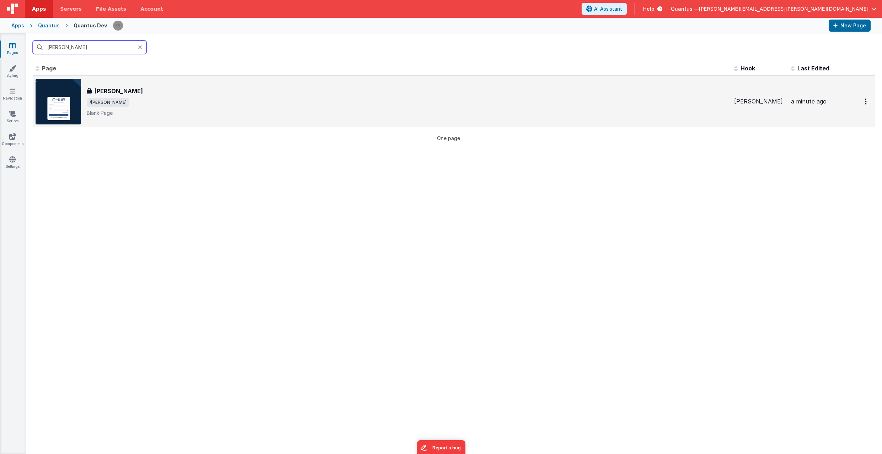
type input "[PERSON_NAME]"
click at [66, 97] on img at bounding box center [59, 102] width 46 height 46
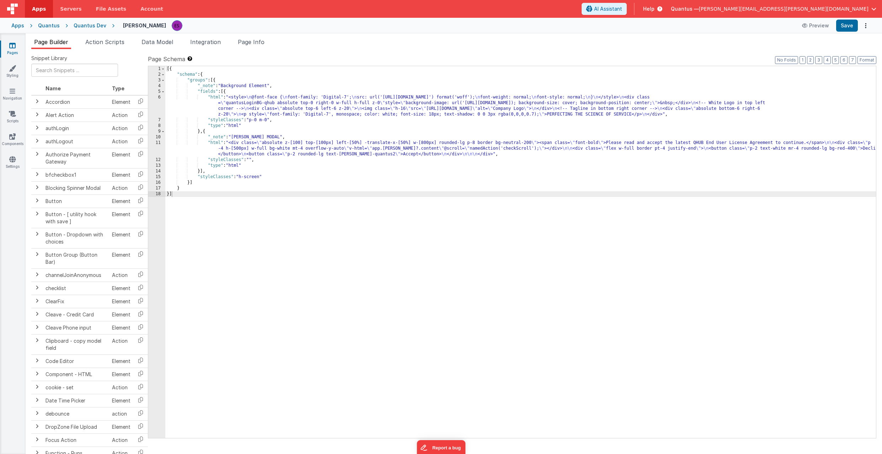
click at [482, 151] on div "[{ "schema" : { "groups" : [{ "_note" : "Background Element" , "fields" : [{ "h…" at bounding box center [520, 257] width 711 height 383
click at [455, 145] on div "[{ "schema" : { "groups" : [{ "_note" : "Background Element" , "fields" : [{ "h…" at bounding box center [520, 257] width 711 height 383
click at [155, 148] on div "11" at bounding box center [156, 148] width 17 height 17
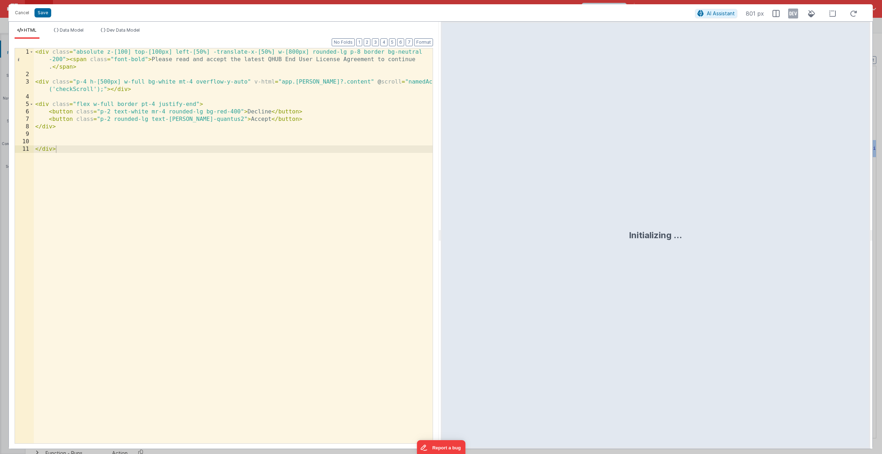
click at [206, 208] on div "< div class = "absolute z-[100] top-[100px] left-[50%] -translate-x-[50%] w-[80…" at bounding box center [233, 260] width 399 height 425
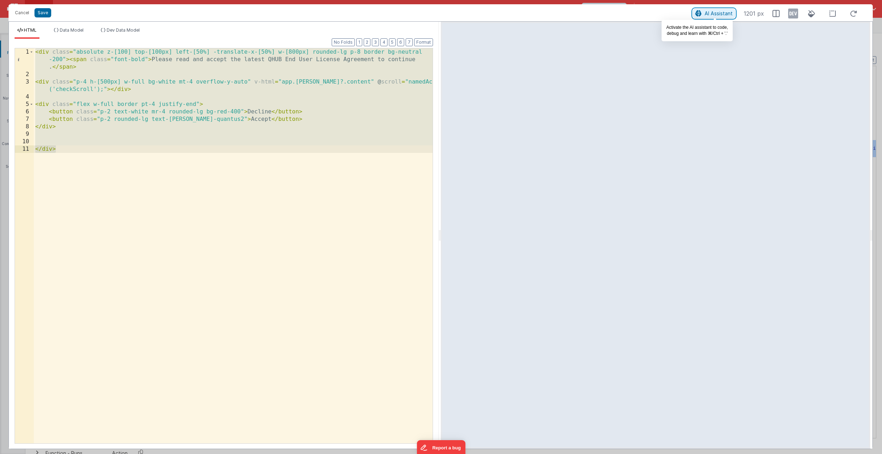
click at [482, 13] on span "AI Assistant" at bounding box center [719, 13] width 28 height 6
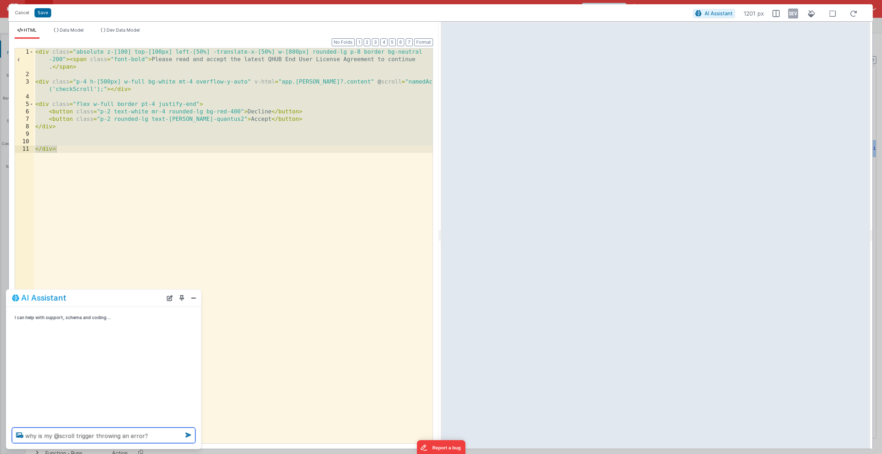
type textarea "why is my @scroll trigger throwing an error?"
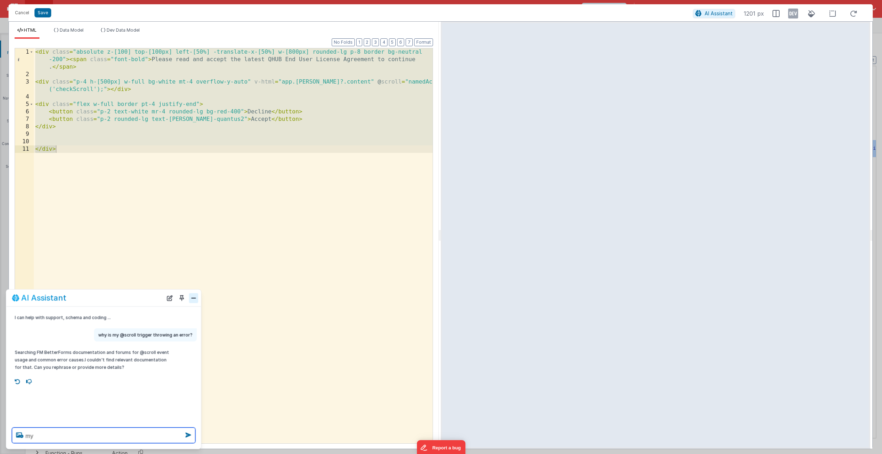
type textarea "my"
click at [191, 283] on button "Close" at bounding box center [193, 299] width 9 height 10
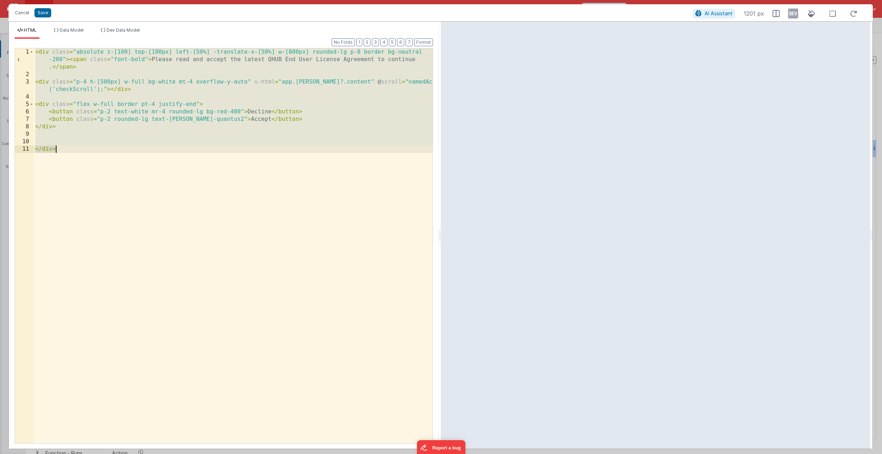
drag, startPoint x: 243, startPoint y: 185, endPoint x: 253, endPoint y: 163, distance: 23.5
click at [243, 185] on div "< div class = "absolute z-[100] top-[100px] left-[50%] -translate-x-[50%] w-[80…" at bounding box center [233, 260] width 399 height 425
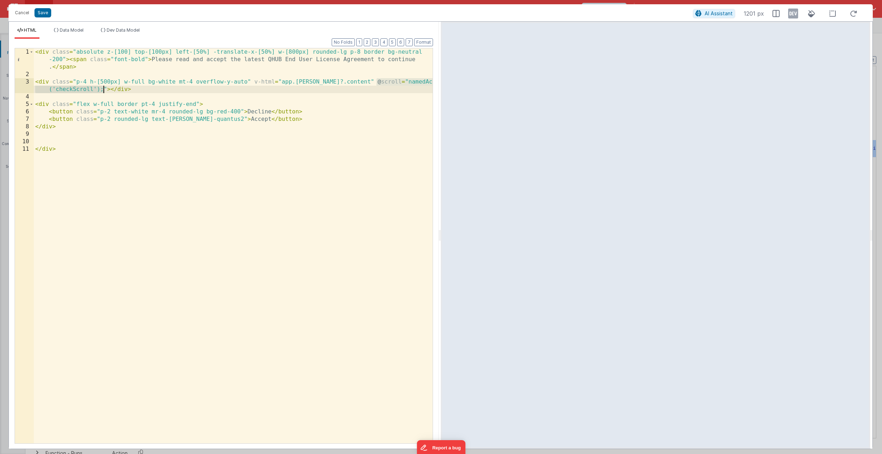
drag, startPoint x: 377, startPoint y: 81, endPoint x: 105, endPoint y: 91, distance: 272.9
click at [105, 91] on div "< div class = "absolute z-[100] top-[100px] left-[50%] -translate-x-[50%] w-[80…" at bounding box center [233, 260] width 399 height 425
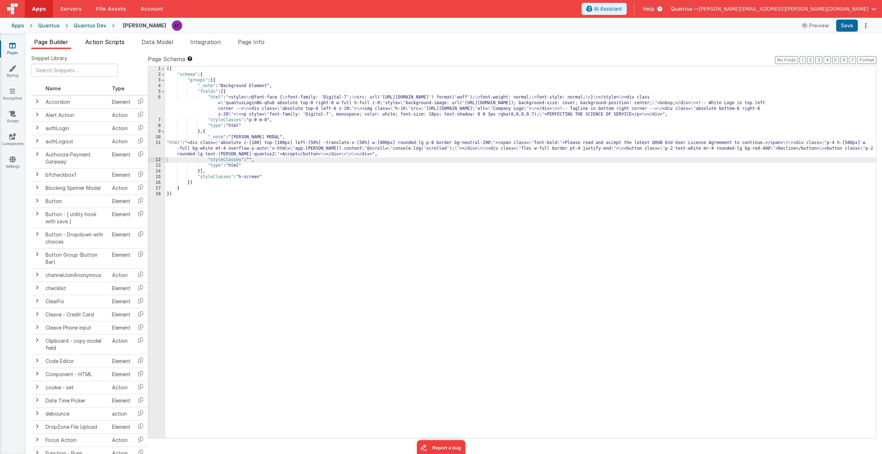
click at [115, 41] on span "Action Scripts" at bounding box center [104, 41] width 39 height 7
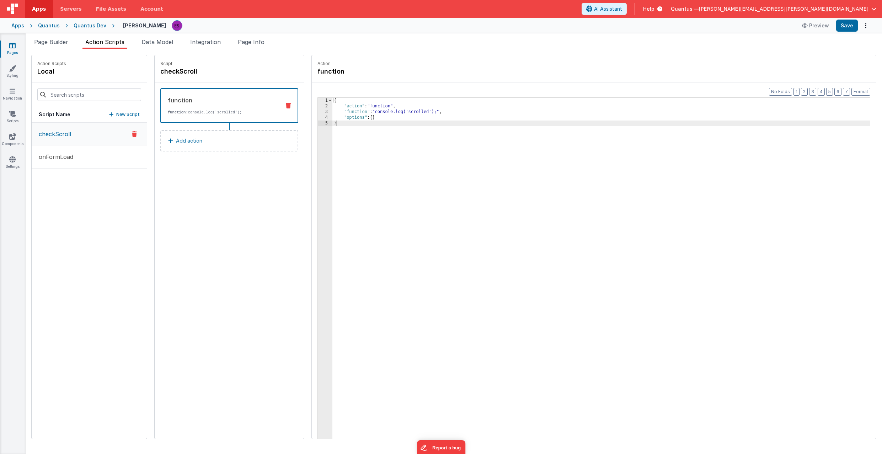
click at [357, 123] on div "{ "action" : "function" , "function" : "console.log('scrolled');" , "options" :…" at bounding box center [610, 285] width 556 height 374
click at [334, 144] on div "{ "action" : "function" , "function" : "console.log('scrolled');" , "options" :…" at bounding box center [610, 285] width 556 height 374
click at [55, 45] on li "Page Builder" at bounding box center [51, 43] width 40 height 11
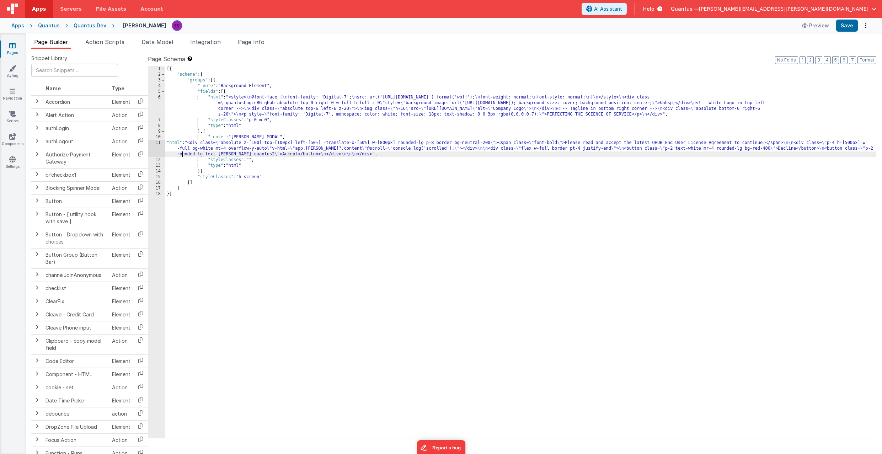
click at [181, 152] on div "[{ "schema" : { "groups" : [{ "_note" : "Background Element" , "fields" : [{ "h…" at bounding box center [520, 257] width 711 height 383
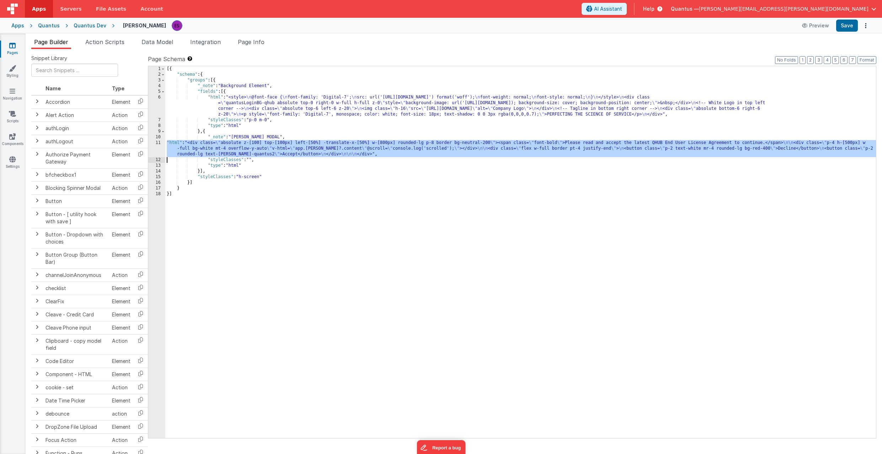
click at [152, 149] on div "11" at bounding box center [156, 148] width 17 height 17
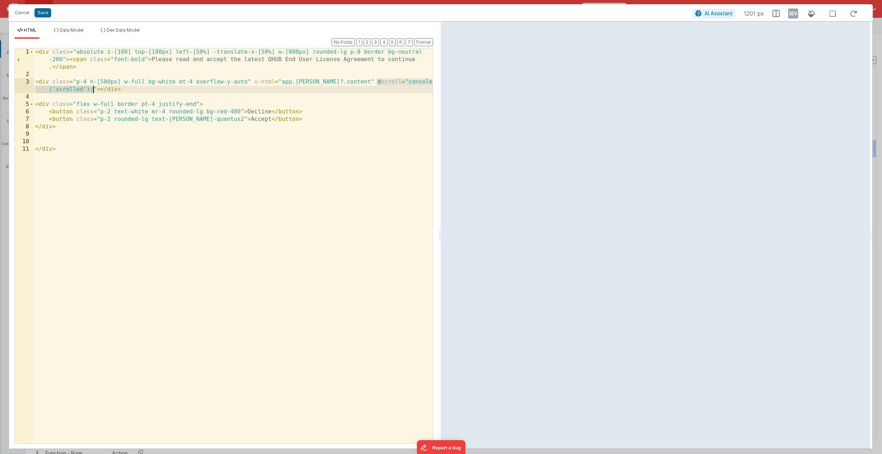
drag, startPoint x: 376, startPoint y: 82, endPoint x: 92, endPoint y: 86, distance: 284.1
click at [92, 86] on div "< div class = "absolute z-[100] top-[100px] left-[50%] -translate-x-[50%] w-[80…" at bounding box center [233, 260] width 399 height 425
click at [171, 146] on div "< div class = "absolute z-[100] top-[100px] left-[50%] -translate-x-[50%] w-[80…" at bounding box center [233, 260] width 399 height 425
click at [53, 84] on div "< div class = "absolute z-[100] top-[100px] left-[50%] -translate-x-[50%] w-[80…" at bounding box center [233, 260] width 399 height 425
